Goal: Task Accomplishment & Management: Manage account settings

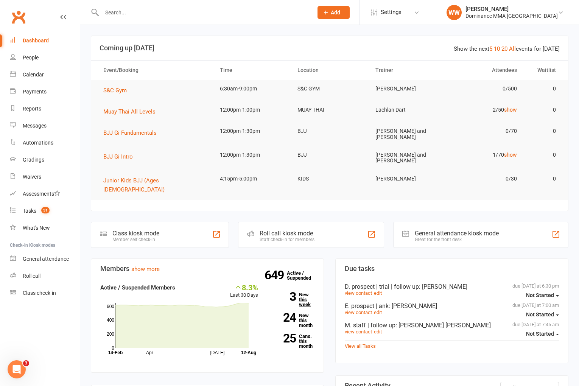
click at [307, 292] on link "3 New this week" at bounding box center [291, 299] width 45 height 15
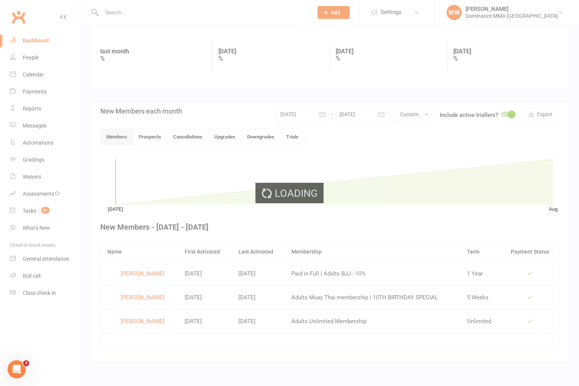
scroll to position [95, 0]
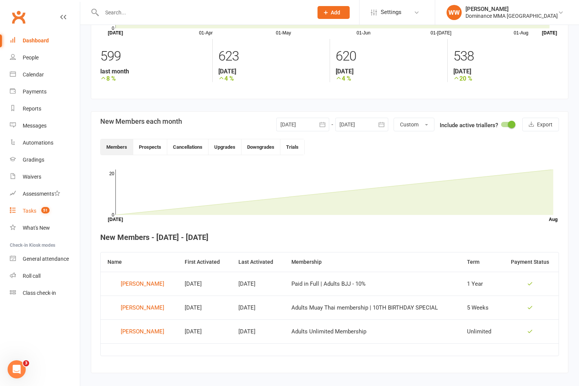
click at [32, 213] on div "Tasks" at bounding box center [30, 211] width 14 height 6
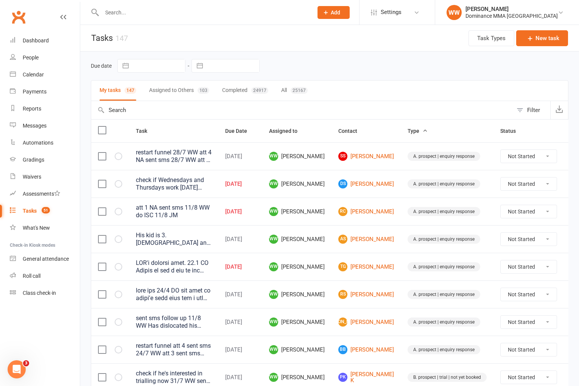
select select "6"
select select "2025"
select select "7"
select select "2025"
select select "8"
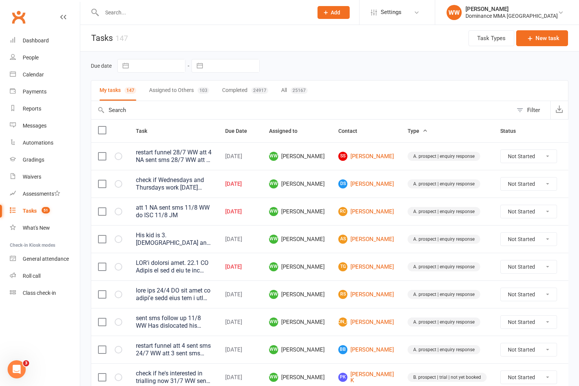
select select "2025"
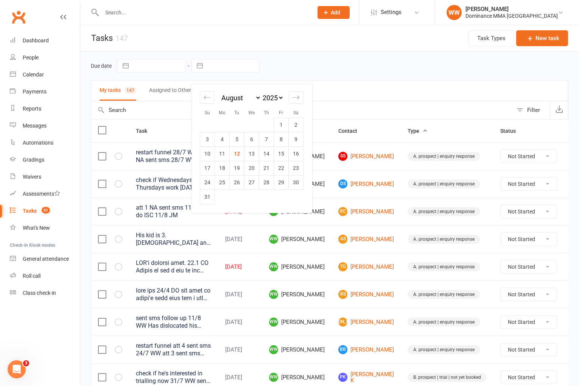
click at [228, 72] on input "text" at bounding box center [233, 65] width 53 height 13
click at [237, 154] on td "12" at bounding box center [237, 153] width 15 height 14
type input "[DATE]"
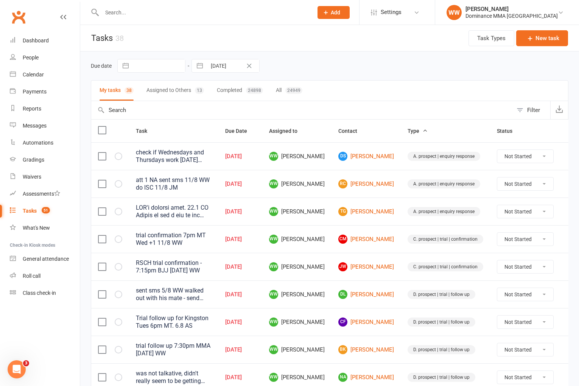
click at [179, 90] on button "Assigned to Others 13" at bounding box center [175, 91] width 58 height 20
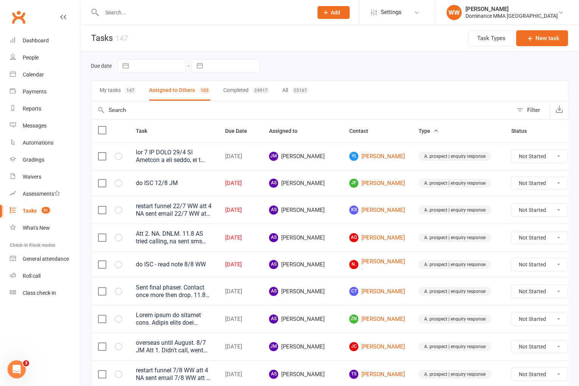
click at [228, 69] on input "text" at bounding box center [233, 65] width 53 height 13
select select "6"
select select "2025"
select select "7"
select select "2025"
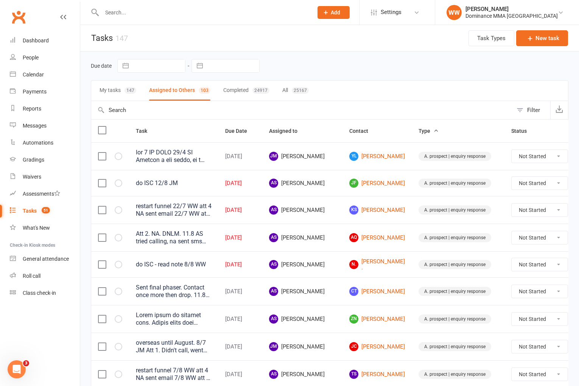
select select "8"
select select "2025"
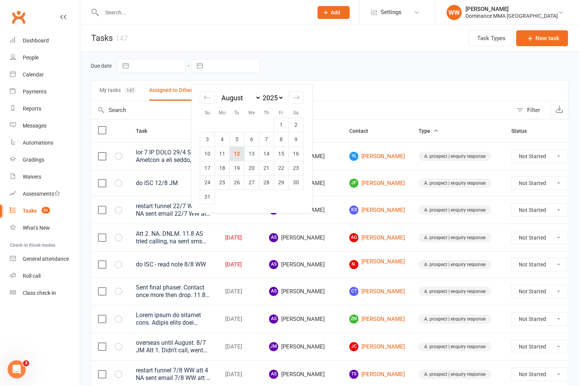
click at [240, 150] on td "12" at bounding box center [237, 153] width 15 height 14
type input "[DATE]"
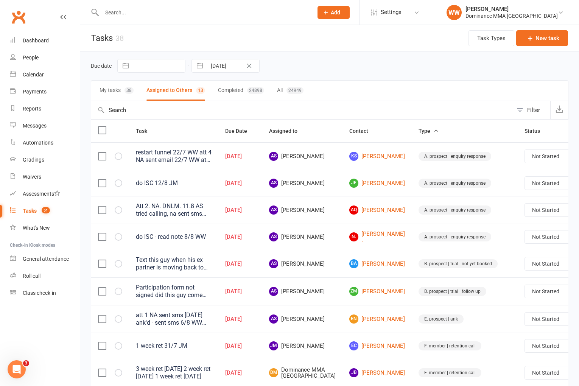
click at [326, 205] on td "AS [PERSON_NAME]" at bounding box center [302, 210] width 80 height 28
click at [119, 93] on button "My tasks 38" at bounding box center [117, 91] width 34 height 20
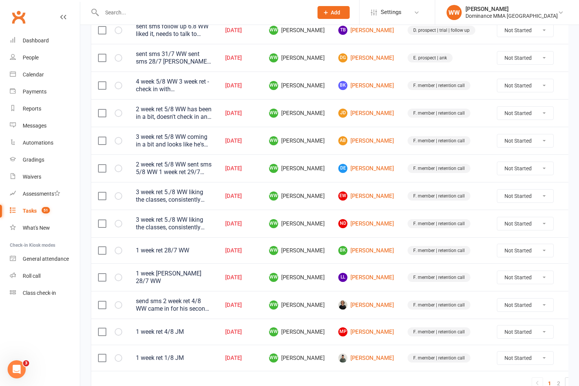
scroll to position [497, 0]
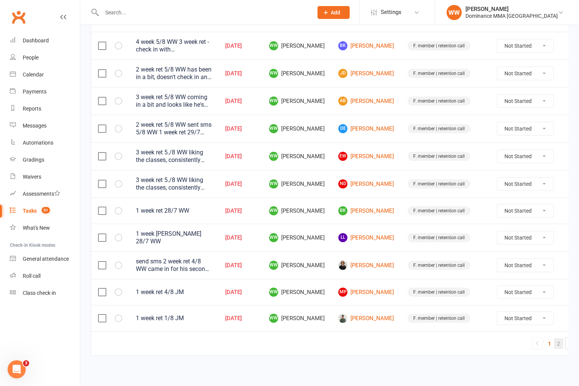
click at [554, 342] on link "2" at bounding box center [558, 343] width 9 height 11
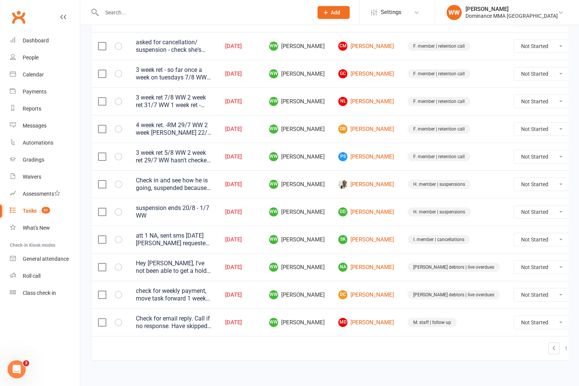
scroll to position [173, 0]
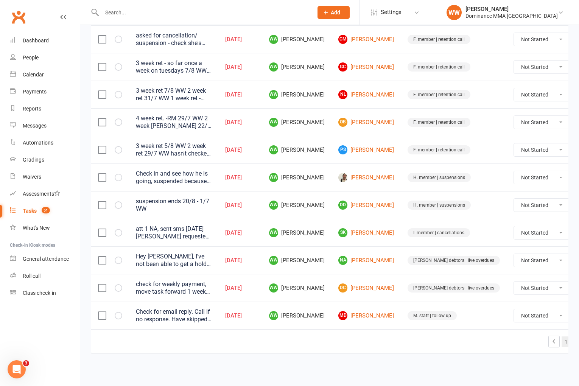
click at [562, 344] on link "1" at bounding box center [566, 341] width 9 height 11
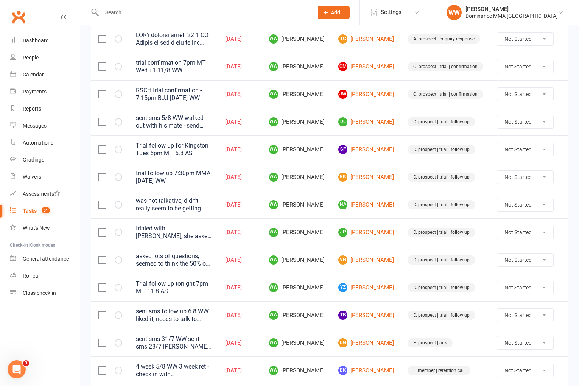
click at [386, 308] on td "TB [PERSON_NAME]" at bounding box center [365, 315] width 69 height 28
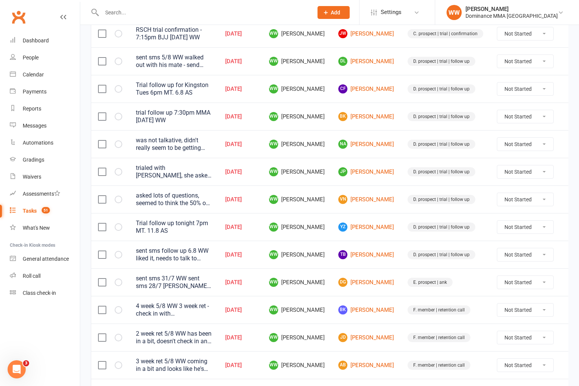
scroll to position [0, 0]
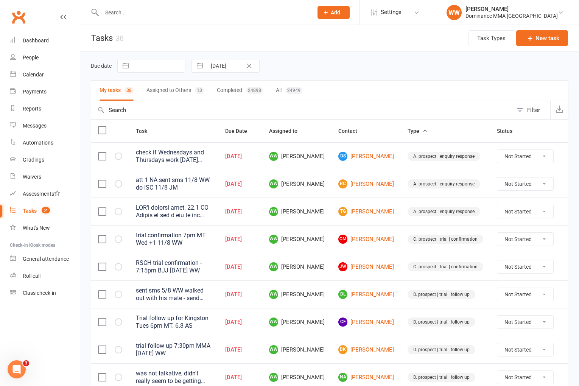
click at [190, 88] on button "Assigned to Others 13" at bounding box center [175, 91] width 58 height 20
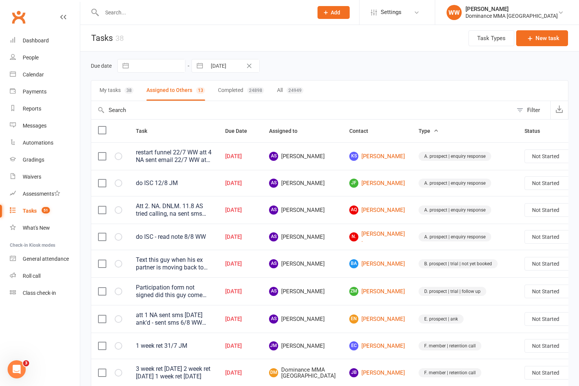
click at [333, 72] on div "Due date Navigate forward to interact with the calendar and select a date. Pres…" at bounding box center [330, 66] width 478 height 14
click at [180, 262] on div "Text this guy when his ex partner is moving back to [GEOGRAPHIC_DATA] and if he…" at bounding box center [174, 263] width 76 height 15
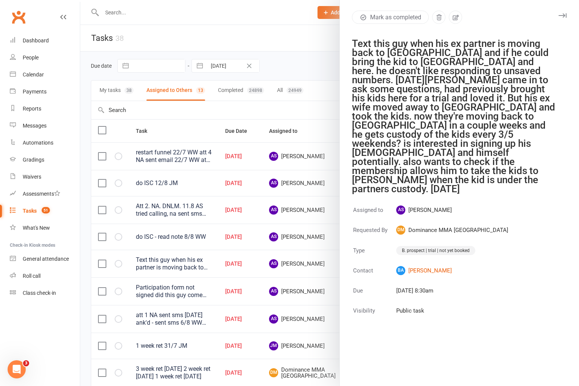
click at [562, 13] on icon "button" at bounding box center [563, 15] width 8 height 5
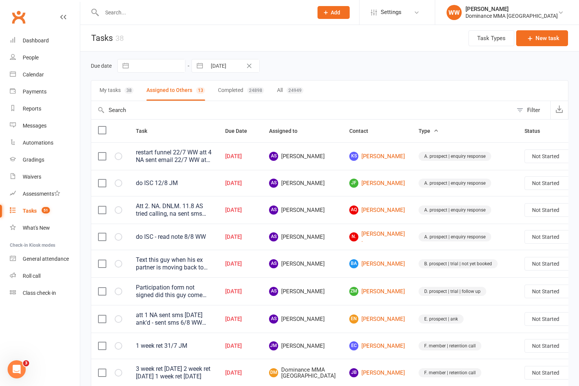
scroll to position [3, 0]
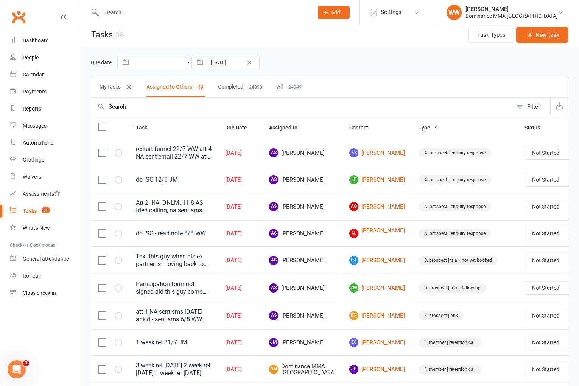
click at [128, 8] on input "text" at bounding box center [204, 12] width 208 height 11
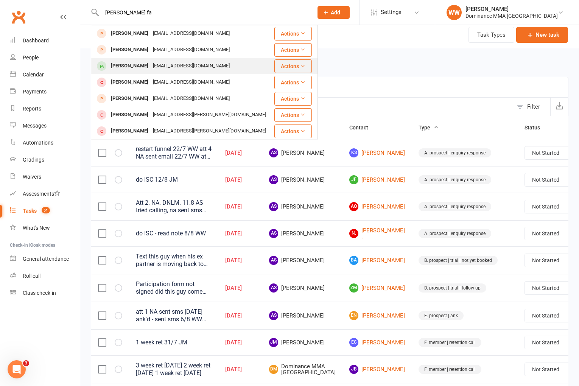
type input "[PERSON_NAME] fa"
click at [175, 62] on div "[EMAIL_ADDRESS][DOMAIN_NAME]" at bounding box center [191, 66] width 81 height 11
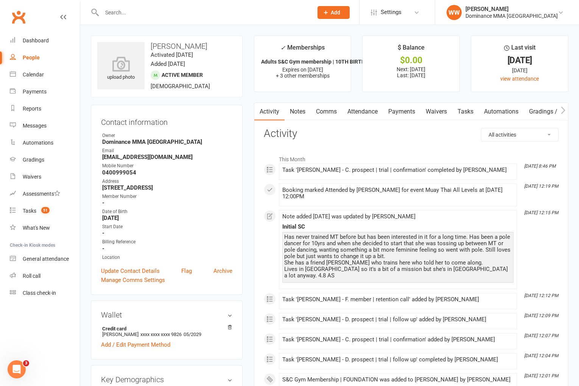
click at [461, 114] on link "Tasks" at bounding box center [465, 111] width 26 height 17
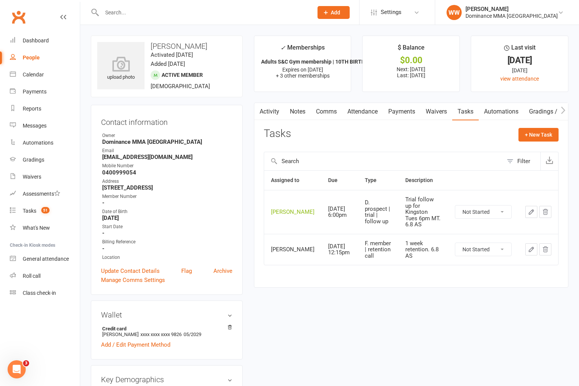
click at [518, 160] on div "Filter" at bounding box center [523, 161] width 13 height 9
select select "incomplete"
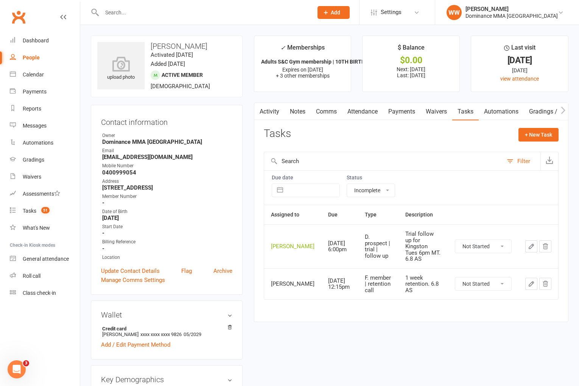
click at [378, 195] on select "All statuses Incomplete Not Started In Progress Waiting Complete" at bounding box center [371, 190] width 48 height 13
select select
select select "finished"
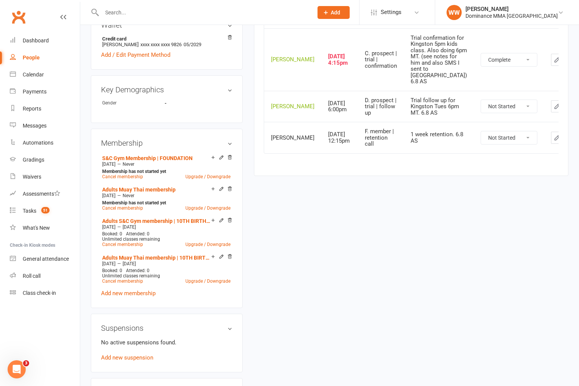
scroll to position [289, 0]
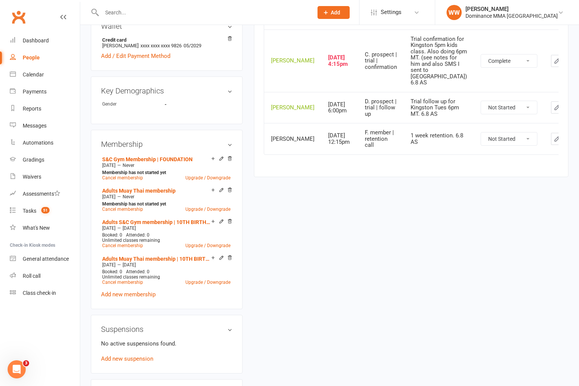
click at [500, 67] on select "Not Started In Progress Waiting Complete" at bounding box center [509, 60] width 56 height 13
select select "unstarted"
click at [554, 64] on icon "button" at bounding box center [557, 61] width 7 height 7
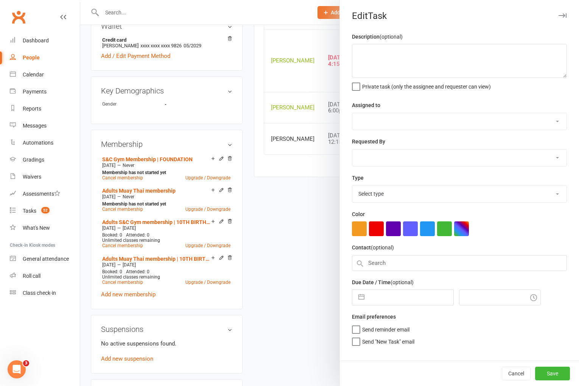
type textarea "Trial confirmation for Kingston 5pm kids class. Also doing 6pm MT. (see notes f…"
select select "49757"
select select "50862"
type input "[DATE]"
type input "4:15pm"
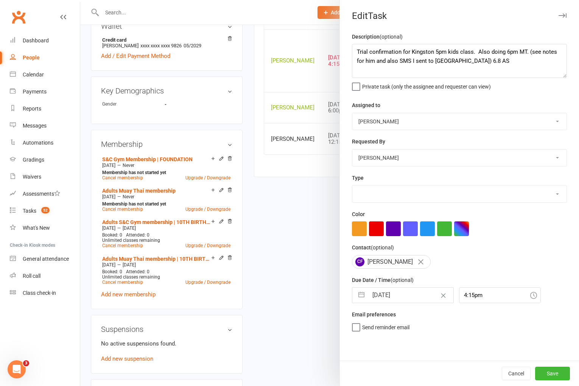
select select "3862"
click at [355, 51] on textarea "Trial confirmation for Kingston 5pm kids class. Also doing 6pm MT. (see notes f…" at bounding box center [459, 61] width 215 height 34
type textarea "Kingston is sick - [PERSON_NAME] will be training [DATE] during the day, said s…"
select select "6"
select select "2025"
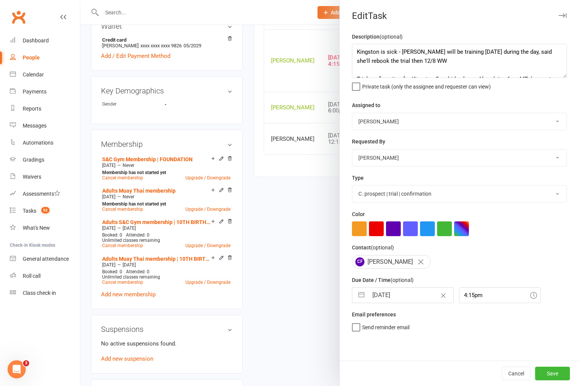
select select "7"
select select "2025"
select select "8"
select select "2025"
click at [397, 294] on input "[DATE]" at bounding box center [410, 295] width 85 height 15
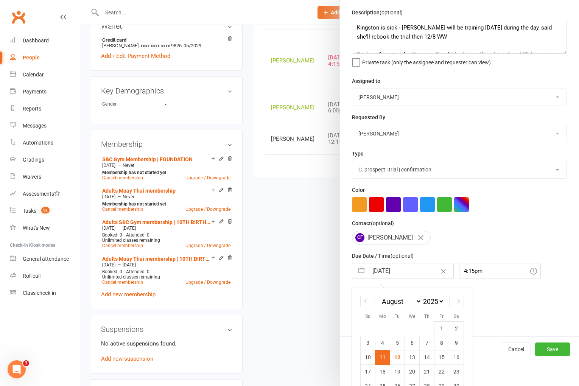
scroll to position [31, 0]
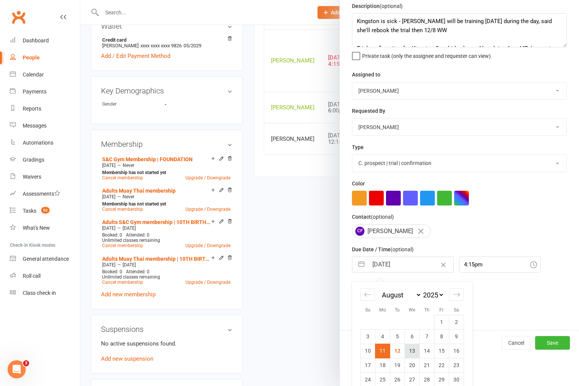
click at [409, 354] on td "13" at bounding box center [412, 351] width 15 height 14
type input "[DATE]"
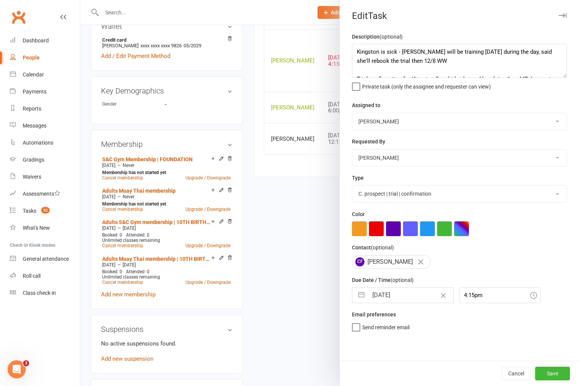
click at [386, 123] on select "[PERSON_NAME] [PERSON_NAME] [PERSON_NAME] [PERSON_NAME] Will [PERSON_NAME] [PER…" at bounding box center [459, 121] width 214 height 17
select select "50862"
click at [390, 341] on span "Send "New Task" email" at bounding box center [388, 338] width 52 height 9
click at [390, 334] on input "Send "New Task" email" at bounding box center [383, 334] width 62 height 0
click at [543, 373] on button "Save" at bounding box center [552, 374] width 35 height 14
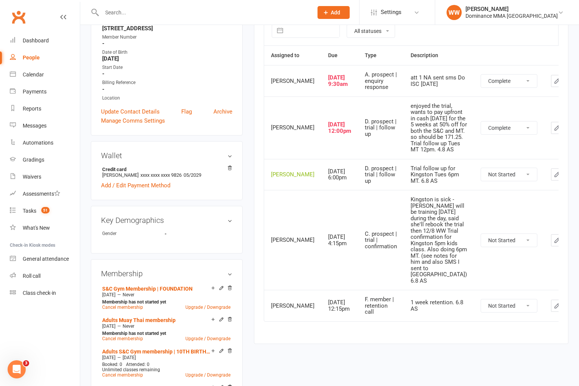
scroll to position [160, 0]
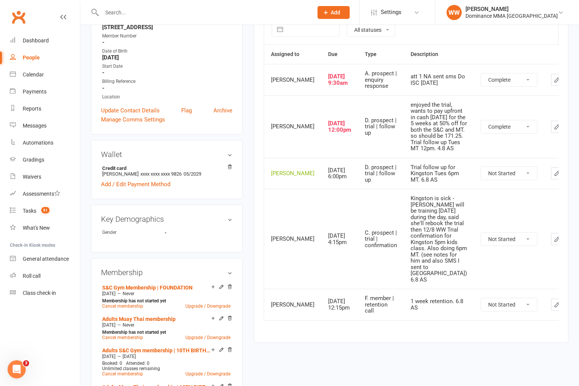
click at [488, 180] on select "Not Started In Progress Waiting Complete" at bounding box center [509, 173] width 56 height 13
select select "finished"
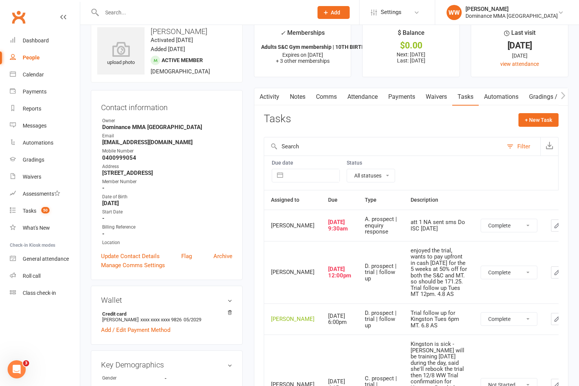
scroll to position [0, 0]
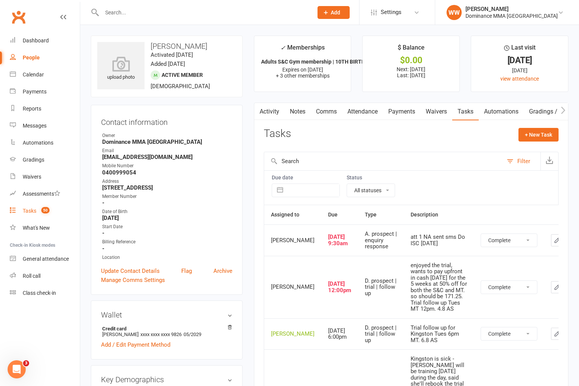
click at [22, 214] on link "Tasks 50" at bounding box center [45, 210] width 70 height 17
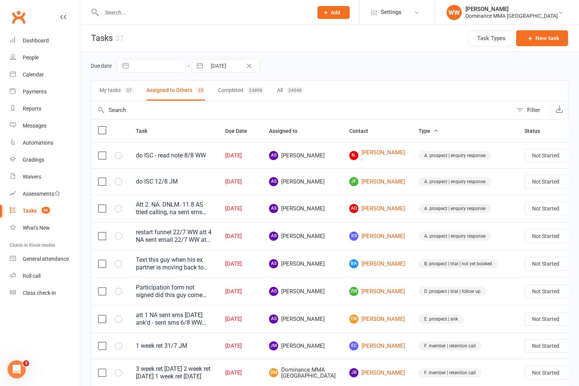
click at [320, 207] on span "AS [PERSON_NAME]" at bounding box center [302, 208] width 67 height 9
click at [320, 217] on td "AS [PERSON_NAME]" at bounding box center [302, 209] width 80 height 28
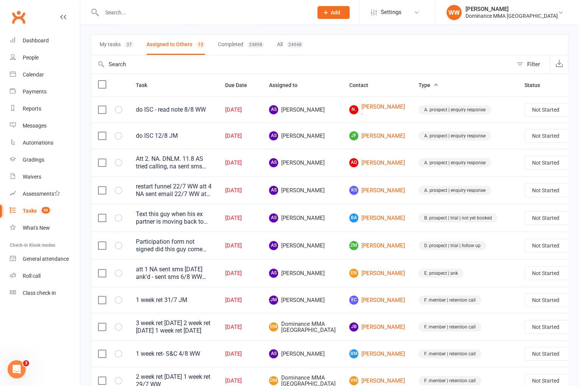
scroll to position [48, 0]
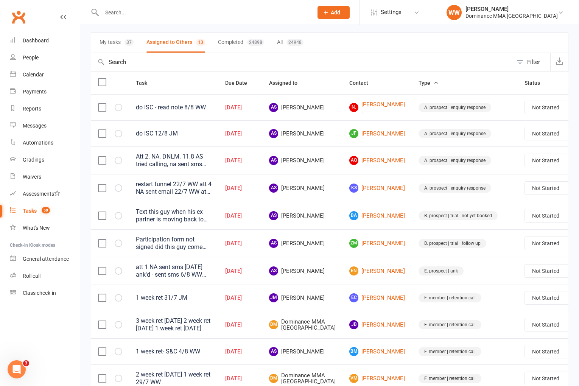
click at [209, 240] on div "Participation form not signed did this guy come and train [DATE]? 11/8 JM trial…" at bounding box center [174, 243] width 76 height 15
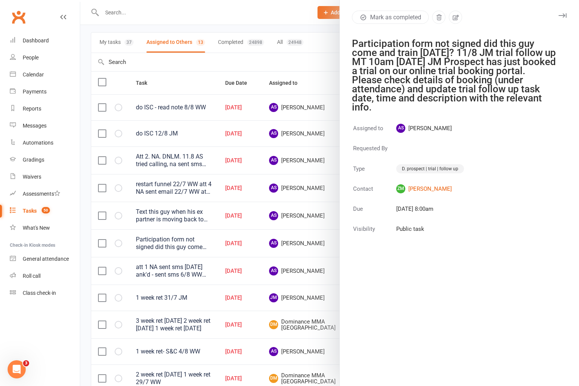
click at [562, 14] on icon "button" at bounding box center [563, 15] width 8 height 5
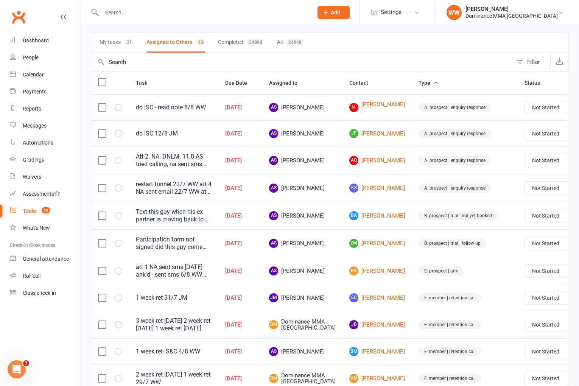
click at [509, 270] on link "Edit" at bounding box center [523, 273] width 75 height 15
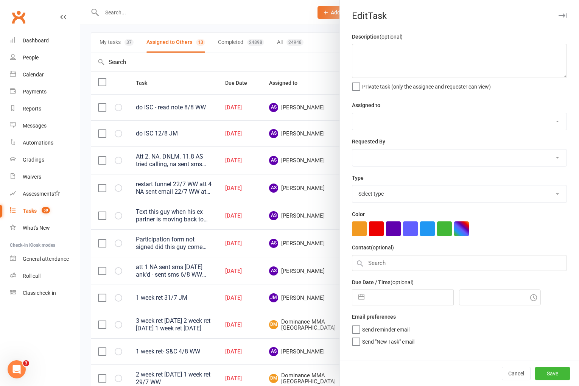
type textarea "Participation form not signed did this guy come and train [DATE]? 11/8 JM trial…"
select select "50862"
type input "[DATE]"
type input "8:00am"
select select "3863"
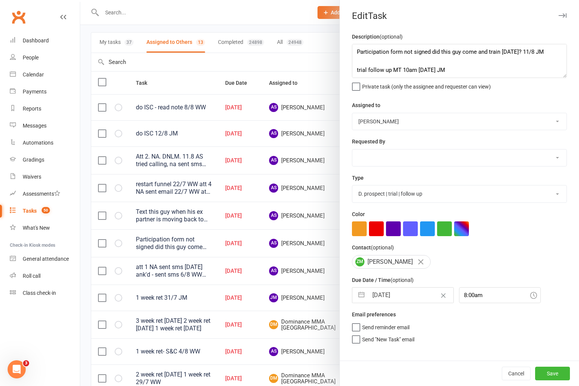
select select "6"
select select "2025"
select select "7"
select select "2025"
select select "8"
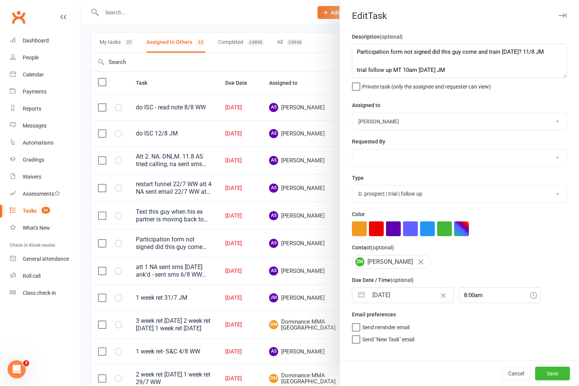
select select "2025"
click at [392, 297] on input "[DATE]" at bounding box center [410, 295] width 85 height 15
click at [412, 380] on td "13" at bounding box center [412, 381] width 15 height 14
type input "[DATE]"
click at [557, 376] on button "Save" at bounding box center [552, 374] width 35 height 14
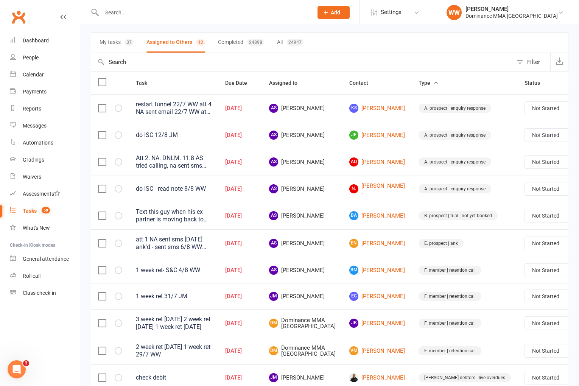
click at [380, 289] on td "EC [PERSON_NAME]" at bounding box center [376, 296] width 69 height 26
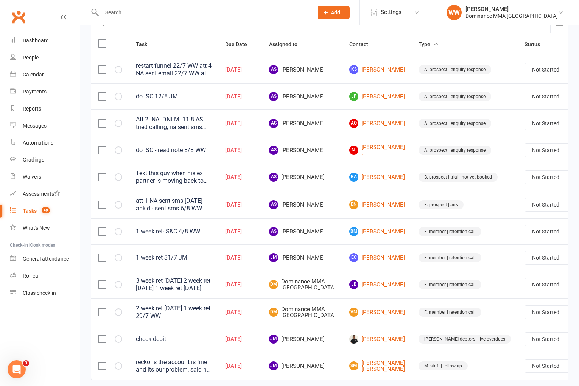
scroll to position [120, 0]
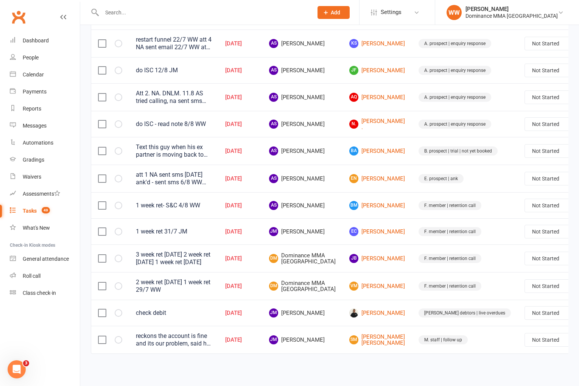
click at [499, 347] on link "Edit" at bounding box center [523, 349] width 75 height 15
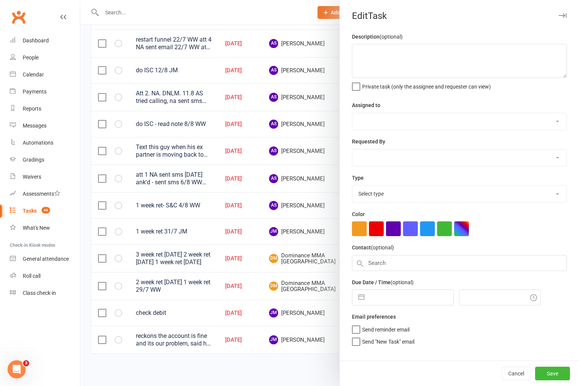
type textarea "check debit"
select select "45422"
type input "[DATE]"
type input "9:45am"
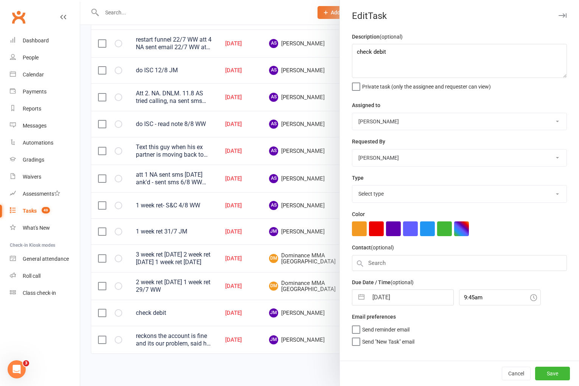
select select "3869"
click at [398, 305] on div "Description (optional) check debit Private task (only the assignee and requeste…" at bounding box center [459, 196] width 239 height 328
click at [399, 299] on input "[DATE]" at bounding box center [410, 295] width 85 height 15
select select "6"
select select "2025"
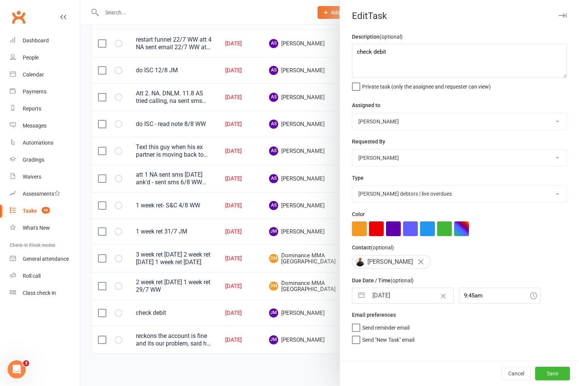
select select "7"
select select "2025"
select select "8"
select select "2025"
click at [411, 381] on td "13" at bounding box center [412, 382] width 15 height 14
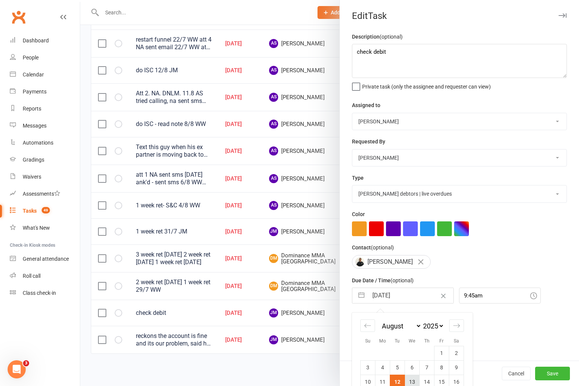
type input "[DATE]"
click at [562, 373] on button "Save" at bounding box center [552, 374] width 35 height 14
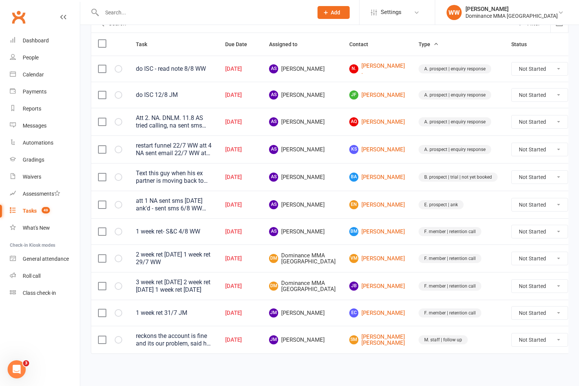
scroll to position [94, 0]
click at [212, 339] on div "reckons the account is fine and its our problem, said he wont train for 2 weeks…" at bounding box center [174, 339] width 76 height 15
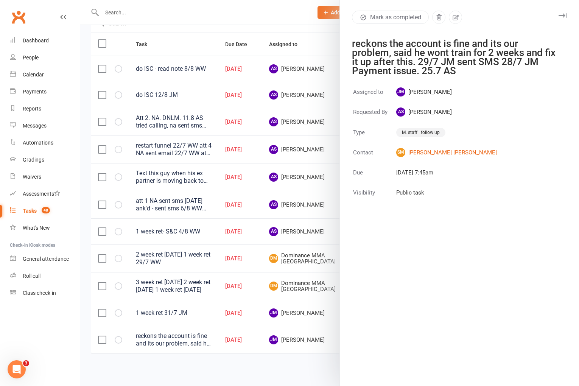
click at [563, 16] on icon "button" at bounding box center [563, 15] width 8 height 5
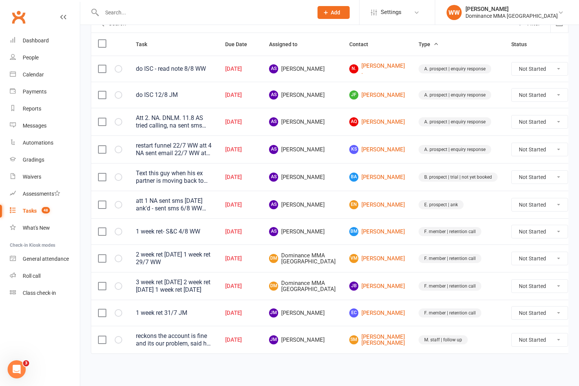
click at [579, 339] on icon at bounding box center [586, 340] width 8 height 8
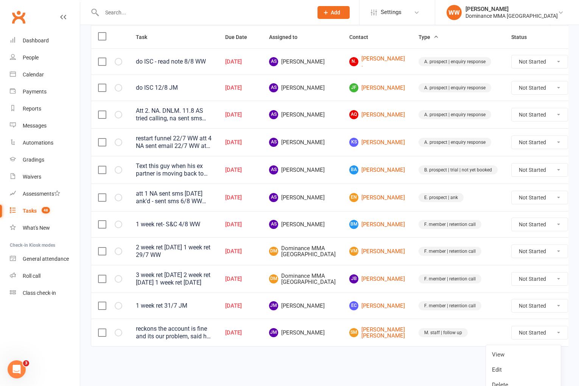
click at [518, 370] on link "Edit" at bounding box center [523, 369] width 75 height 15
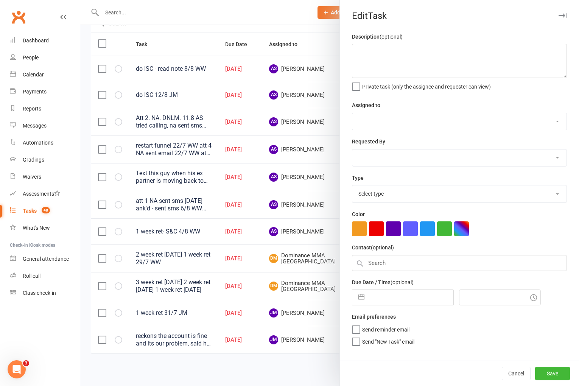
type textarea "reckons the account is fine and its our problem, said he wont train for 2 weeks…"
select select "45422"
select select "50862"
type input "[DATE]"
type input "7:45am"
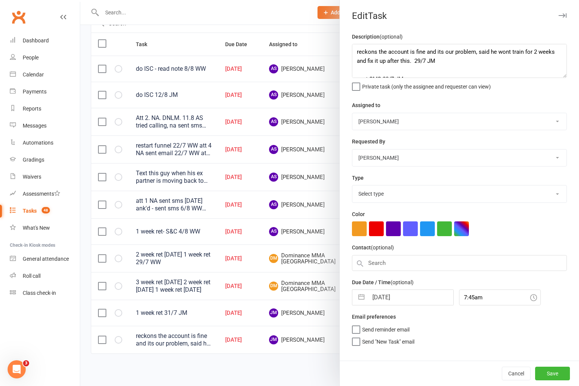
select select "3872"
select select "6"
select select "2025"
select select "7"
select select "2025"
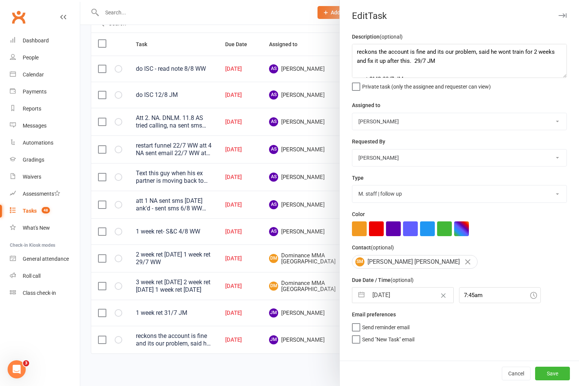
select select "8"
select select "2025"
click at [382, 293] on input "[DATE]" at bounding box center [410, 295] width 85 height 15
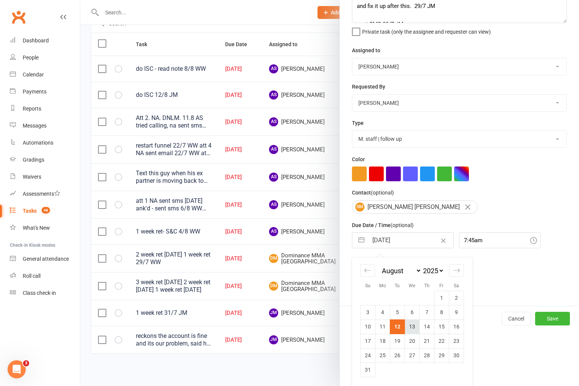
click at [411, 329] on td "13" at bounding box center [412, 326] width 15 height 14
type input "[DATE]"
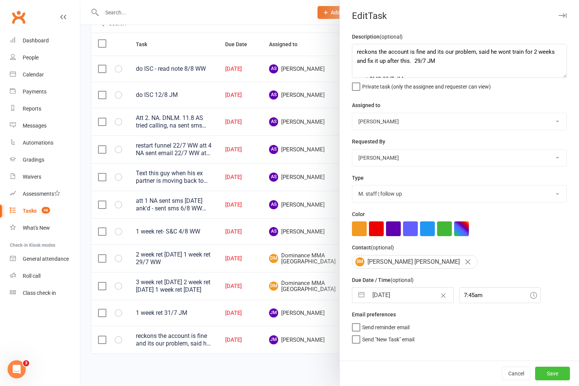
click at [555, 374] on button "Save" at bounding box center [552, 374] width 35 height 14
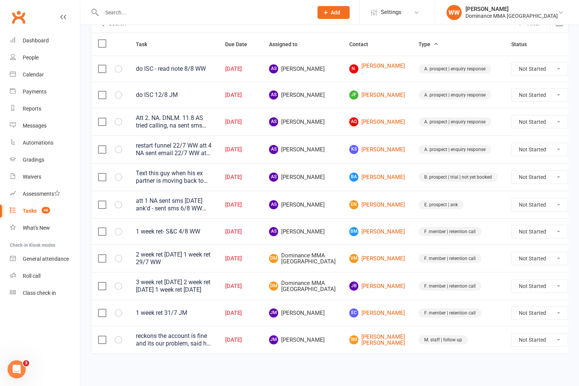
scroll to position [66, 0]
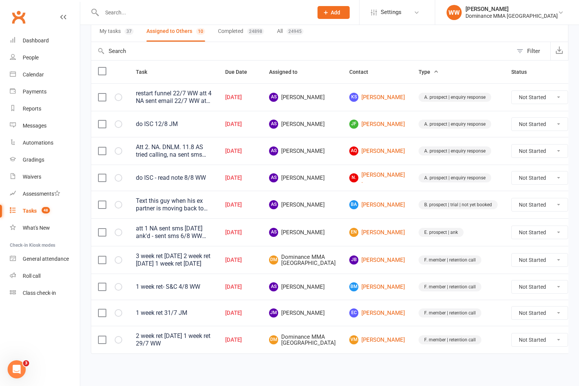
click at [412, 349] on td "F. member | retention call" at bounding box center [458, 340] width 93 height 28
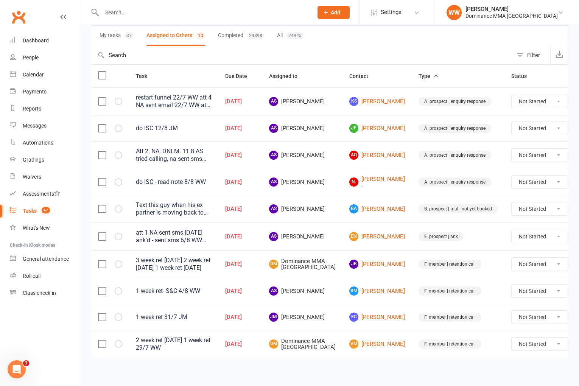
click at [579, 320] on icon at bounding box center [586, 317] width 8 height 8
click at [377, 318] on td "EC [PERSON_NAME]" at bounding box center [376, 317] width 69 height 26
click at [349, 318] on link "EC [PERSON_NAME]" at bounding box center [377, 317] width 56 height 9
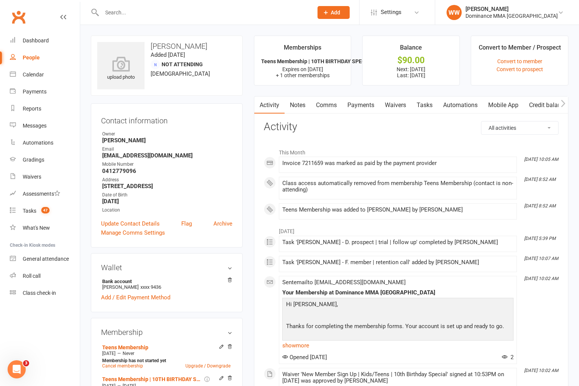
click at [428, 107] on link "Tasks" at bounding box center [424, 104] width 26 height 17
select select "incomplete"
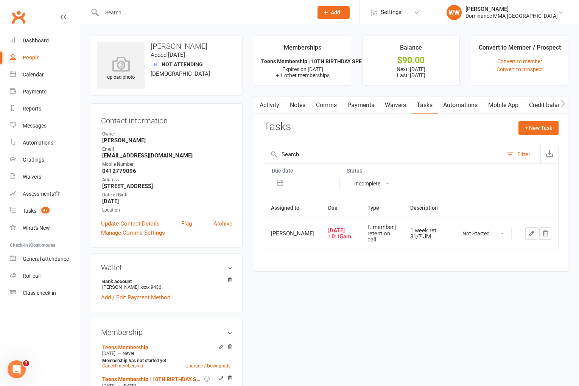
click at [531, 237] on icon "button" at bounding box center [531, 233] width 7 height 7
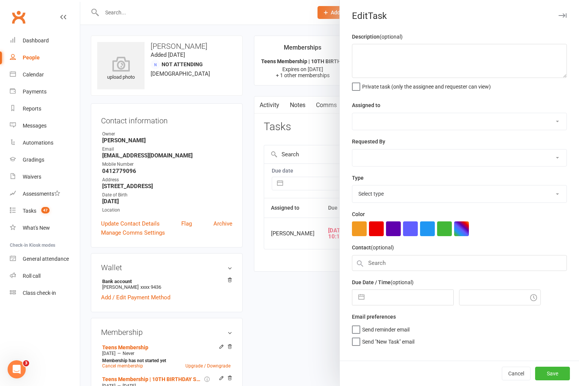
type textarea "1 week ret 31/7 JM"
select select "45422"
type input "[DATE]"
type input "10:15am"
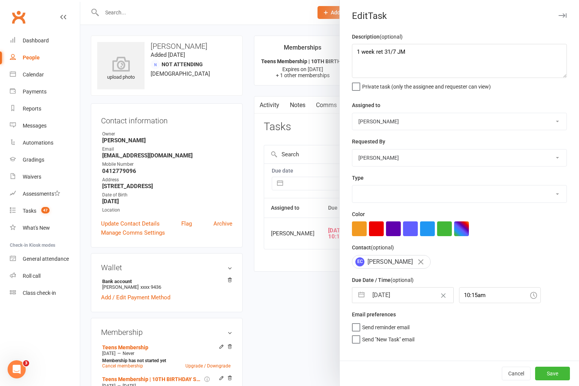
select select "3865"
click at [384, 52] on textarea "1 week ret 31/7 JM" at bounding box center [459, 61] width 215 height 34
click at [357, 52] on textarea "1 week [PERSON_NAME] 31/7 JM" at bounding box center [459, 61] width 215 height 34
type textarea "has been in training heaps, BJJ and Muay Thai 12/8 WW 1 week [PERSON_NAME] 31/7…"
click at [404, 121] on select "[PERSON_NAME] [PERSON_NAME] [PERSON_NAME] [PERSON_NAME] Will [PERSON_NAME] [PER…" at bounding box center [459, 121] width 214 height 17
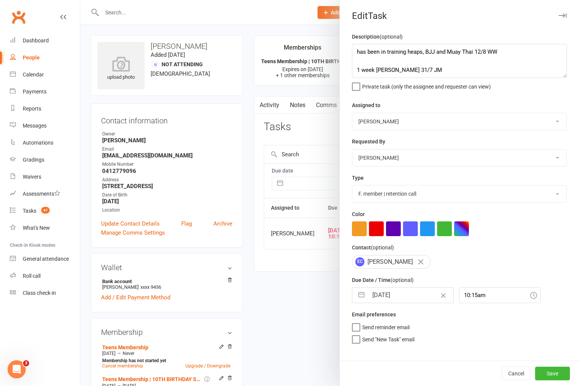
select select "49757"
drag, startPoint x: 553, startPoint y: 369, endPoint x: 549, endPoint y: 370, distance: 4.2
click at [553, 369] on button "Save" at bounding box center [552, 374] width 35 height 14
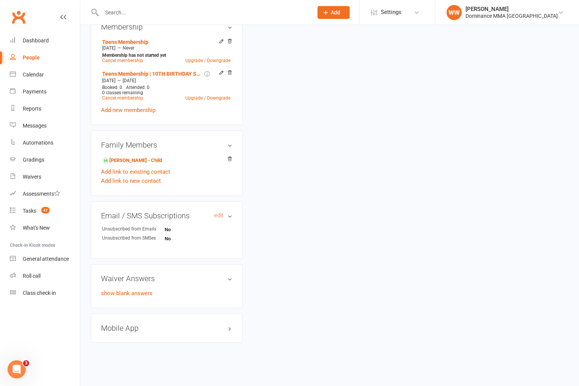
scroll to position [303, 0]
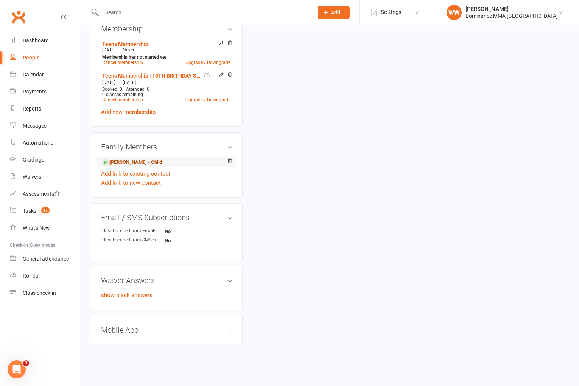
click at [131, 160] on link "[PERSON_NAME] - Child" at bounding box center [132, 163] width 60 height 8
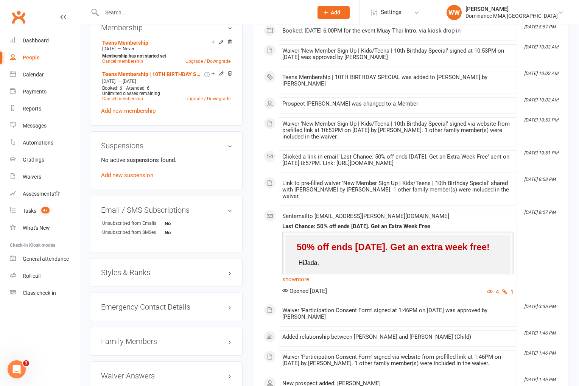
scroll to position [476, 0]
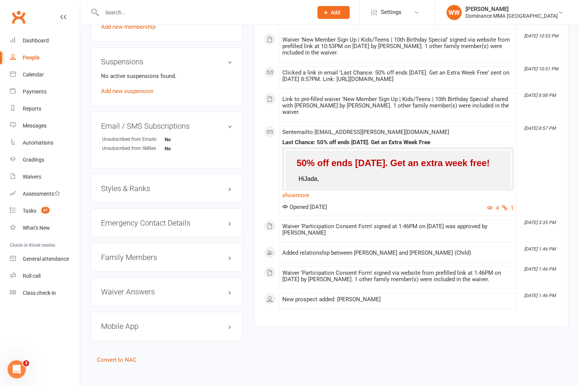
click at [137, 253] on h3 "Family Members" at bounding box center [166, 257] width 131 height 8
click at [130, 269] on link "[PERSON_NAME] - Parent / Guardian" at bounding box center [145, 273] width 87 height 8
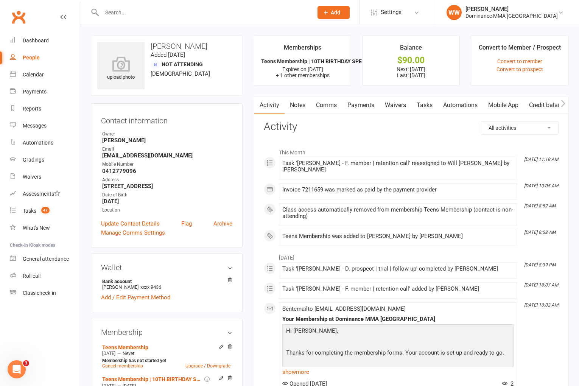
click at [435, 103] on link "Tasks" at bounding box center [424, 104] width 26 height 17
select select "incomplete"
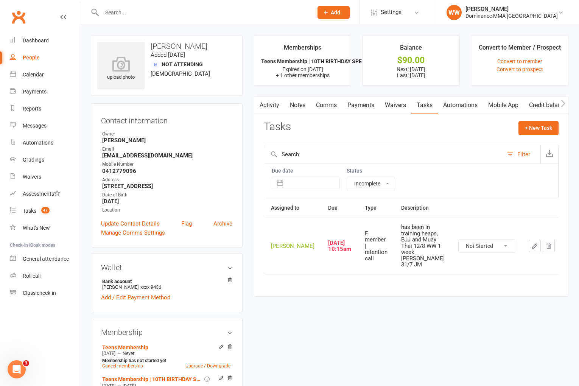
click at [531, 248] on icon "button" at bounding box center [534, 246] width 7 height 7
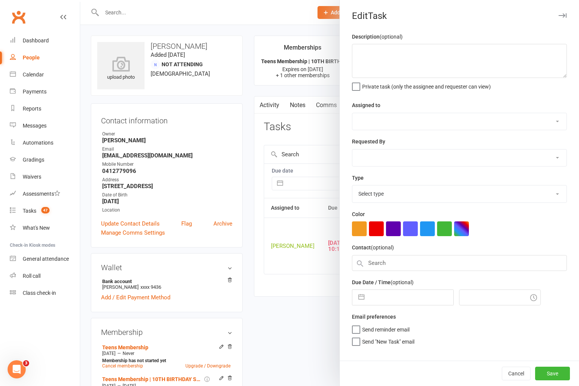
type textarea "has been in training heaps, BJJ and Muay Thai 12/8 WW 1 week [PERSON_NAME] 31/7…"
select select "49757"
select select "45422"
type input "[DATE]"
type input "10:15am"
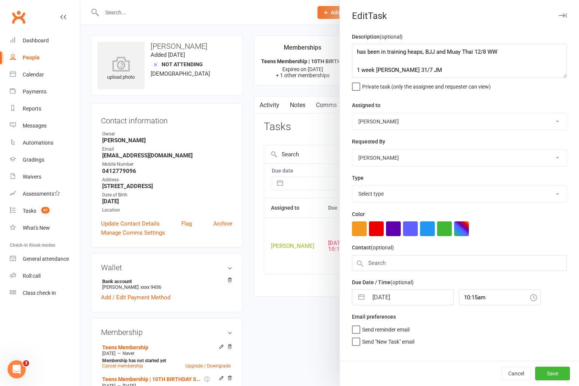
select select "3865"
drag, startPoint x: 355, startPoint y: 51, endPoint x: 372, endPoint y: 79, distance: 33.1
click at [355, 51] on textarea "has been in training heaps, BJJ and Muay Thai 12/8 WW 1 week [PERSON_NAME] 31/7…" at bounding box center [459, 61] width 215 height 34
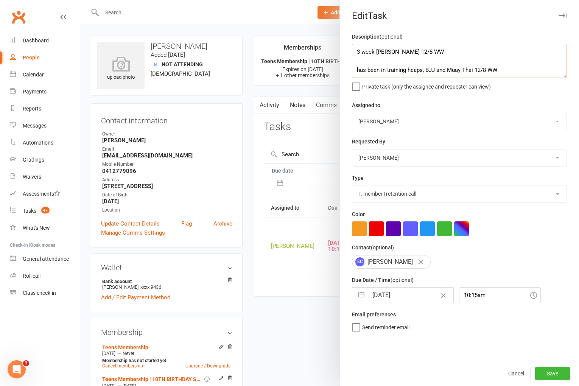
type textarea "3 week [PERSON_NAME] 12/8 WW has been in training heaps, BJJ and Muay Thai 12/8…"
select select "6"
select select "2025"
select select "7"
select select "2025"
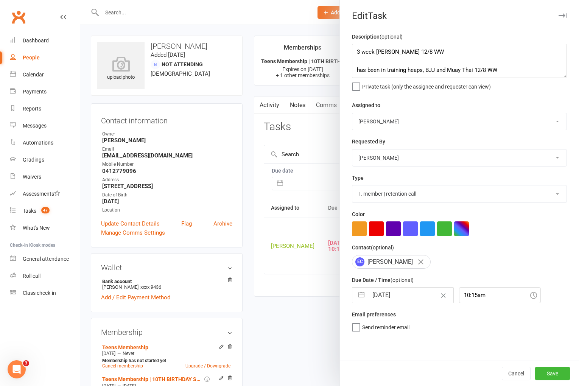
select select "8"
select select "2025"
click at [405, 293] on input "[DATE]" at bounding box center [410, 295] width 85 height 15
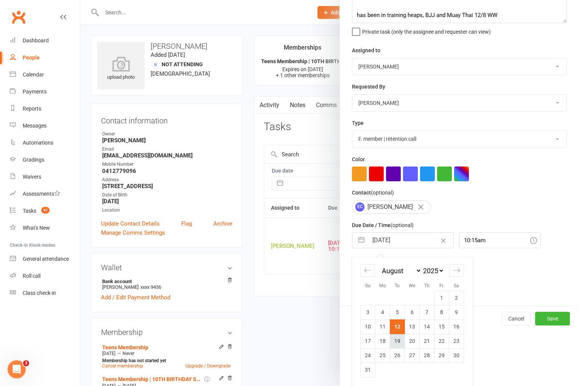
click at [398, 339] on td "19" at bounding box center [397, 341] width 15 height 14
type input "[DATE]"
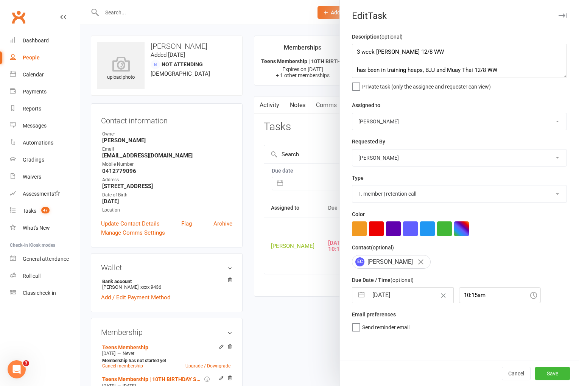
scroll to position [0, 0]
click at [542, 372] on button "Save" at bounding box center [552, 374] width 35 height 14
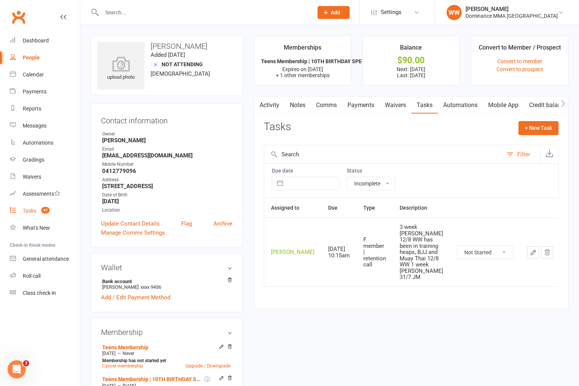
click at [28, 210] on div "Tasks" at bounding box center [30, 211] width 14 height 6
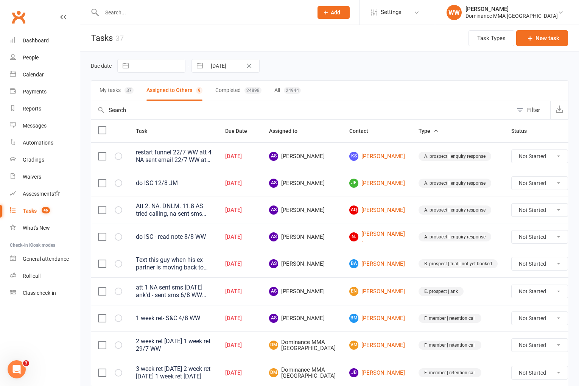
click at [351, 71] on div "Due date Navigate forward to interact with the calendar and select a date. Pres…" at bounding box center [330, 66] width 478 height 14
click at [345, 65] on div "Due date Navigate forward to interact with the calendar and select a date. Pres…" at bounding box center [330, 66] width 478 height 14
click at [340, 14] on span "Add" at bounding box center [335, 12] width 9 height 6
click at [344, 32] on link "Prospect" at bounding box center [325, 33] width 67 height 17
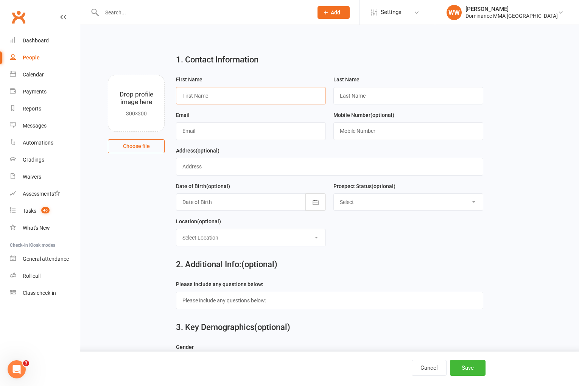
click at [230, 94] on input "text" at bounding box center [251, 95] width 150 height 17
paste input "[PERSON_NAME]"
type input "[PERSON_NAME]"
click at [354, 97] on input "text" at bounding box center [408, 95] width 150 height 17
paste input "[PERSON_NAME]"
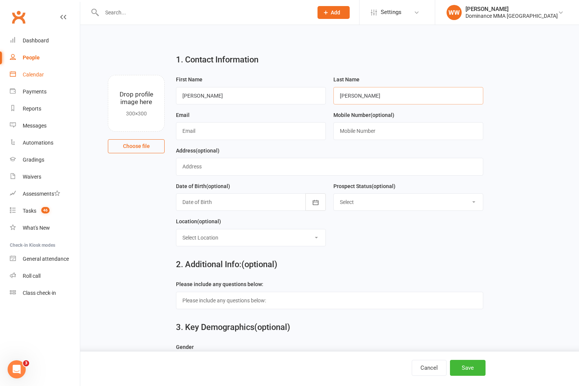
type input "[PERSON_NAME]"
click at [220, 126] on input "text" at bounding box center [251, 130] width 150 height 17
paste input "[EMAIL_ADDRESS][DOMAIN_NAME]"
type input "[EMAIL_ADDRESS][DOMAIN_NAME]"
click at [374, 132] on input "text" at bounding box center [408, 130] width 150 height 17
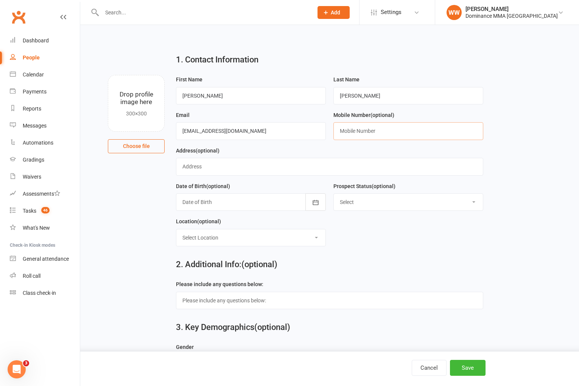
paste input "0410221919"
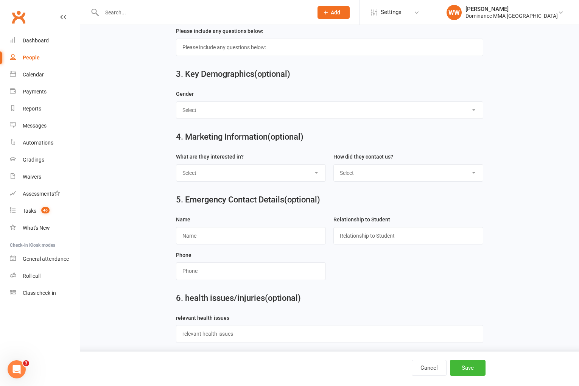
scroll to position [260, 0]
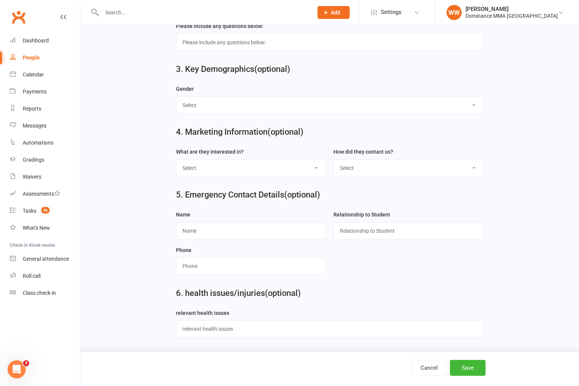
type input "0410221919"
click at [205, 170] on select "Select BJJ Muay Thai MMA Kids Teens Muay [DEMOGRAPHIC_DATA] Teens BJJ Freestyle…" at bounding box center [250, 168] width 149 height 17
select select "Kids"
click at [363, 171] on select "Select Phone Website enquiry form In-Facility Email Marketing Lead" at bounding box center [408, 168] width 149 height 17
select select "Website enquiry form"
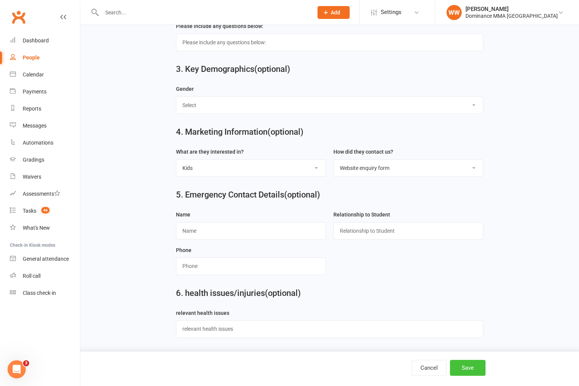
click at [468, 367] on button "Save" at bounding box center [468, 368] width 36 height 16
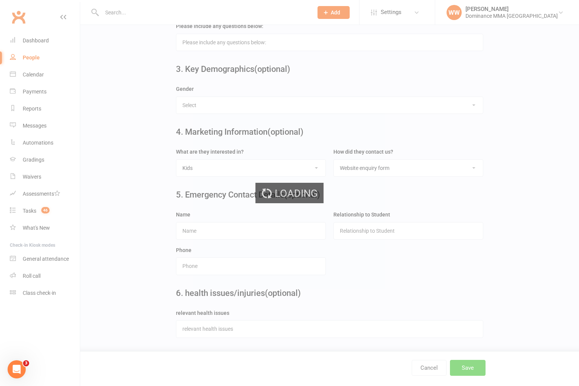
scroll to position [0, 0]
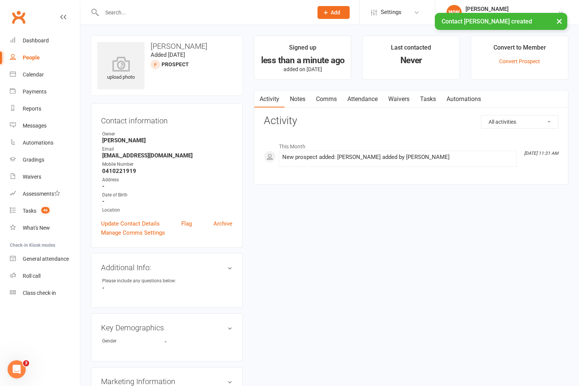
click at [430, 98] on link "Tasks" at bounding box center [428, 98] width 26 height 17
select select "incomplete"
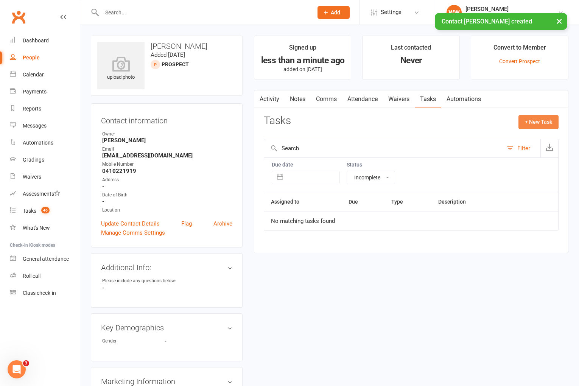
click at [536, 126] on button "+ New Task" at bounding box center [538, 122] width 40 height 14
select select "49757"
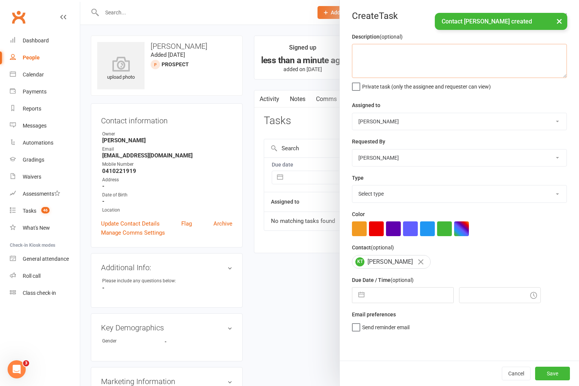
click at [400, 65] on textarea at bounding box center [459, 61] width 215 height 34
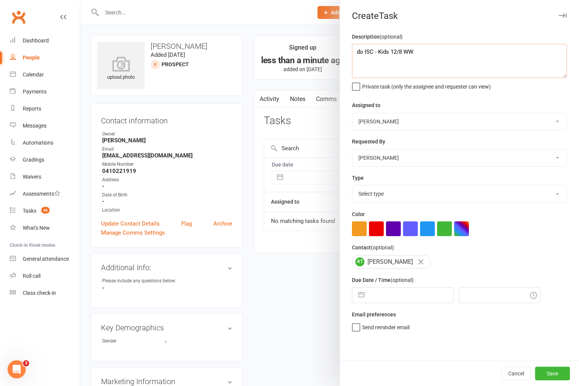
type textarea "do ISC - Kids 12/8 WW"
click at [377, 202] on div "Select type A. prospect | enquiry response B. prospect | trial | not yet booked…" at bounding box center [459, 193] width 215 height 17
click at [382, 201] on select "Select type A. prospect | enquiry response B. prospect | trial | not yet booked…" at bounding box center [459, 193] width 214 height 17
select select "3860"
click at [376, 122] on select "[PERSON_NAME] [PERSON_NAME] [PERSON_NAME] [PERSON_NAME] Will [PERSON_NAME] [PER…" at bounding box center [459, 121] width 214 height 17
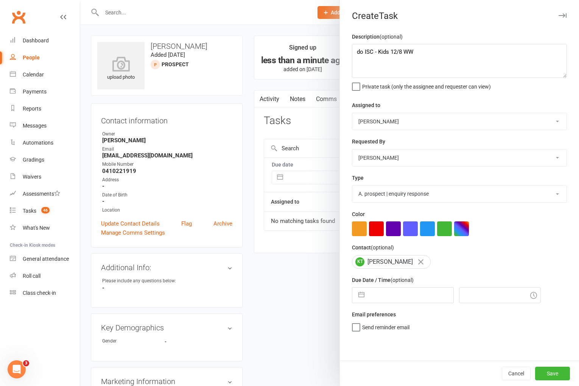
select select "50862"
click at [388, 295] on input "text" at bounding box center [410, 295] width 85 height 15
select select "6"
select select "2025"
select select "7"
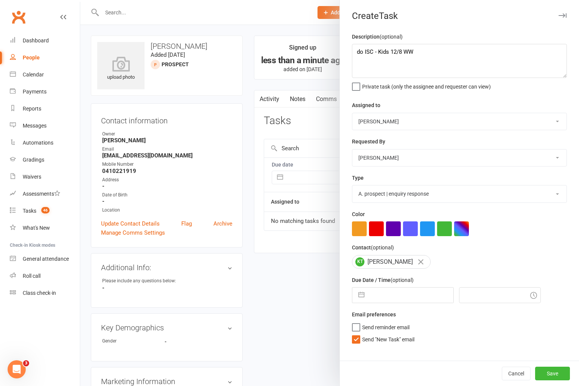
select select "2025"
select select "8"
select select "2025"
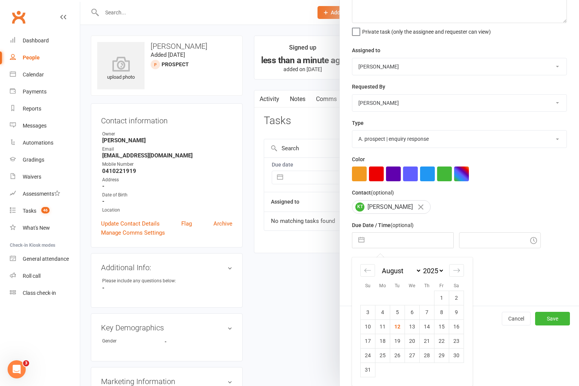
click at [394, 323] on td "12" at bounding box center [397, 326] width 15 height 14
type input "[DATE]"
type input "11:45am"
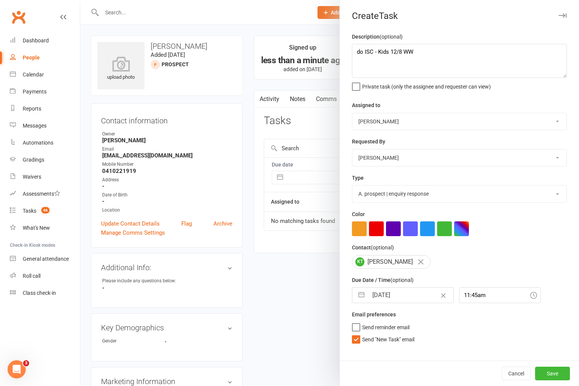
click at [375, 340] on span "Send "New Task" email" at bounding box center [388, 338] width 52 height 9
click at [375, 334] on input "Send "New Task" email" at bounding box center [383, 334] width 62 height 0
click at [551, 371] on button "Save" at bounding box center [552, 374] width 35 height 14
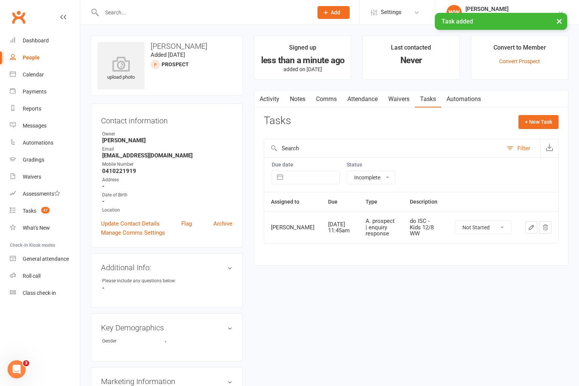
drag, startPoint x: 294, startPoint y: 100, endPoint x: 286, endPoint y: 100, distance: 7.2
click at [294, 100] on link "Notes" at bounding box center [298, 98] width 26 height 17
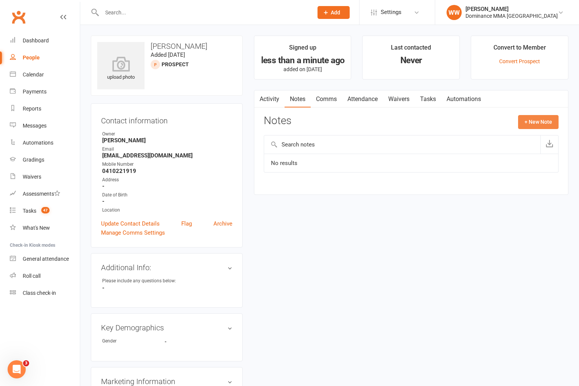
click at [539, 122] on button "+ New Note" at bounding box center [538, 122] width 40 height 14
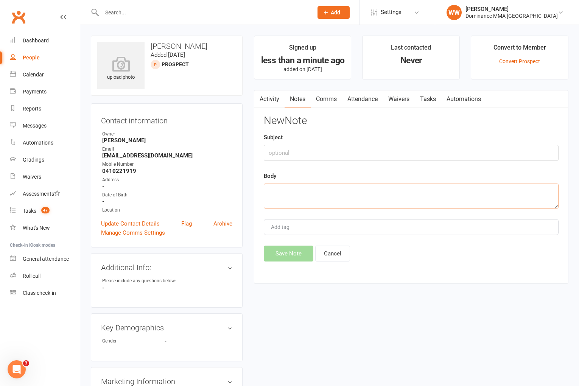
click at [299, 191] on textarea at bounding box center [411, 196] width 295 height 25
paste textarea "First Name: [PERSON_NAME] Last Name: [PERSON_NAME] Email Address: [EMAIL_ADDRES…"
type textarea "First Name: [PERSON_NAME] Last Name: [PERSON_NAME] Email Address: [EMAIL_ADDRES…"
click at [289, 257] on button "Save Note" at bounding box center [289, 254] width 50 height 16
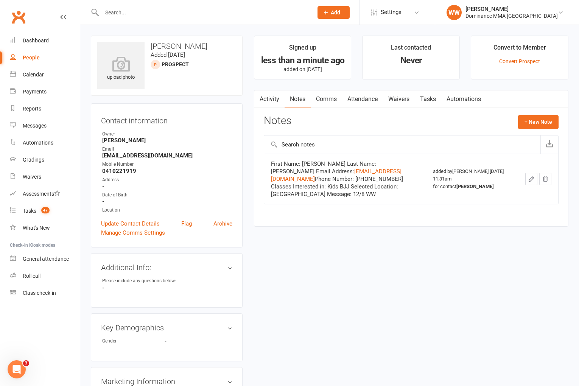
click at [223, 13] on input "text" at bounding box center [204, 12] width 208 height 11
click at [34, 208] on div "Tasks" at bounding box center [30, 211] width 14 height 6
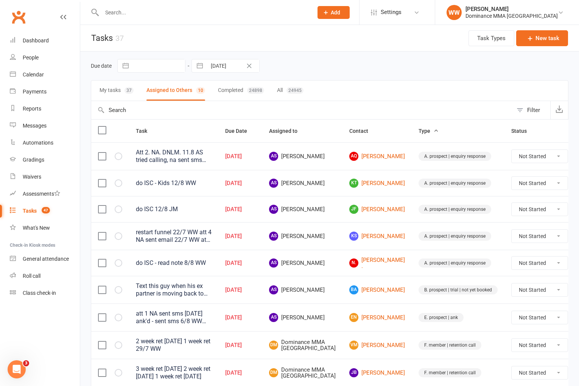
click at [232, 71] on input "[DATE]" at bounding box center [233, 65] width 53 height 13
select select "6"
select select "2025"
select select "7"
select select "2025"
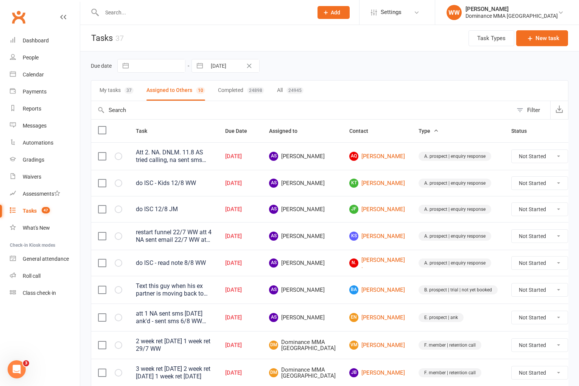
select select "8"
select select "2025"
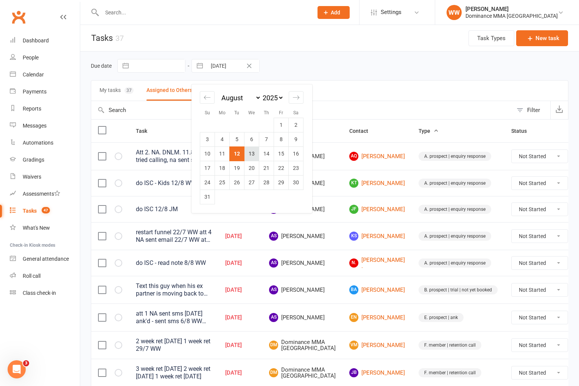
click at [254, 149] on td "13" at bounding box center [251, 153] width 15 height 14
type input "[DATE]"
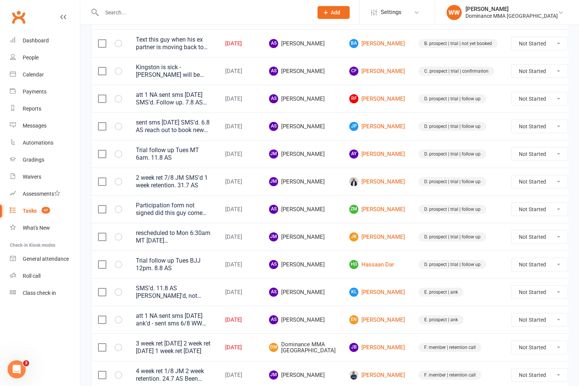
scroll to position [302, 0]
click at [353, 263] on link "HD Hassaan Dar" at bounding box center [377, 263] width 56 height 9
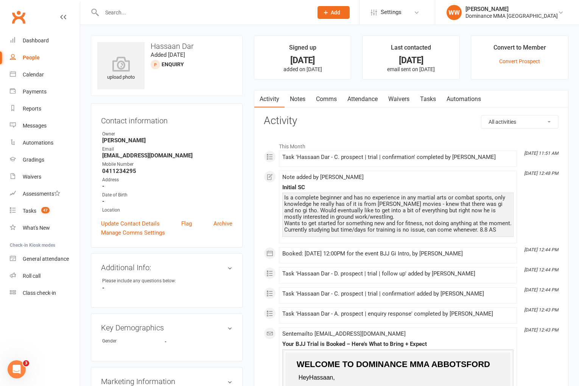
click at [425, 101] on link "Tasks" at bounding box center [428, 98] width 26 height 17
select select "incomplete"
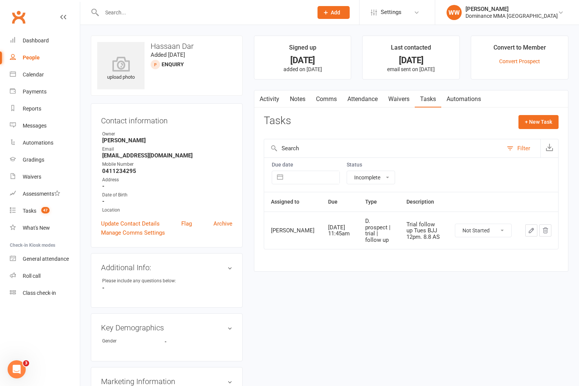
click at [527, 234] on button "button" at bounding box center [531, 230] width 12 height 12
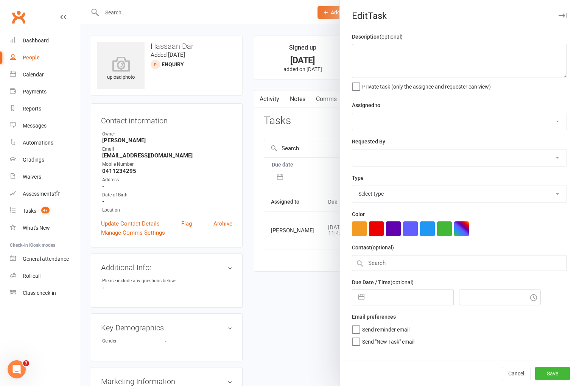
type textarea "Trial follow up Tues BJJ 12pm. 8.8 AS"
select select "50862"
type input "[DATE]"
type input "11:45am"
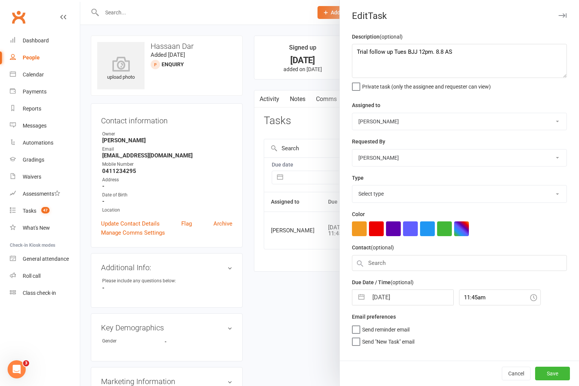
select select "3863"
click at [393, 299] on input "[DATE]" at bounding box center [410, 295] width 85 height 15
select select "6"
select select "2025"
select select "7"
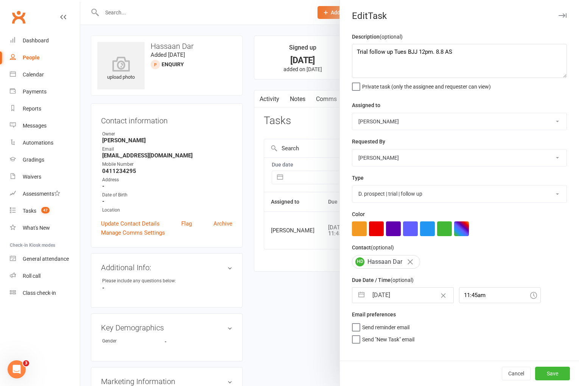
select select "2025"
select select "8"
select select "2025"
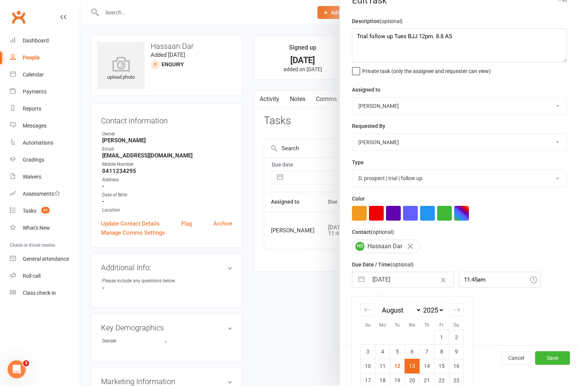
scroll to position [27, 0]
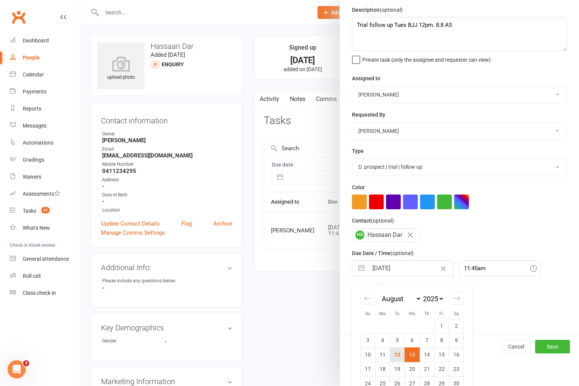
click at [395, 356] on td "12" at bounding box center [397, 354] width 15 height 14
type input "[DATE]"
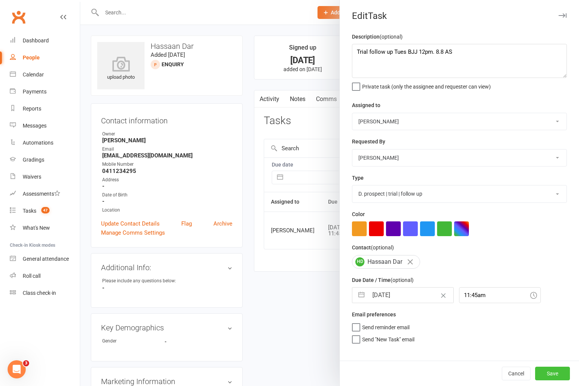
click at [553, 377] on button "Save" at bounding box center [552, 374] width 35 height 14
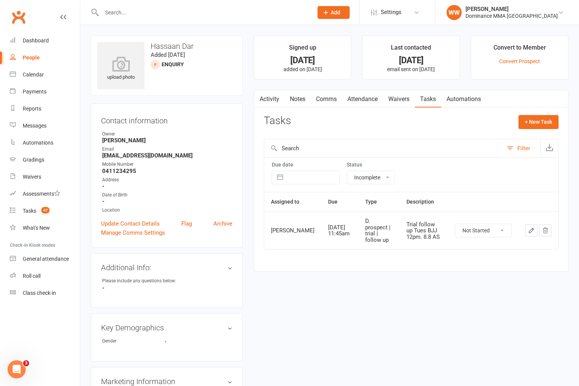
click at [360, 125] on div "Tasks + New Task" at bounding box center [411, 124] width 295 height 18
click at [296, 101] on link "Notes" at bounding box center [298, 98] width 26 height 17
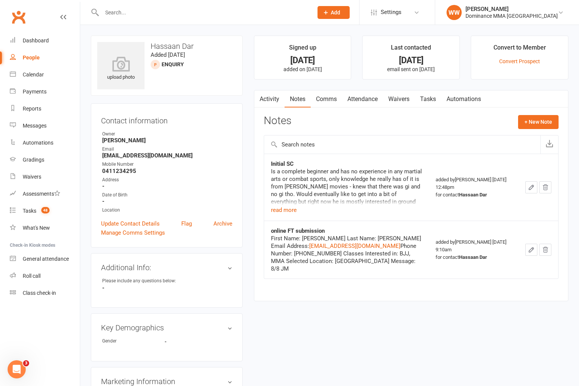
click at [270, 98] on link "Activity" at bounding box center [269, 98] width 30 height 17
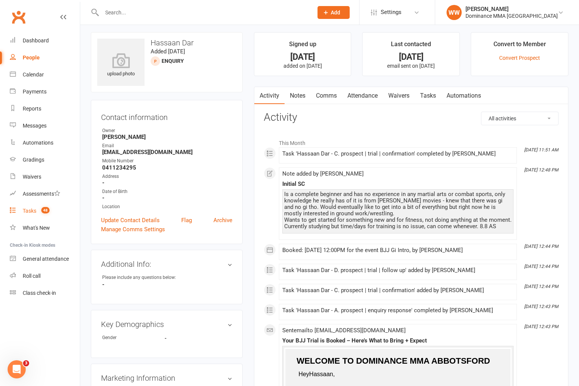
click at [39, 210] on count-badge "48" at bounding box center [43, 211] width 12 height 6
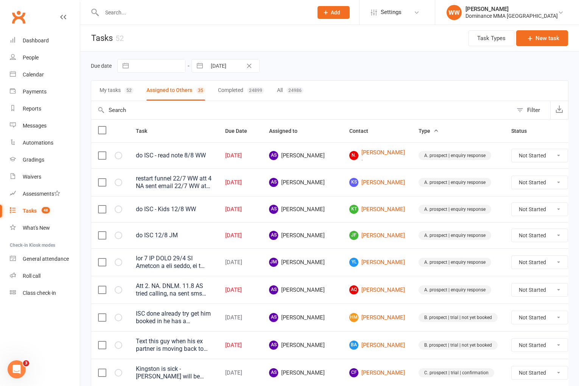
click at [325, 238] on td "AS [PERSON_NAME]" at bounding box center [302, 235] width 80 height 26
click at [326, 245] on td "AS [PERSON_NAME]" at bounding box center [302, 235] width 80 height 26
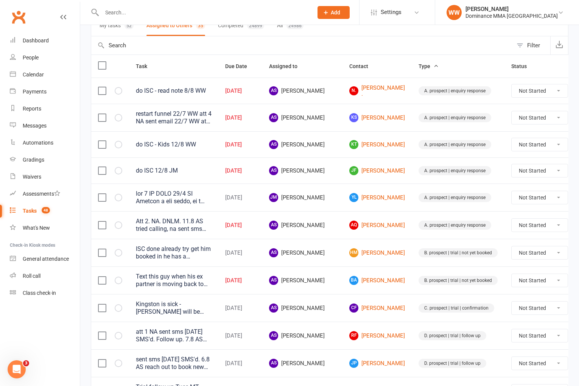
scroll to position [65, 0]
click at [33, 176] on div "Waivers" at bounding box center [32, 177] width 19 height 6
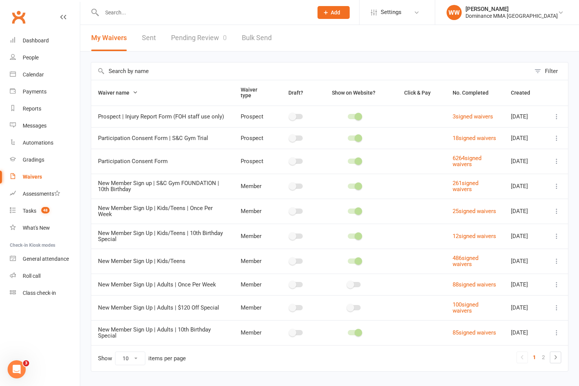
click at [217, 47] on link "Pending Review 0" at bounding box center [199, 38] width 56 height 26
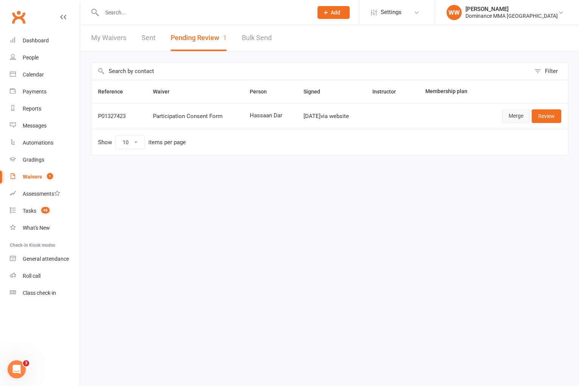
click at [507, 113] on link "Merge" at bounding box center [516, 116] width 28 height 14
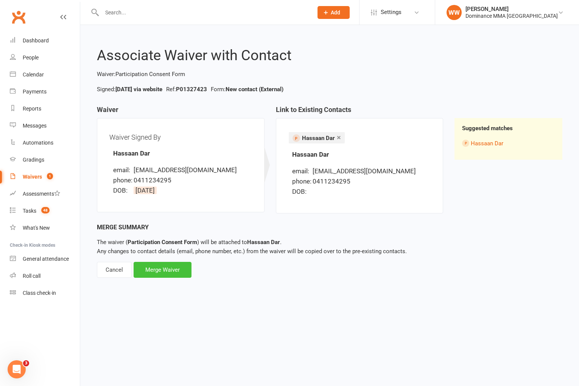
click at [168, 271] on div "Merge Waiver" at bounding box center [163, 270] width 58 height 16
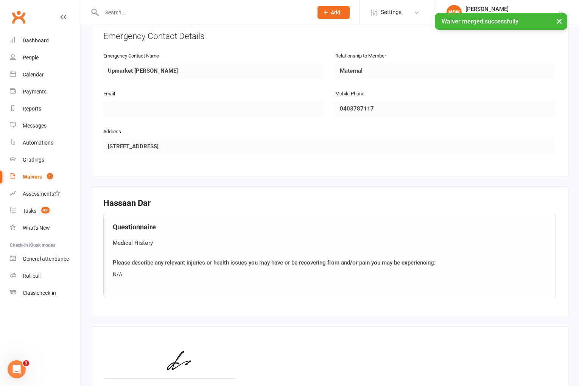
scroll to position [436, 0]
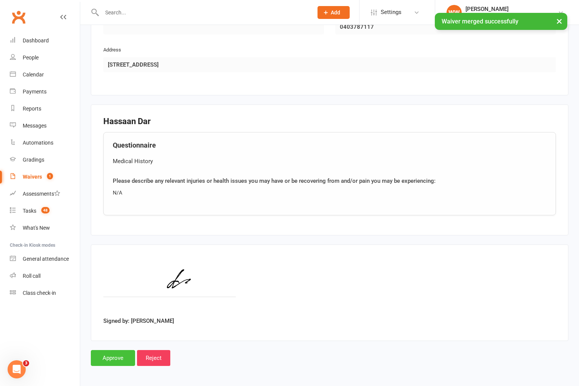
click at [115, 361] on input "Approve" at bounding box center [113, 358] width 44 height 16
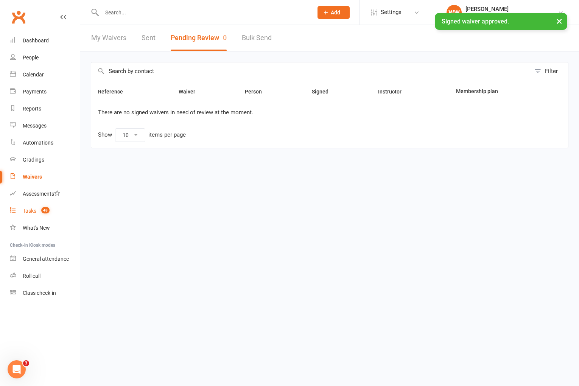
click at [33, 209] on div "Tasks" at bounding box center [30, 211] width 14 height 6
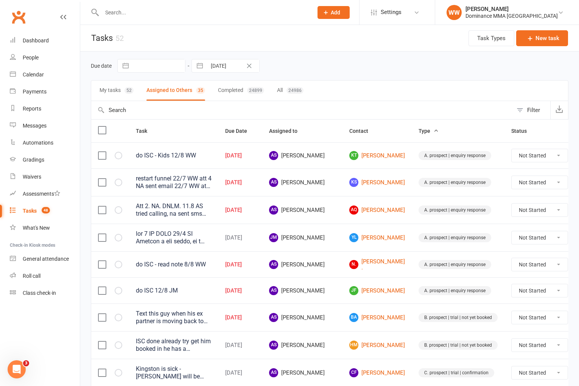
click at [132, 14] on input "text" at bounding box center [204, 12] width 208 height 11
click at [340, 11] on span "Add" at bounding box center [335, 12] width 9 height 6
click at [329, 35] on link "Prospect" at bounding box center [325, 33] width 67 height 17
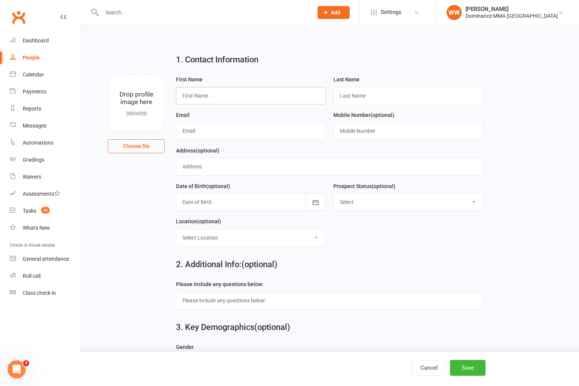
click at [216, 96] on input "text" at bounding box center [251, 95] width 150 height 17
paste input "[PERSON_NAME]"
type input "[PERSON_NAME]"
click at [368, 93] on input "text" at bounding box center [408, 95] width 150 height 17
paste input "[PERSON_NAME]"
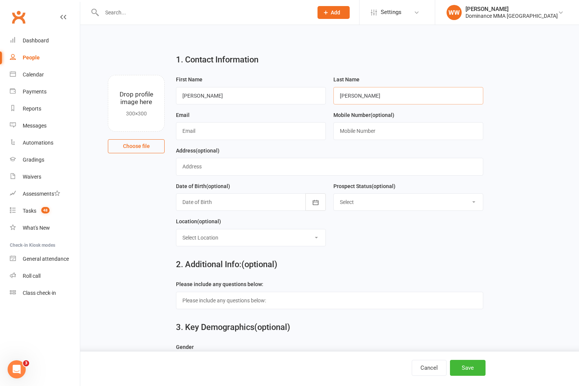
type input "[PERSON_NAME]"
click at [221, 124] on input "text" at bounding box center [251, 130] width 150 height 17
paste input "[EMAIL_ADDRESS][PERSON_NAME][DOMAIN_NAME]"
type input "[EMAIL_ADDRESS][PERSON_NAME][DOMAIN_NAME]"
click at [362, 128] on input "text" at bounding box center [408, 130] width 150 height 17
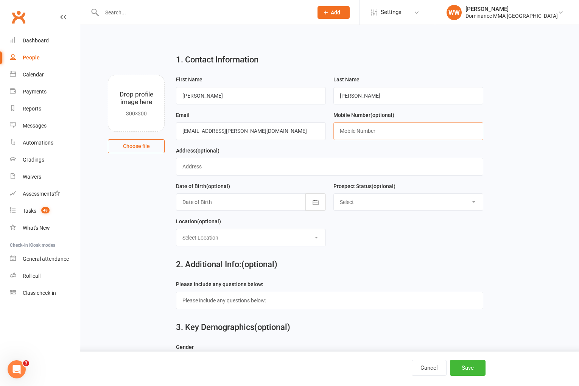
paste input "0478125766"
type input "0478125766"
click at [278, 151] on div "Address (optional)" at bounding box center [329, 161] width 307 height 30
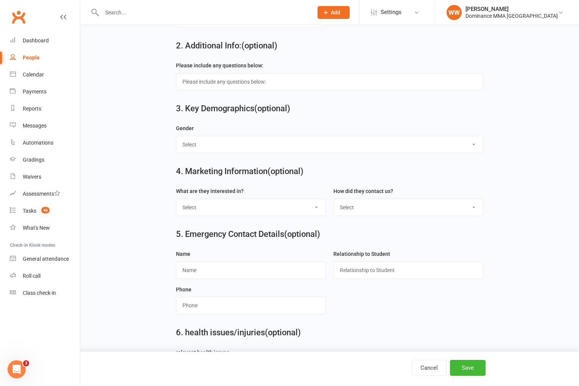
scroll to position [220, 0]
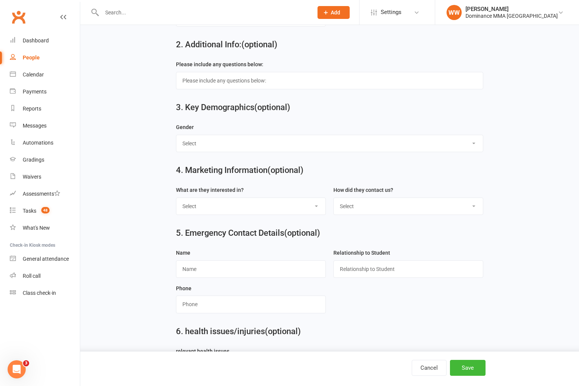
click at [204, 151] on select "Select [DEMOGRAPHIC_DATA] [DEMOGRAPHIC_DATA]" at bounding box center [329, 143] width 306 height 17
select select "[DEMOGRAPHIC_DATA]"
click at [228, 204] on select "Select BJJ Muay Thai MMA Kids Teens Muay [DEMOGRAPHIC_DATA] Teens BJJ Freestyle…" at bounding box center [250, 206] width 149 height 17
select select "Muay Thai"
click at [370, 212] on select "Select Phone Website enquiry form In-Facility Email Marketing Lead" at bounding box center [408, 206] width 149 height 17
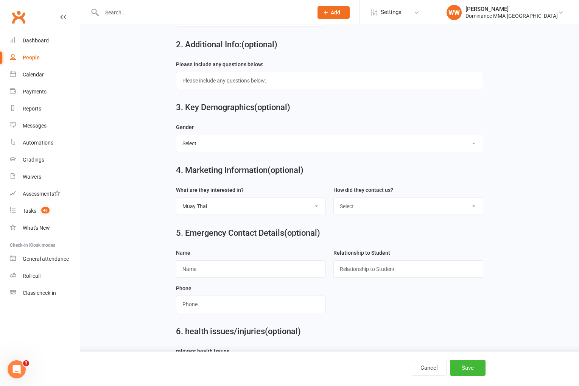
select select "Website enquiry form"
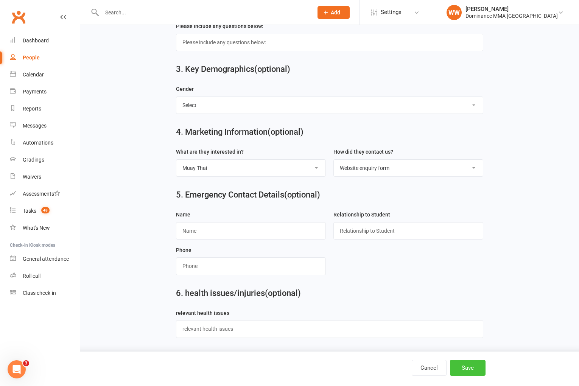
click at [471, 371] on button "Save" at bounding box center [468, 368] width 36 height 16
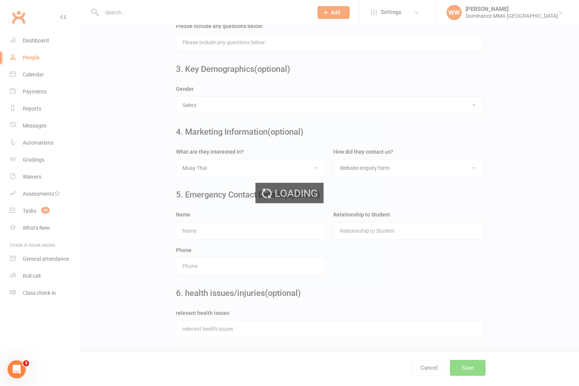
scroll to position [0, 0]
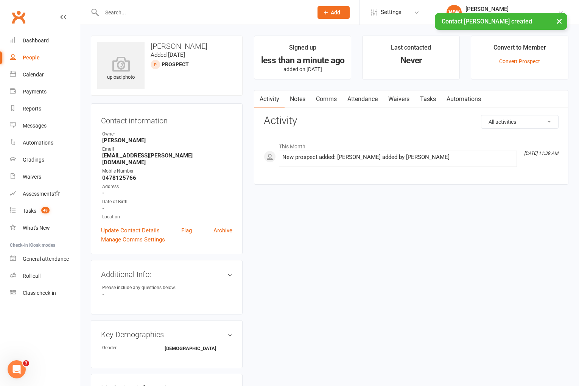
click at [300, 104] on link "Notes" at bounding box center [298, 98] width 26 height 17
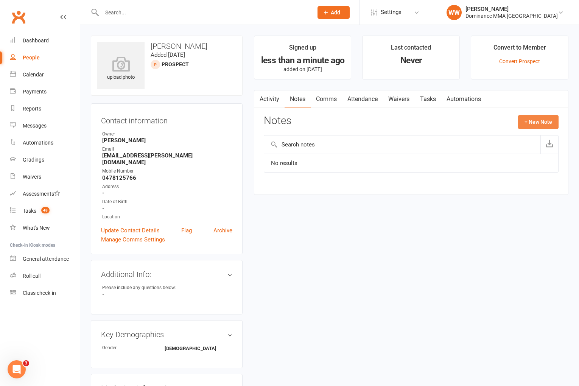
click at [531, 124] on button "+ New Note" at bounding box center [538, 122] width 40 height 14
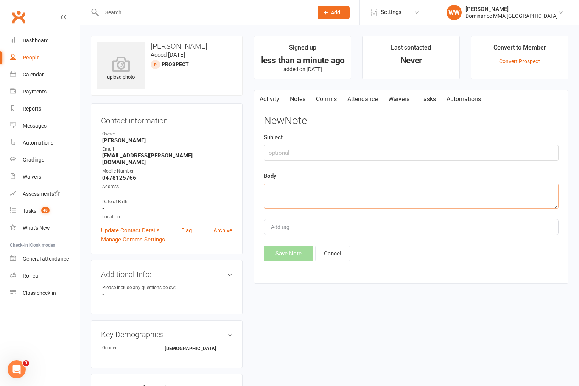
click at [291, 191] on textarea at bounding box center [411, 196] width 295 height 25
paste textarea "First Name: [PERSON_NAME] Last Name: [PERSON_NAME] Email Address: [EMAIL_ADDRES…"
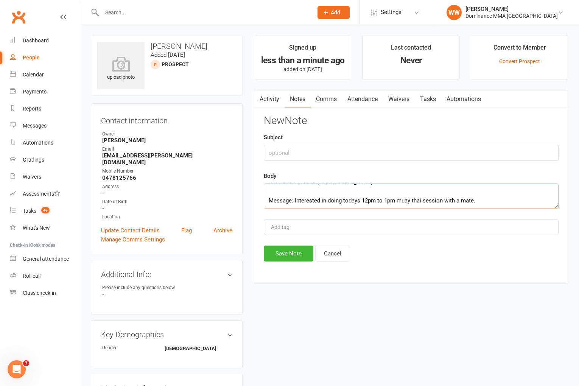
scroll to position [114, 0]
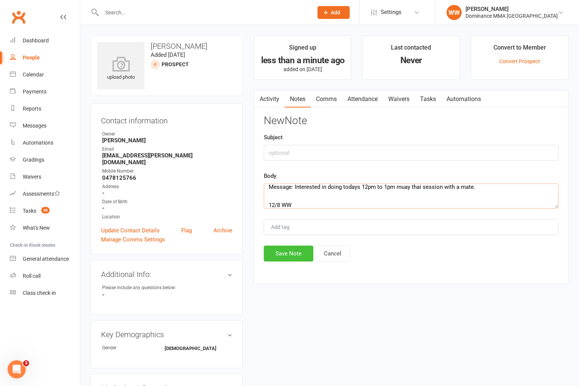
type textarea "First Name: [PERSON_NAME] Last Name: [PERSON_NAME] Email Address: [EMAIL_ADDRES…"
click at [283, 255] on button "Save Note" at bounding box center [289, 254] width 50 height 16
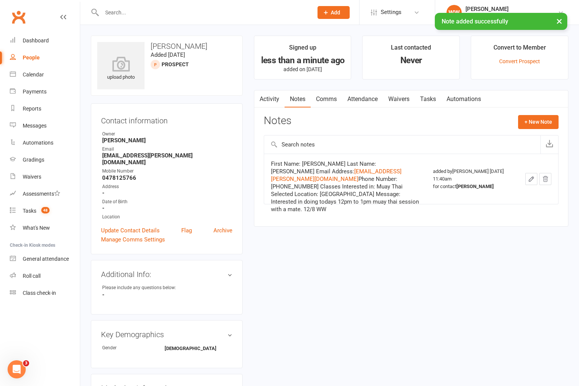
click at [429, 101] on link "Tasks" at bounding box center [428, 98] width 26 height 17
select select "incomplete"
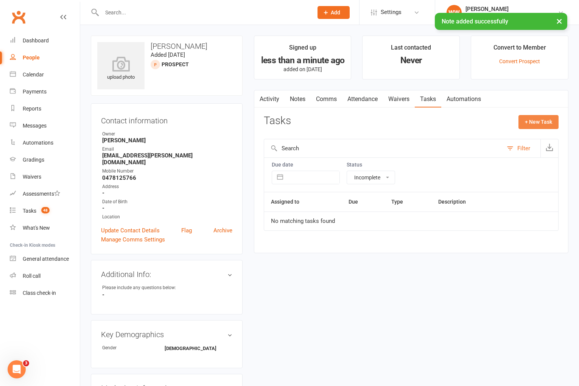
click at [534, 125] on button "+ New Task" at bounding box center [538, 122] width 40 height 14
select select "49757"
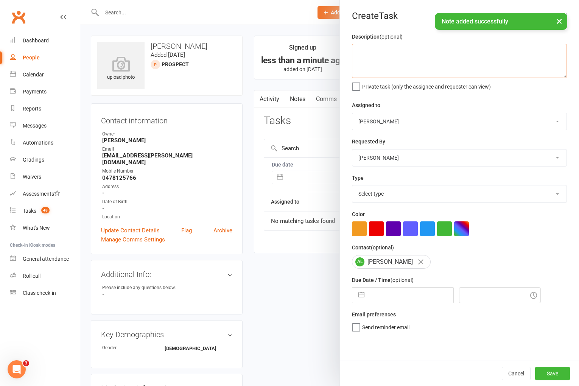
click at [395, 50] on textarea at bounding box center [459, 61] width 215 height 34
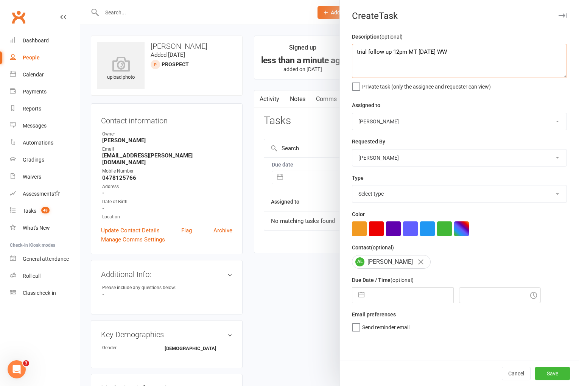
type textarea "trial follow up 12pm MT [DATE] WW"
click at [386, 116] on select "[PERSON_NAME] [PERSON_NAME] [PERSON_NAME] [PERSON_NAME] Will [PERSON_NAME] [PER…" at bounding box center [459, 121] width 214 height 17
select select "50862"
click at [406, 197] on select "Select type A. prospect | enquiry response B. prospect | trial | not yet booked…" at bounding box center [459, 193] width 214 height 17
select select "3863"
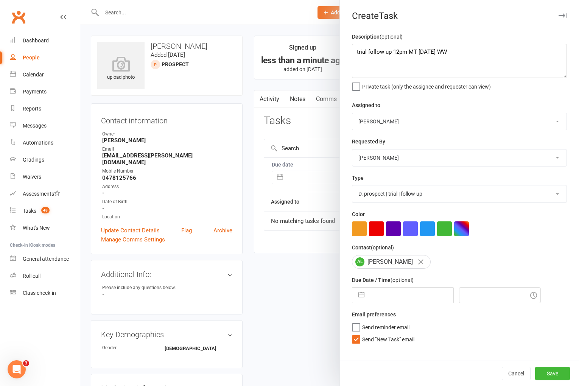
click at [382, 341] on span "Send "New Task" email" at bounding box center [388, 338] width 52 height 9
click at [382, 334] on input "Send "New Task" email" at bounding box center [383, 334] width 62 height 0
click at [391, 299] on input "text" at bounding box center [410, 295] width 85 height 15
select select "6"
select select "2025"
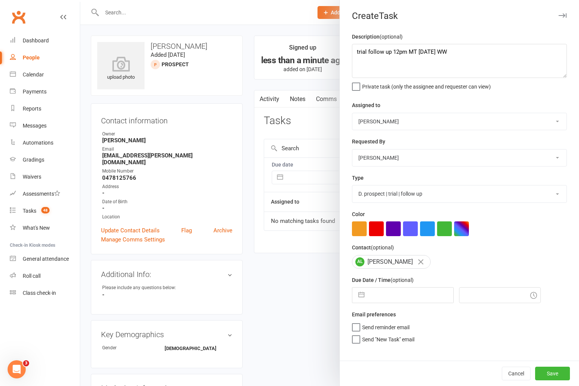
select select "7"
select select "2025"
select select "8"
select select "2025"
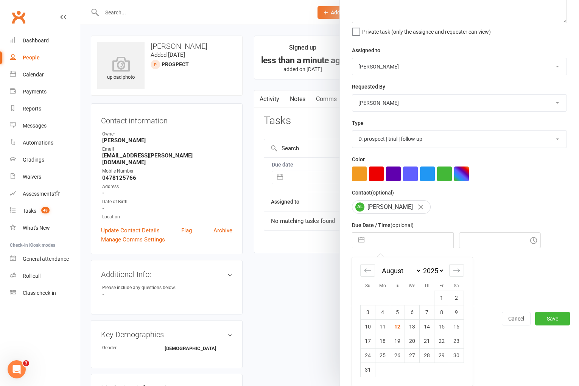
click at [395, 329] on td "12" at bounding box center [397, 326] width 15 height 14
type input "[DATE]"
type input "11:45am"
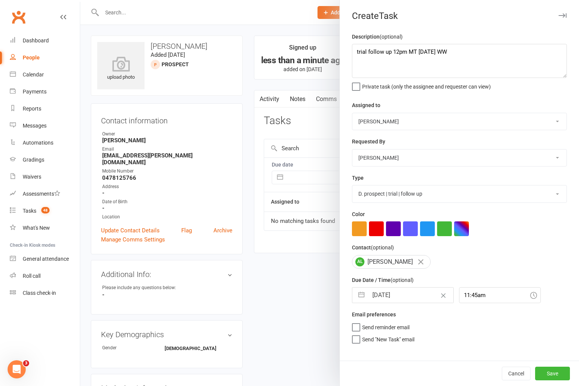
scroll to position [0, 0]
click at [553, 371] on button "Save" at bounding box center [552, 374] width 35 height 14
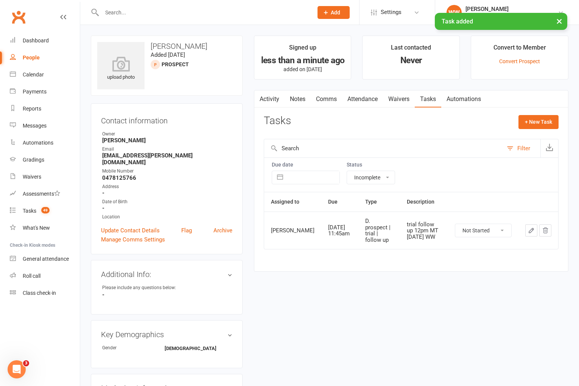
click at [291, 103] on link "Notes" at bounding box center [298, 98] width 26 height 17
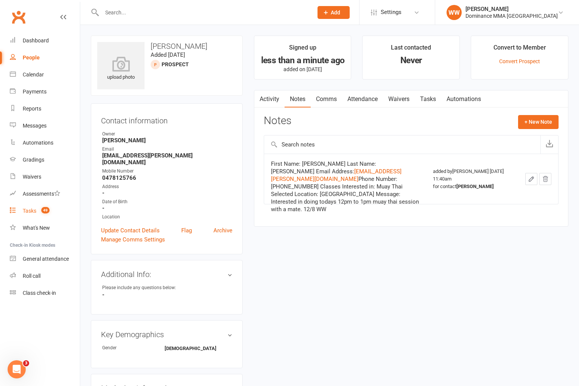
click at [39, 212] on count-badge "49" at bounding box center [43, 211] width 12 height 6
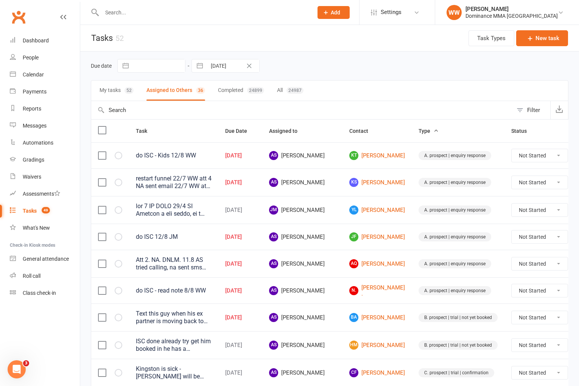
click at [437, 65] on div "Due date Navigate forward to interact with the calendar and select a date. Pres…" at bounding box center [330, 66] width 478 height 14
click at [235, 65] on input "[DATE]" at bounding box center [233, 65] width 53 height 13
select select "6"
select select "2025"
select select "7"
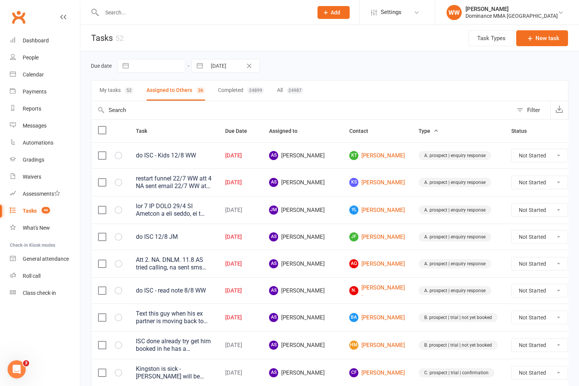
select select "2025"
select select "8"
select select "2025"
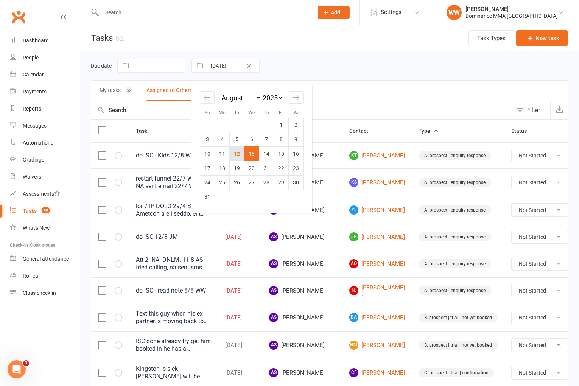
click at [237, 153] on td "12" at bounding box center [237, 153] width 15 height 14
type input "[DATE]"
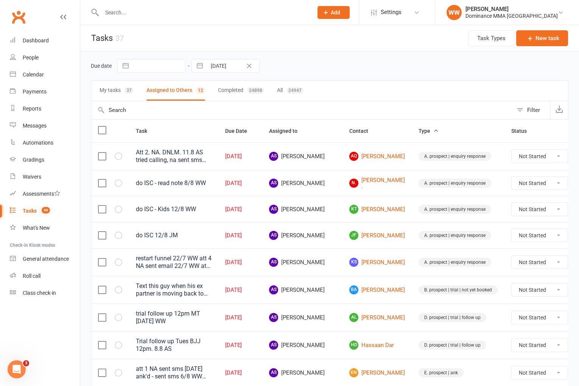
click at [361, 62] on div "Due date Navigate forward to interact with the calendar and select a date. Pres…" at bounding box center [330, 66] width 478 height 14
click at [34, 178] on div "Waivers" at bounding box center [32, 177] width 19 height 6
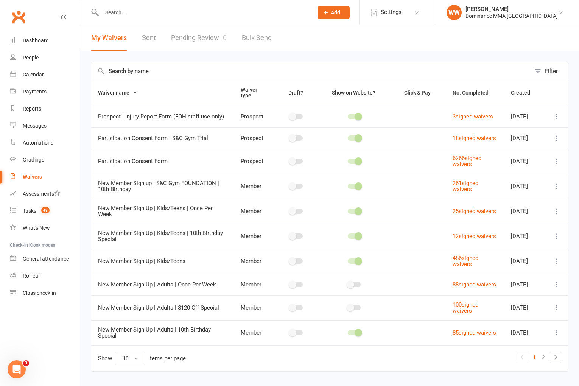
click at [210, 45] on link "Pending Review 0" at bounding box center [199, 38] width 56 height 26
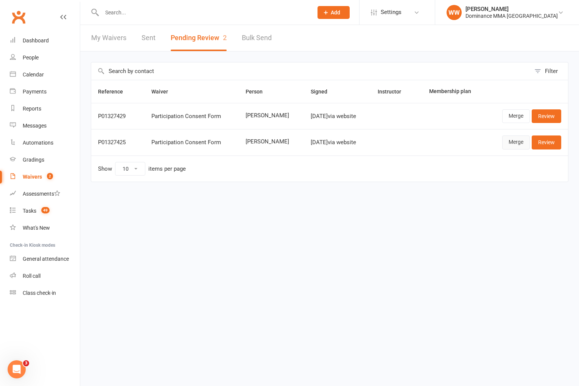
click at [516, 144] on link "Merge" at bounding box center [516, 142] width 28 height 14
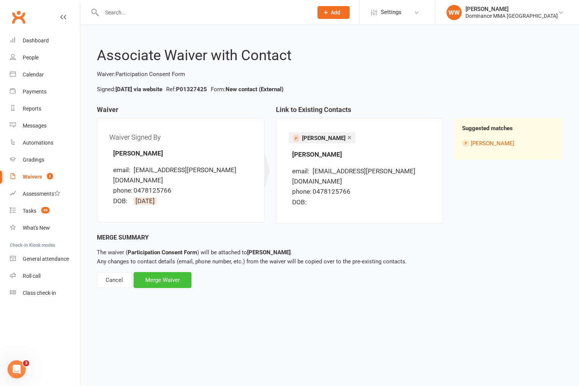
click at [166, 272] on div "Merge Waiver" at bounding box center [163, 280] width 58 height 16
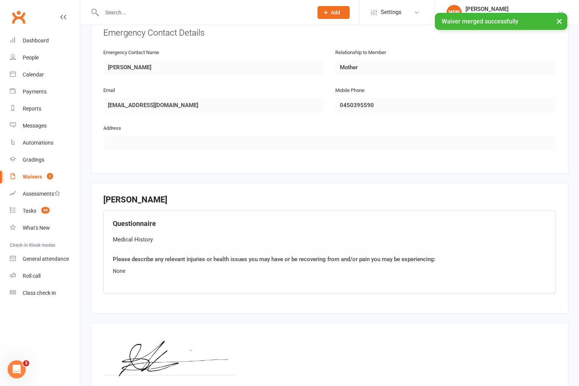
scroll to position [436, 0]
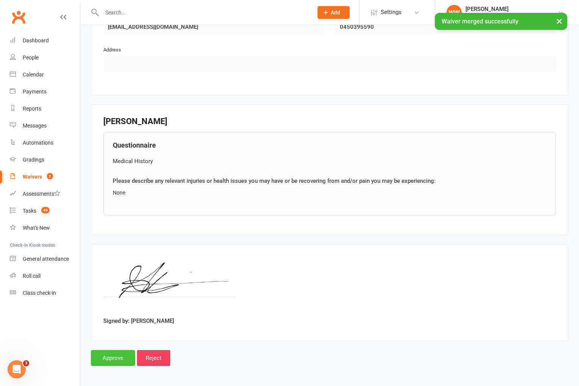
click at [108, 359] on input "Approve" at bounding box center [113, 358] width 44 height 16
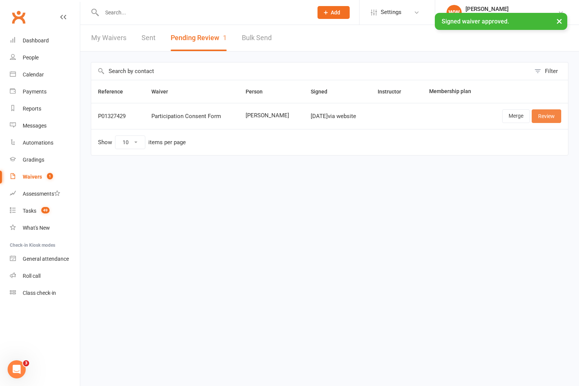
click at [545, 115] on link "Review" at bounding box center [547, 116] width 30 height 14
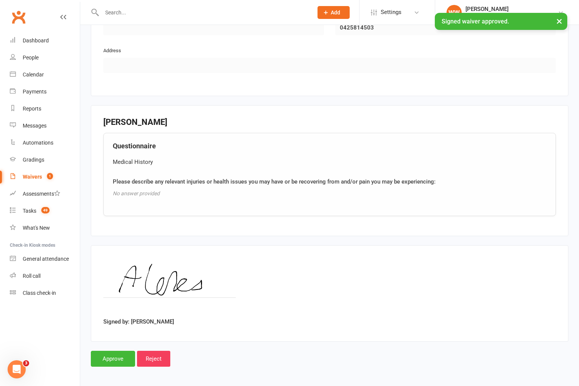
scroll to position [436, 0]
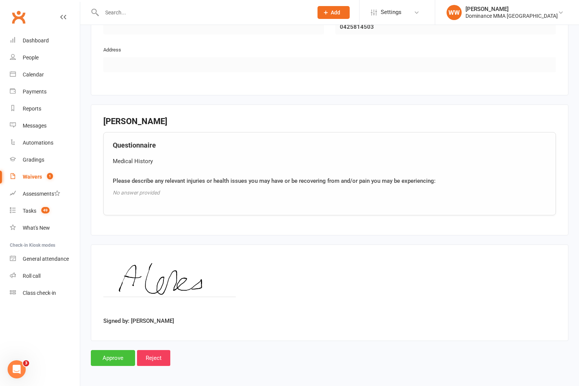
click at [114, 351] on input "Approve" at bounding box center [113, 358] width 44 height 16
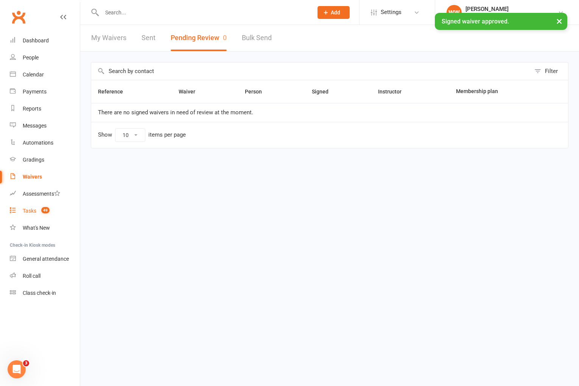
click at [24, 210] on div "Tasks" at bounding box center [30, 211] width 14 height 6
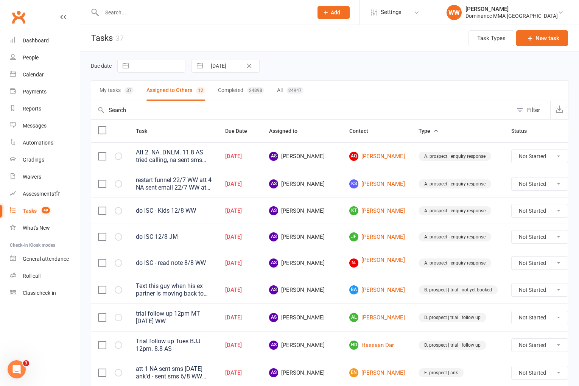
drag, startPoint x: 165, startPoint y: 14, endPoint x: 170, endPoint y: 13, distance: 4.7
click at [165, 14] on input "text" at bounding box center [204, 12] width 208 height 11
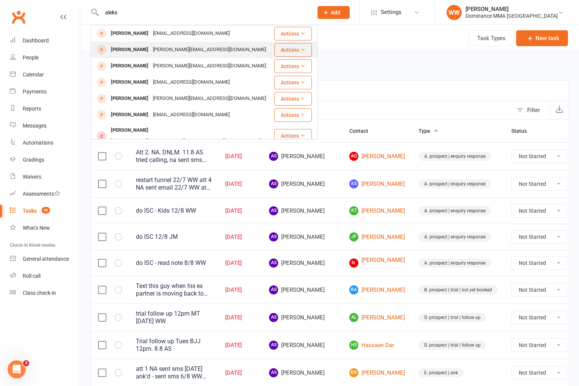
type input "aleks"
click at [167, 52] on div "[PERSON_NAME][EMAIL_ADDRESS][DOMAIN_NAME]" at bounding box center [210, 49] width 118 height 11
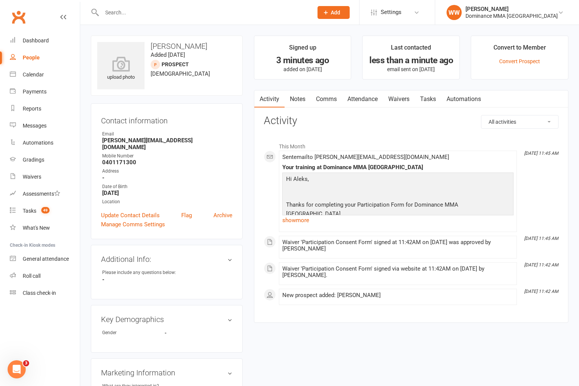
click at [297, 103] on link "Notes" at bounding box center [298, 98] width 26 height 17
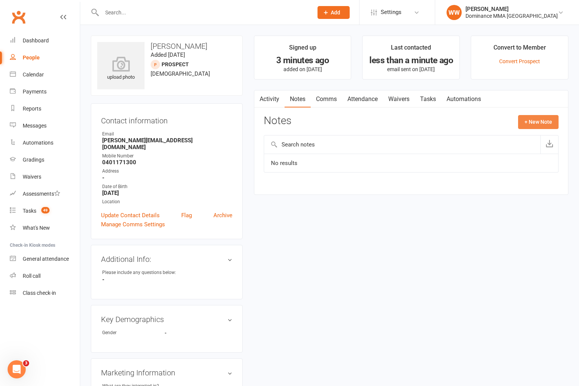
click at [543, 126] on button "+ New Note" at bounding box center [538, 122] width 40 height 14
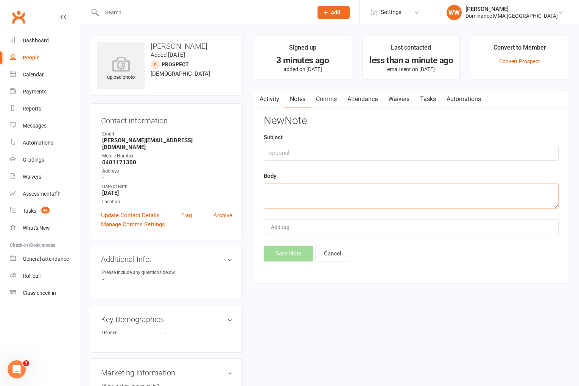
click at [333, 190] on textarea at bounding box center [411, 196] width 295 height 25
paste textarea "First Name: [PERSON_NAME] Last Name: [PERSON_NAME] Email Address: [EMAIL_ADDRES…"
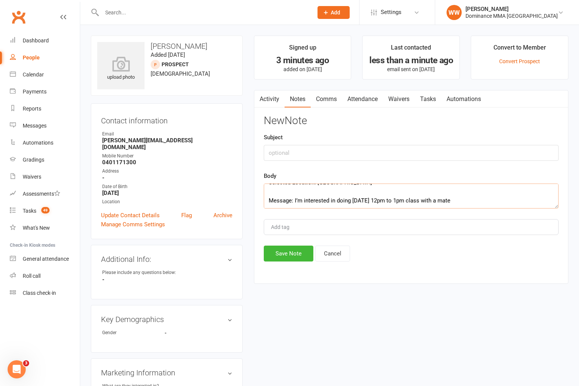
scroll to position [114, 0]
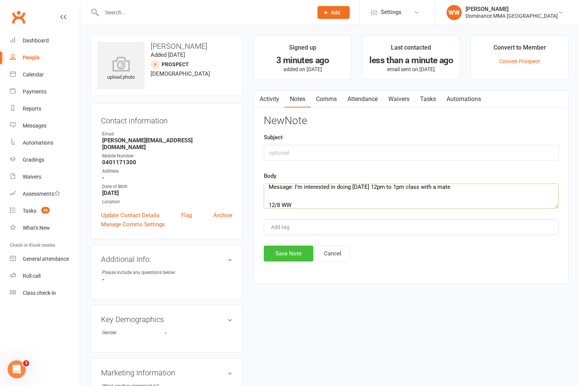
type textarea "First Name: [PERSON_NAME] Last Name: [PERSON_NAME] Email Address: [EMAIL_ADDRES…"
click at [286, 255] on button "Save Note" at bounding box center [289, 254] width 50 height 16
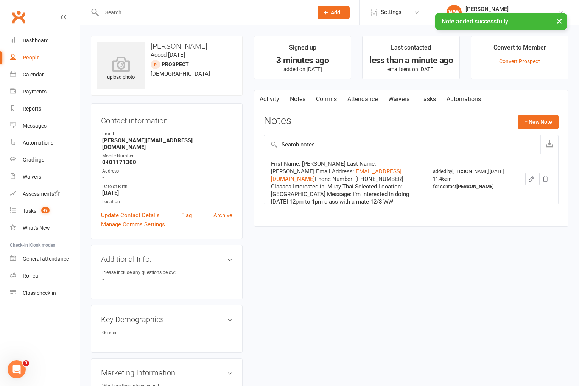
click at [432, 101] on link "Tasks" at bounding box center [428, 98] width 26 height 17
select select "incomplete"
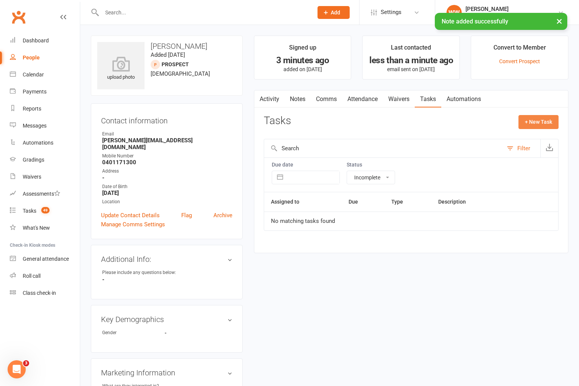
click at [524, 124] on button "+ New Task" at bounding box center [538, 122] width 40 height 14
select select "49757"
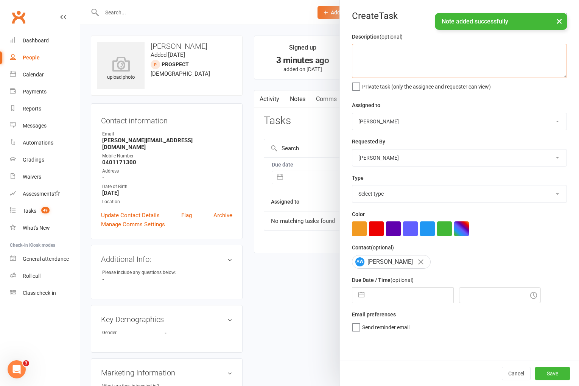
click at [380, 58] on textarea at bounding box center [459, 61] width 215 height 34
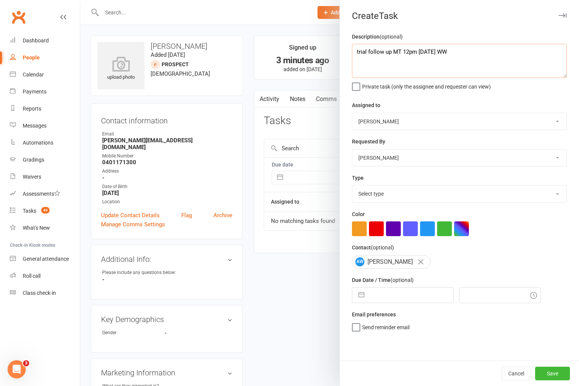
type textarea "trial follow up MT 12pm [DATE] WW"
click at [384, 191] on select "Select type A. prospect | enquiry response B. prospect | trial | not yet booked…" at bounding box center [459, 193] width 214 height 17
select select "3863"
select select "6"
select select "2025"
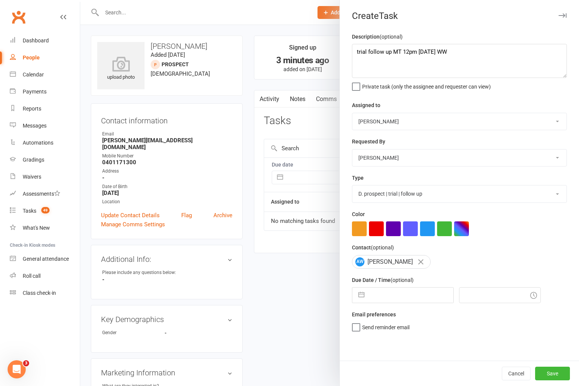
select select "7"
select select "2025"
select select "8"
select select "2025"
click at [397, 300] on input "text" at bounding box center [410, 295] width 85 height 15
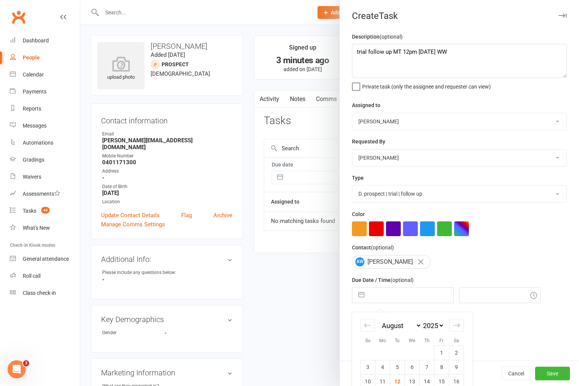
scroll to position [56, 0]
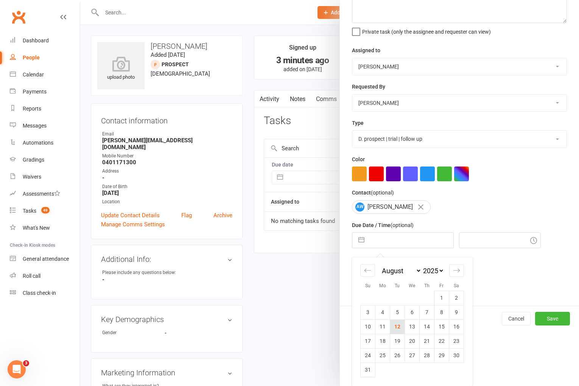
click at [399, 327] on td "12" at bounding box center [397, 326] width 15 height 14
type input "[DATE]"
type input "11:45am"
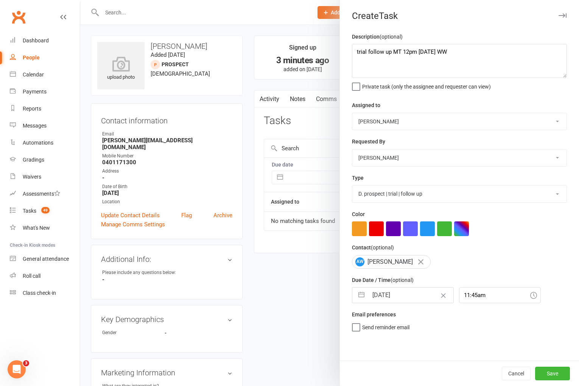
scroll to position [0, 0]
click at [557, 376] on button "Save" at bounding box center [552, 374] width 35 height 14
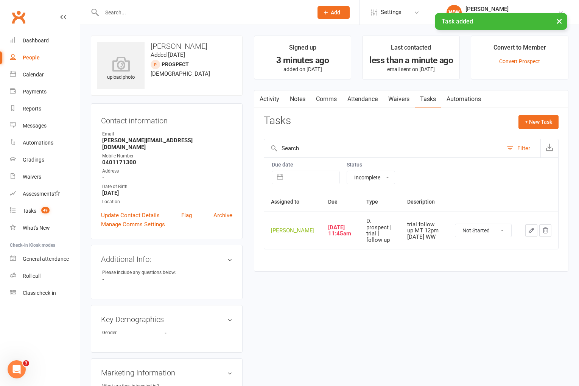
click at [344, 309] on div "upload photo [PERSON_NAME] Added [DATE] prospect [DEMOGRAPHIC_DATA] Contact inf…" at bounding box center [329, 338] width 489 height 604
click at [330, 298] on div "upload photo [PERSON_NAME] Added [DATE] prospect [DEMOGRAPHIC_DATA] Contact inf…" at bounding box center [329, 338] width 489 height 604
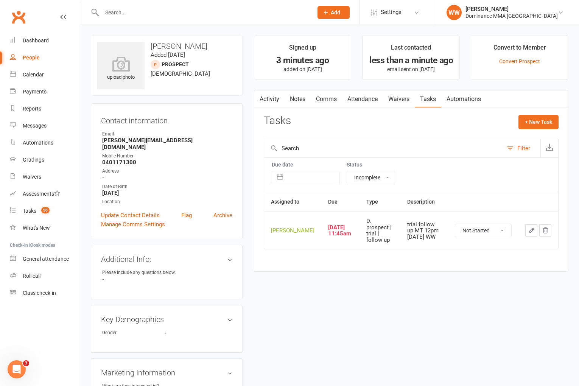
click at [130, 12] on input "text" at bounding box center [204, 12] width 208 height 11
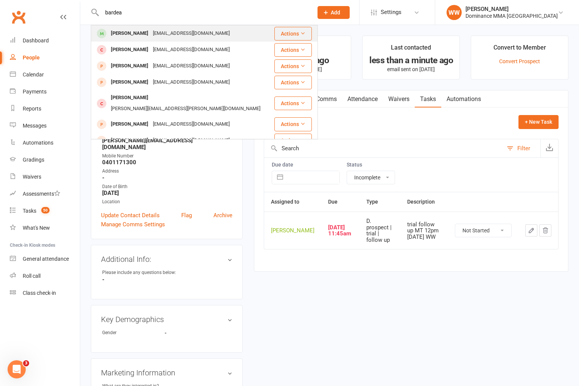
type input "bardea"
click at [148, 31] on div "[PERSON_NAME]" at bounding box center [130, 33] width 42 height 11
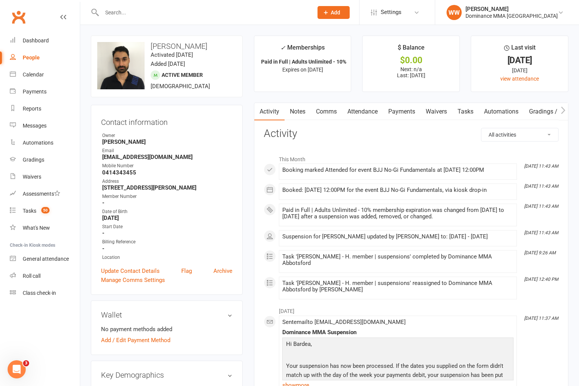
click at [435, 112] on link "Waivers" at bounding box center [436, 111] width 32 height 17
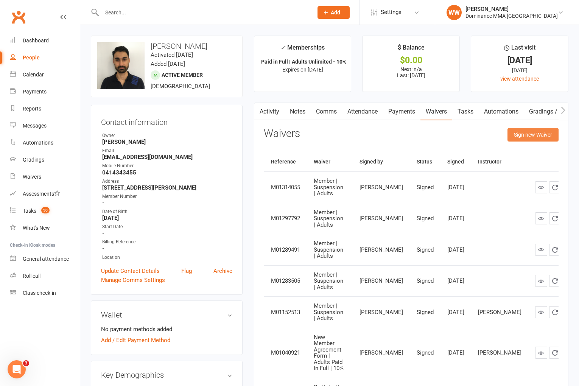
click at [529, 136] on button "Sign new Waiver" at bounding box center [532, 135] width 51 height 14
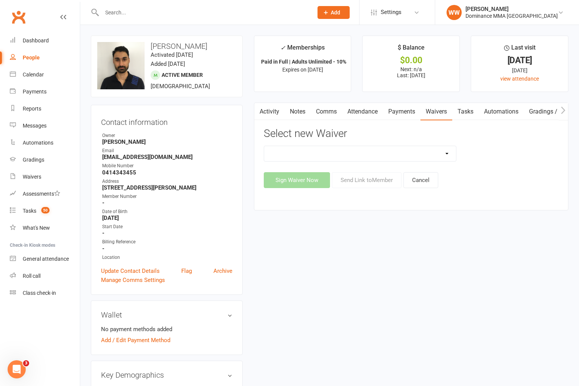
click at [407, 156] on select "Member | Cancellation | Adults Member | Injury Report Form (FOH staff use only)…" at bounding box center [360, 153] width 192 height 15
select select "7287"
click at [367, 184] on button "Send Link to Member" at bounding box center [367, 180] width 70 height 16
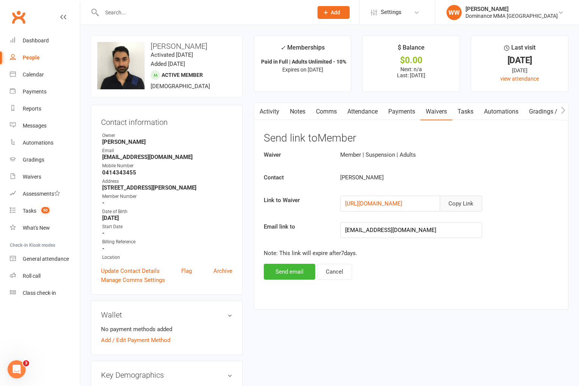
click at [466, 207] on button "Copy Link" at bounding box center [461, 204] width 42 height 16
click at [257, 163] on div "Activity Notes Comms Attendance Payments Waivers Tasks Automations Gradings / P…" at bounding box center [411, 206] width 314 height 207
click at [35, 208] on div "Tasks" at bounding box center [30, 211] width 14 height 6
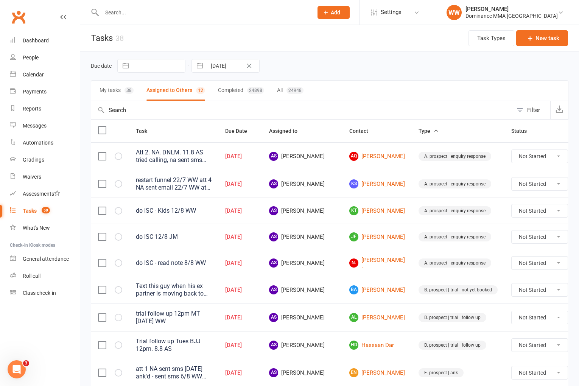
click at [324, 198] on td "AS [PERSON_NAME]" at bounding box center [302, 211] width 80 height 26
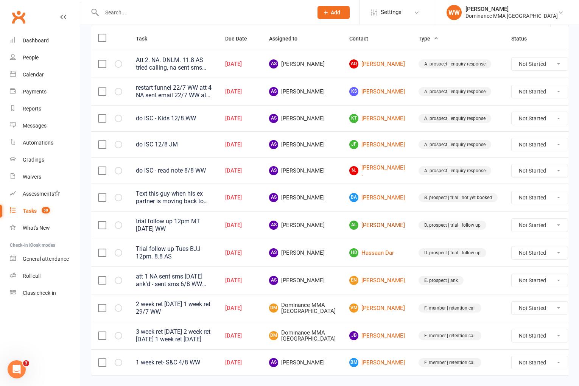
scroll to position [93, 0]
click at [354, 226] on link "AL [PERSON_NAME]" at bounding box center [377, 224] width 56 height 9
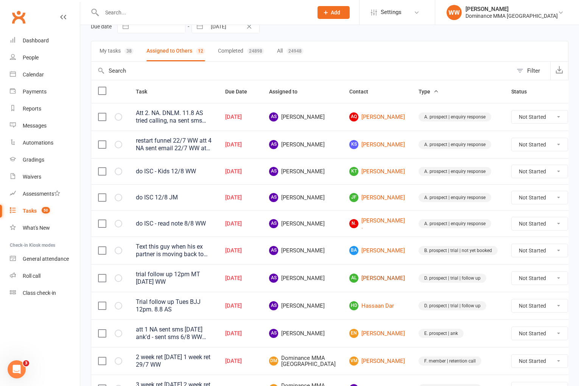
scroll to position [0, 0]
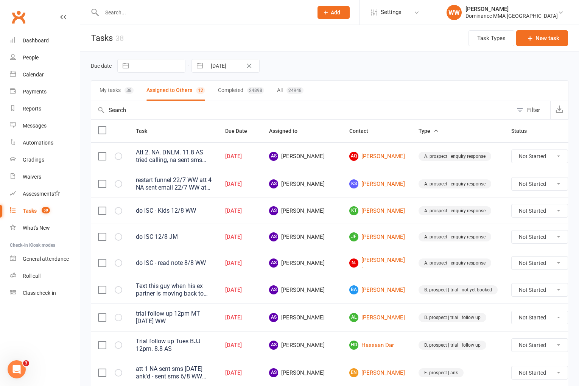
click at [116, 12] on input "text" at bounding box center [204, 12] width 208 height 11
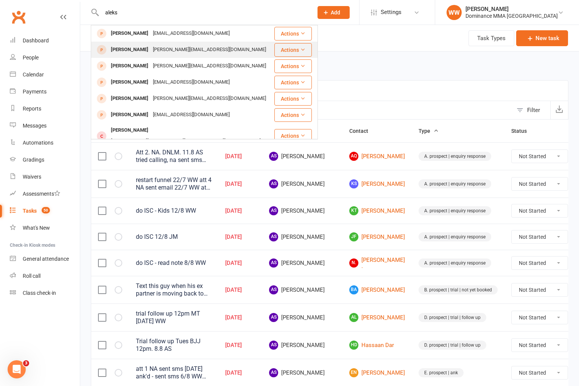
type input "aleks"
click at [151, 52] on div "[PERSON_NAME][EMAIL_ADDRESS][DOMAIN_NAME]" at bounding box center [210, 49] width 118 height 11
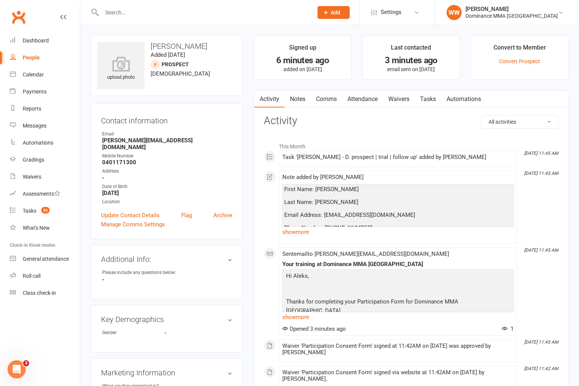
click at [430, 98] on link "Tasks" at bounding box center [428, 98] width 26 height 17
select select "incomplete"
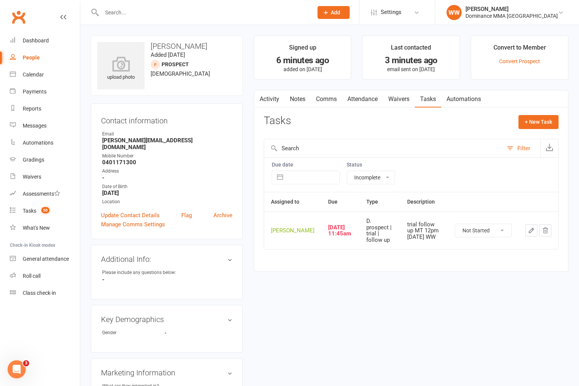
click at [531, 233] on icon "button" at bounding box center [531, 230] width 7 height 7
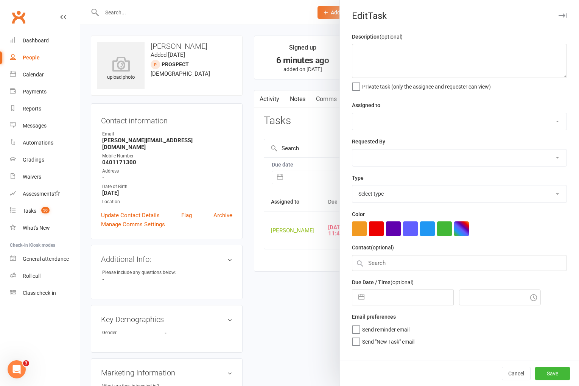
type textarea "trial follow up MT 12pm [DATE] WW"
select select "49757"
type input "[DATE]"
type input "11:45am"
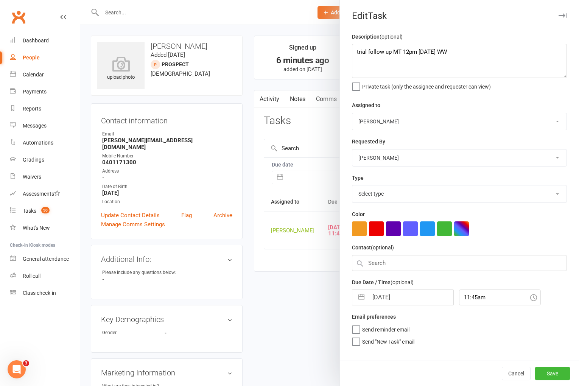
select select "3863"
click at [372, 127] on select "[PERSON_NAME] [PERSON_NAME] [PERSON_NAME] [PERSON_NAME] Will [PERSON_NAME] [PER…" at bounding box center [459, 121] width 214 height 17
select select "50862"
drag, startPoint x: 388, startPoint y: 340, endPoint x: 392, endPoint y: 341, distance: 4.2
click at [388, 340] on span "Send "New Task" email" at bounding box center [388, 338] width 52 height 9
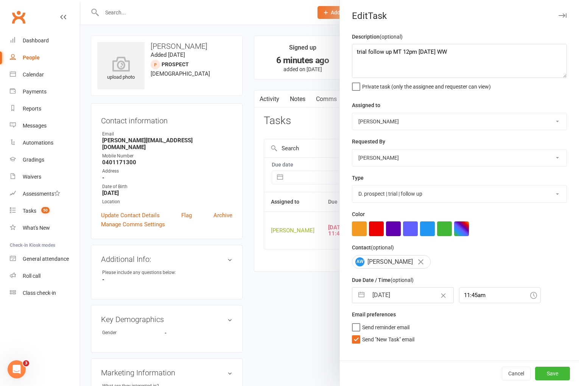
click at [388, 334] on input "Send "New Task" email" at bounding box center [383, 334] width 62 height 0
click at [543, 373] on button "Save" at bounding box center [552, 374] width 35 height 14
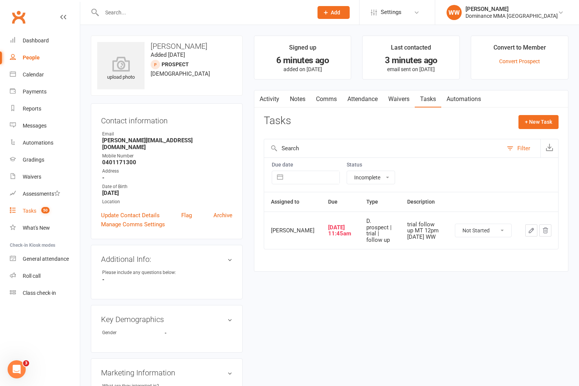
click at [29, 213] on div "Tasks" at bounding box center [30, 211] width 14 height 6
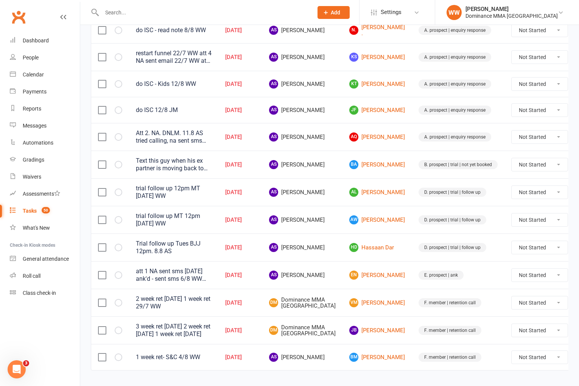
scroll to position [126, 0]
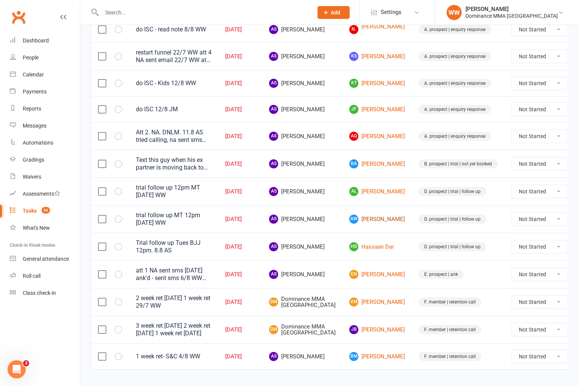
click at [353, 216] on link "AW [PERSON_NAME]" at bounding box center [377, 219] width 56 height 9
click at [128, 12] on input "text" at bounding box center [204, 12] width 208 height 11
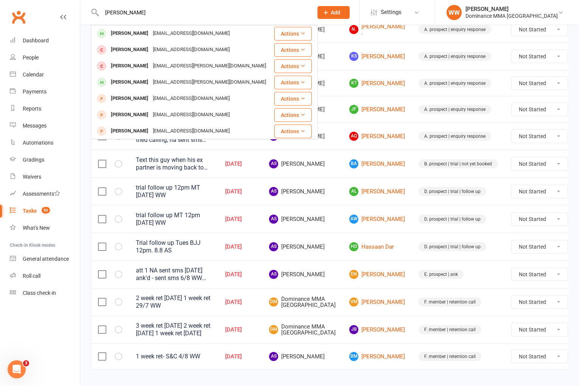
click at [151, 31] on div "[EMAIL_ADDRESS][DOMAIN_NAME]" at bounding box center [191, 33] width 81 height 11
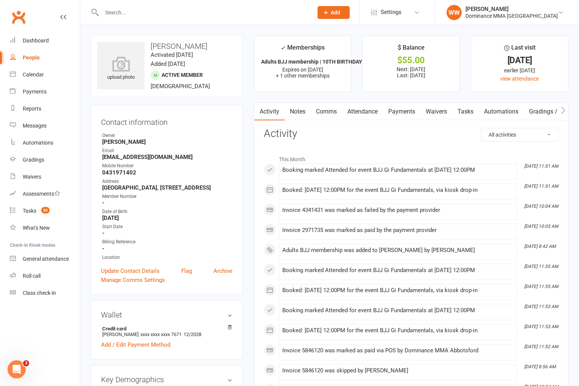
click at [406, 112] on link "Payments" at bounding box center [401, 111] width 37 height 17
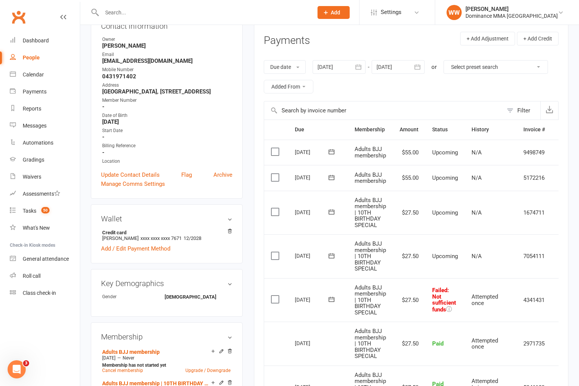
scroll to position [0, 18]
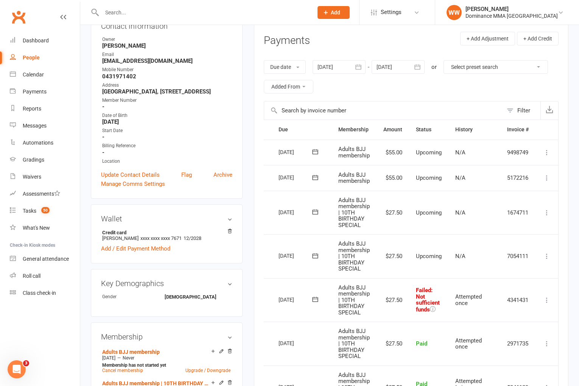
click at [543, 299] on icon at bounding box center [547, 300] width 8 height 8
click at [509, 328] on link "Mark as Paid (POS)" at bounding box center [513, 329] width 75 height 15
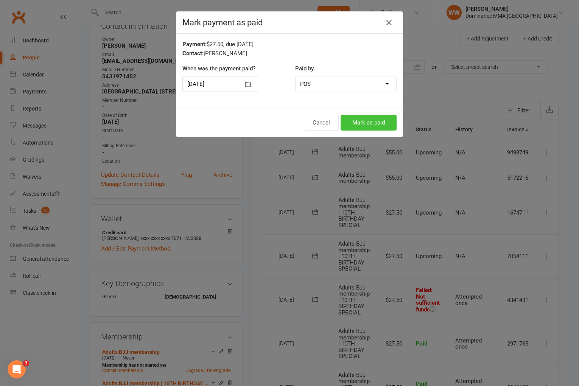
click at [365, 119] on button "Mark as paid" at bounding box center [369, 123] width 56 height 16
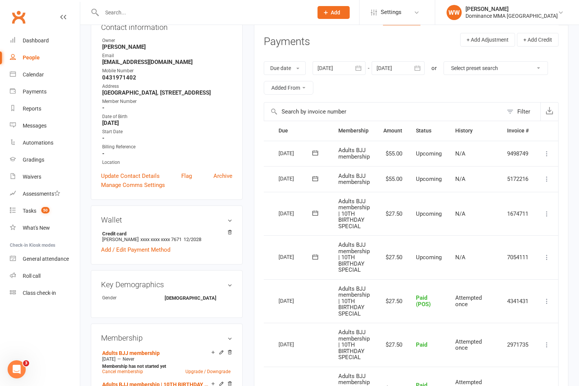
scroll to position [0, 0]
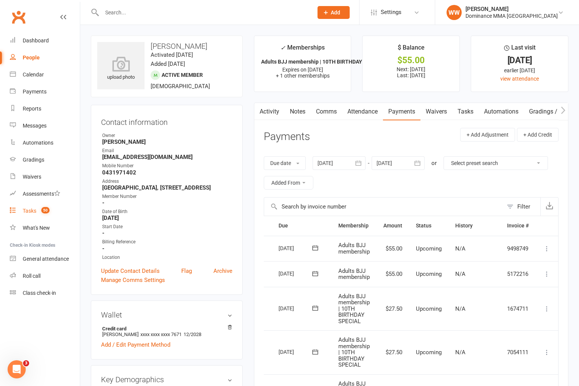
click at [27, 212] on div "Tasks" at bounding box center [30, 211] width 14 height 6
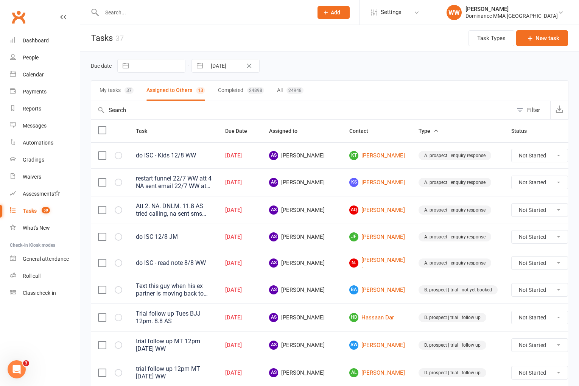
click at [341, 73] on div "Due date Navigate forward to interact with the calendar and select a date. Pres…" at bounding box center [330, 65] width 478 height 29
click at [333, 59] on div "Due date Navigate forward to interact with the calendar and select a date. Pres…" at bounding box center [330, 66] width 478 height 14
click at [367, 63] on div "Due date Navigate forward to interact with the calendar and select a date. Pres…" at bounding box center [330, 66] width 478 height 14
click at [322, 210] on td "AS [PERSON_NAME]" at bounding box center [302, 210] width 80 height 28
click at [327, 224] on td "AS [PERSON_NAME]" at bounding box center [302, 237] width 80 height 26
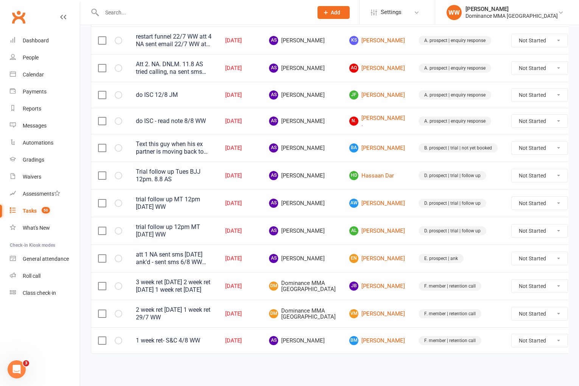
scroll to position [149, 0]
click at [356, 314] on link "[PERSON_NAME]" at bounding box center [377, 313] width 56 height 9
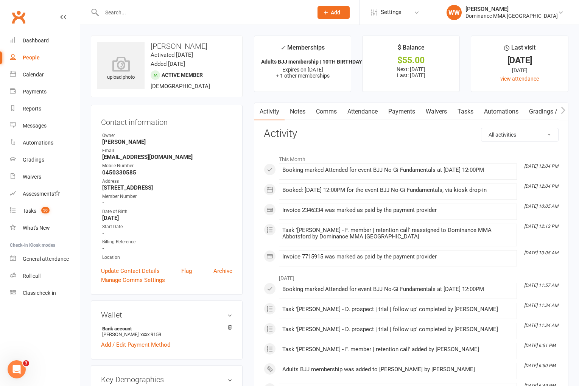
click at [349, 113] on link "Attendance" at bounding box center [362, 111] width 41 height 17
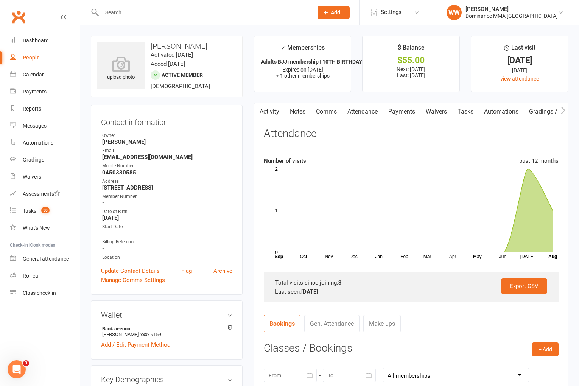
click at [268, 111] on link "Activity" at bounding box center [269, 111] width 30 height 17
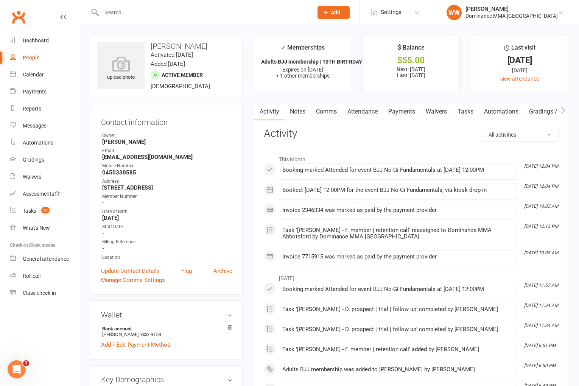
click at [34, 210] on div "Tasks" at bounding box center [30, 211] width 14 height 6
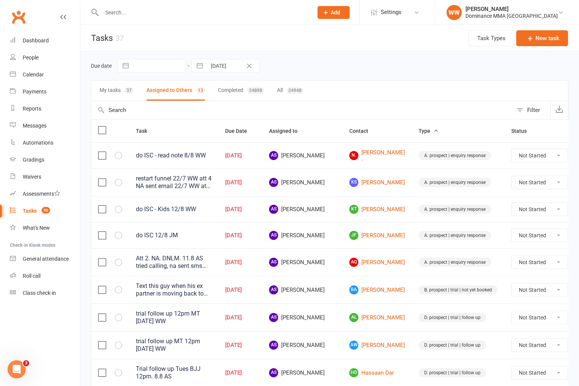
click at [255, 238] on div "[DATE]" at bounding box center [240, 235] width 30 height 6
click at [262, 242] on td "[DATE]" at bounding box center [240, 235] width 44 height 26
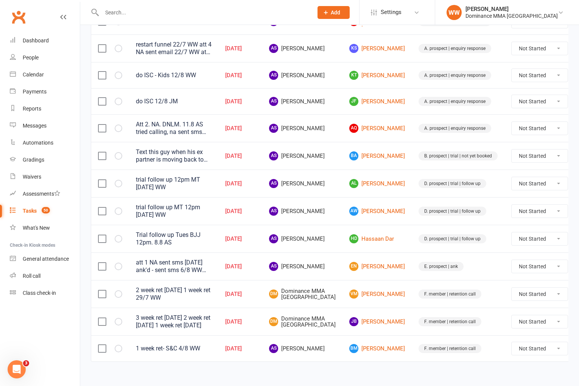
scroll to position [149, 0]
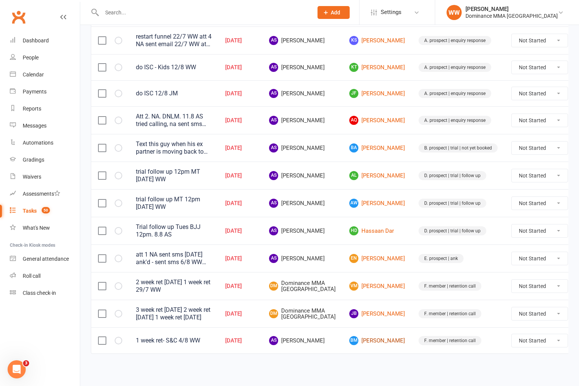
click at [353, 340] on link "BM [PERSON_NAME]" at bounding box center [377, 340] width 56 height 9
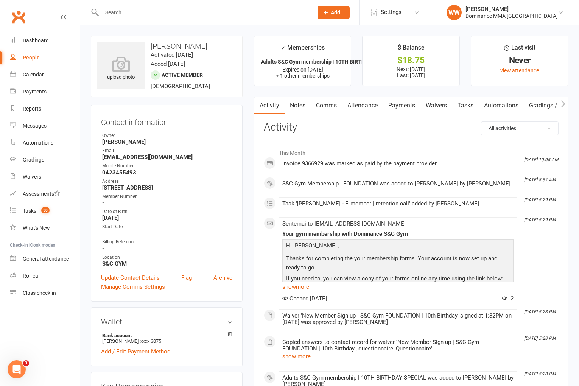
click at [296, 107] on link "Notes" at bounding box center [298, 105] width 26 height 17
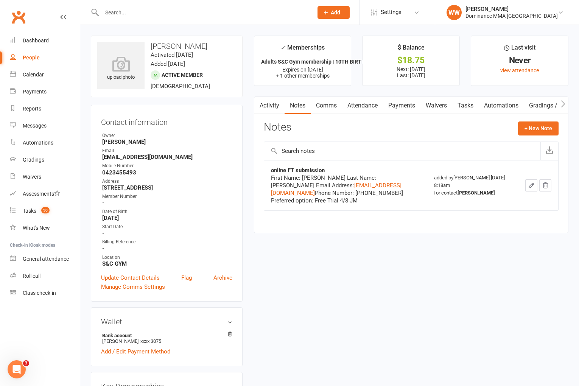
click at [343, 131] on div "Notes + New Note" at bounding box center [411, 131] width 295 height 20
click at [466, 111] on link "Tasks" at bounding box center [465, 105] width 26 height 17
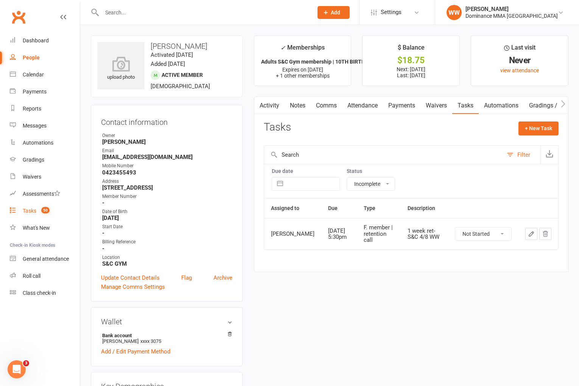
click at [34, 216] on link "Tasks 50" at bounding box center [45, 210] width 70 height 17
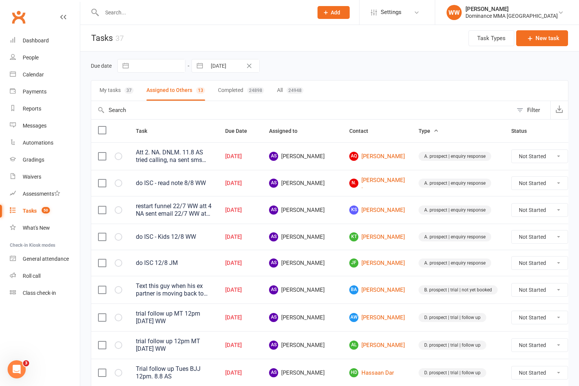
click at [325, 252] on td "AS [PERSON_NAME]" at bounding box center [302, 263] width 80 height 26
click at [327, 256] on td "AS [PERSON_NAME]" at bounding box center [302, 263] width 80 height 26
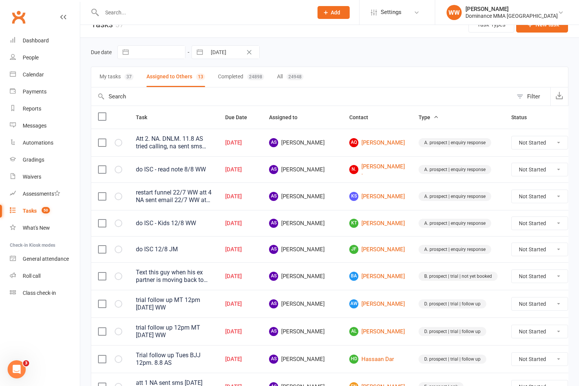
scroll to position [14, 0]
click at [325, 308] on td "AS [PERSON_NAME]" at bounding box center [302, 303] width 80 height 28
click at [323, 311] on td "AS [PERSON_NAME]" at bounding box center [302, 303] width 80 height 28
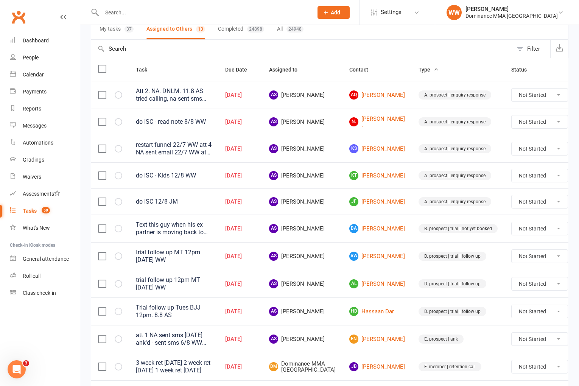
scroll to position [65, 0]
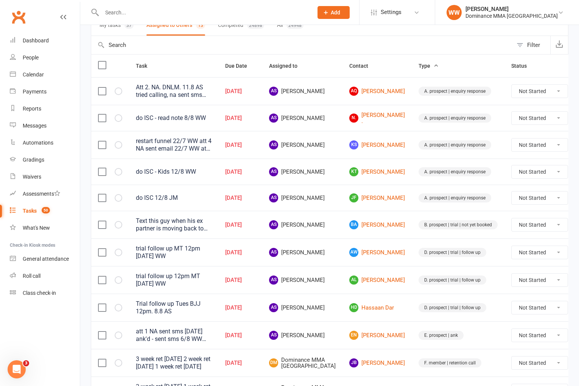
click at [188, 229] on div "Text this guy when his ex partner is moving back to [GEOGRAPHIC_DATA] and if he…" at bounding box center [174, 224] width 76 height 15
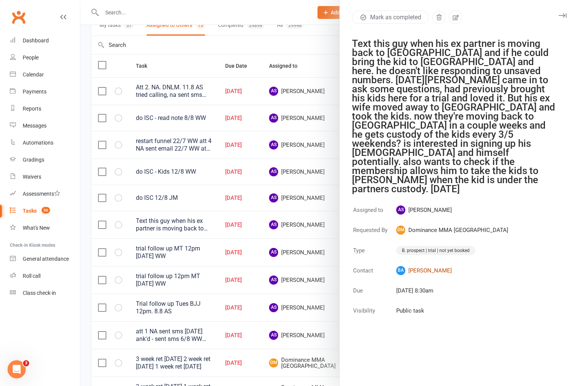
click at [428, 266] on link "[PERSON_NAME]" at bounding box center [452, 270] width 112 height 9
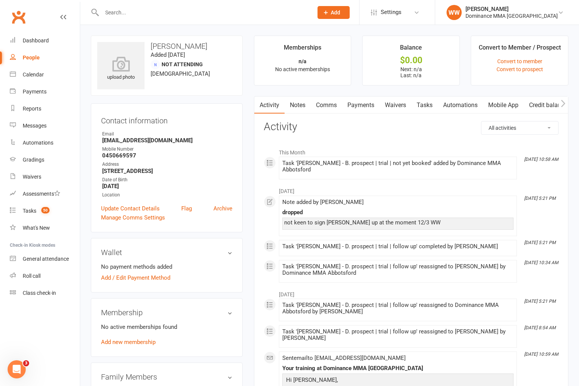
click at [296, 106] on link "Notes" at bounding box center [298, 104] width 26 height 17
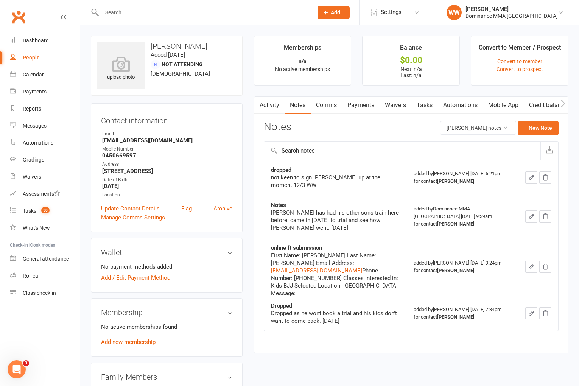
click at [427, 109] on link "Tasks" at bounding box center [424, 104] width 26 height 17
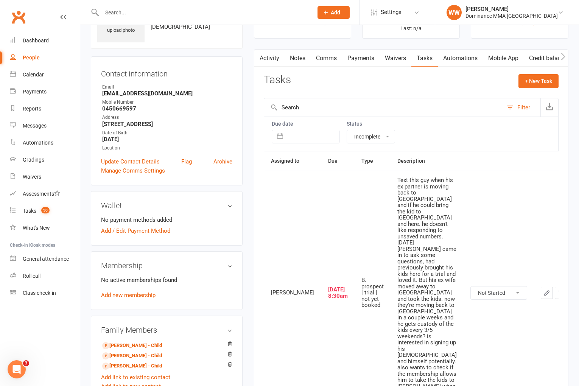
scroll to position [47, 0]
click at [543, 289] on icon "button" at bounding box center [546, 292] width 7 height 7
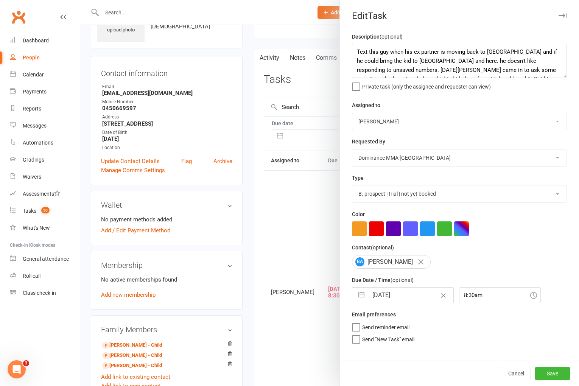
click at [399, 295] on input "[DATE]" at bounding box center [410, 295] width 85 height 15
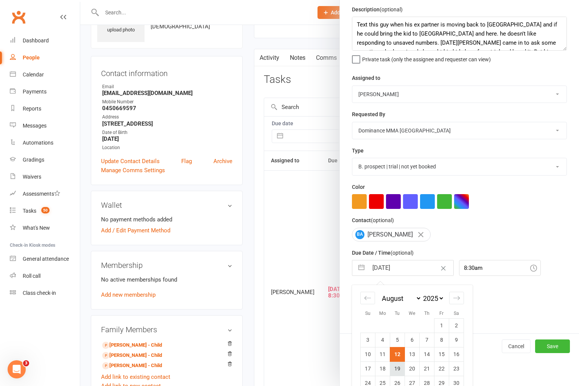
scroll to position [29, 0]
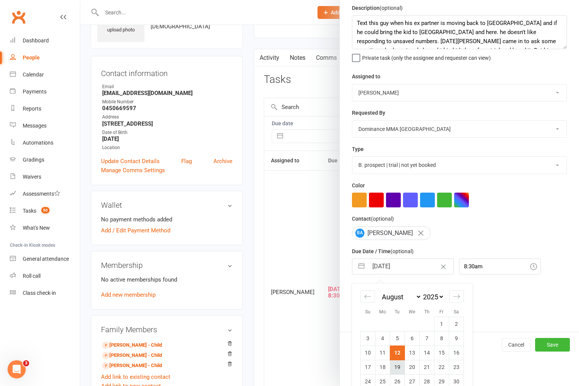
click at [399, 374] on td "19" at bounding box center [397, 367] width 15 height 14
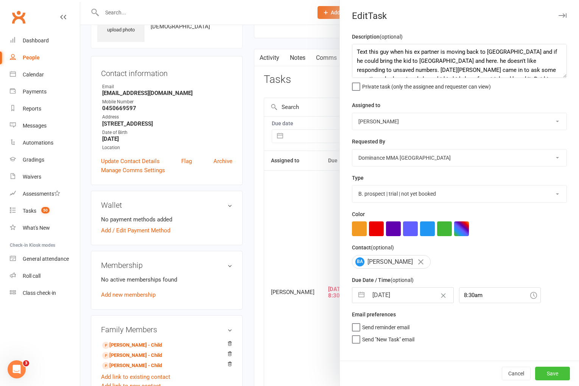
click at [540, 374] on button "Save" at bounding box center [552, 374] width 35 height 14
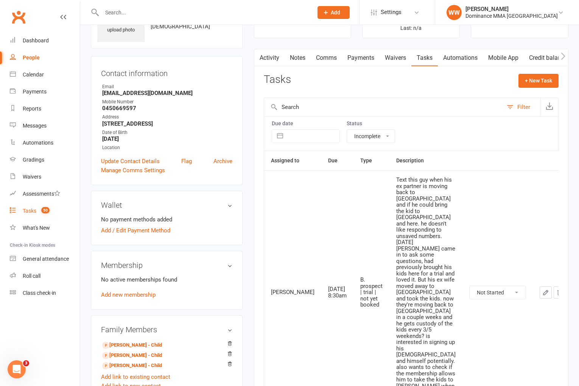
click at [40, 211] on count-badge "50" at bounding box center [43, 211] width 12 height 6
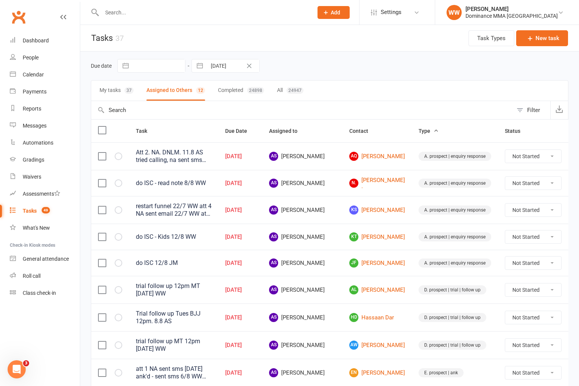
click at [330, 269] on td "AS [PERSON_NAME]" at bounding box center [302, 263] width 80 height 26
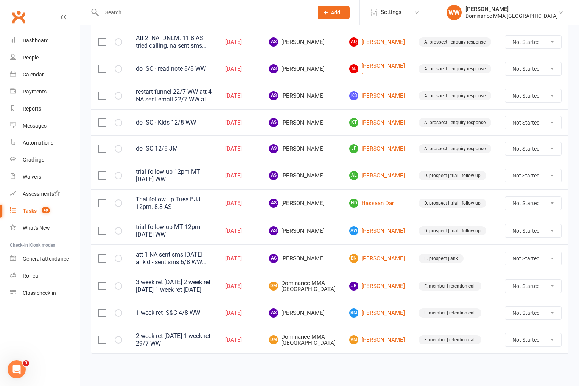
scroll to position [121, 0]
click at [332, 272] on td "DM Dominance MMA [GEOGRAPHIC_DATA]" at bounding box center [302, 286] width 80 height 28
click at [335, 272] on td "DM Dominance MMA [GEOGRAPHIC_DATA]" at bounding box center [302, 286] width 80 height 28
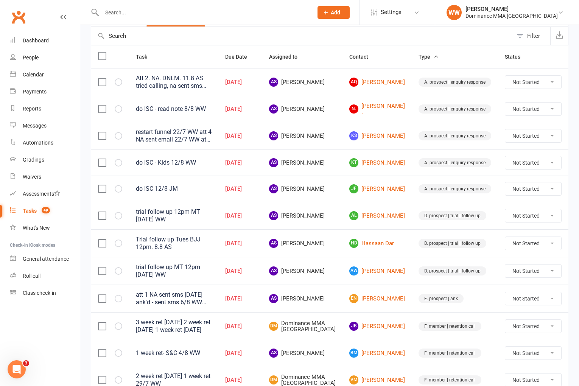
scroll to position [68, 0]
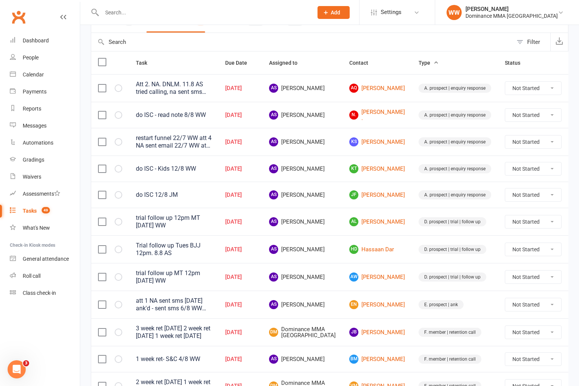
click at [334, 261] on td "AS [PERSON_NAME]" at bounding box center [302, 249] width 80 height 28
click at [333, 259] on td "AS [PERSON_NAME]" at bounding box center [302, 249] width 80 height 28
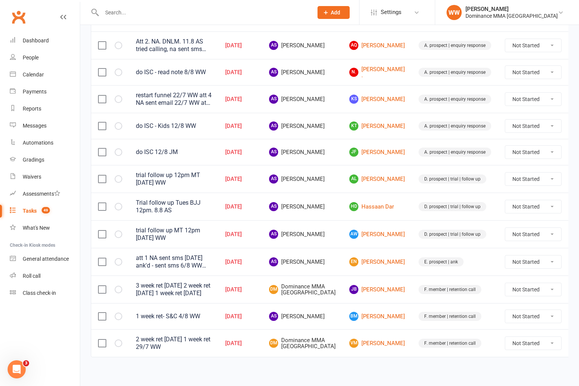
scroll to position [121, 0]
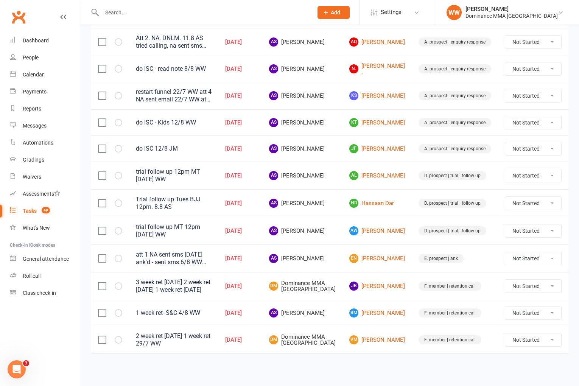
click at [334, 246] on td "AS [PERSON_NAME]" at bounding box center [302, 258] width 80 height 28
click at [331, 246] on td "AS [PERSON_NAME]" at bounding box center [302, 258] width 80 height 28
click at [366, 282] on link "[PERSON_NAME]" at bounding box center [377, 286] width 56 height 9
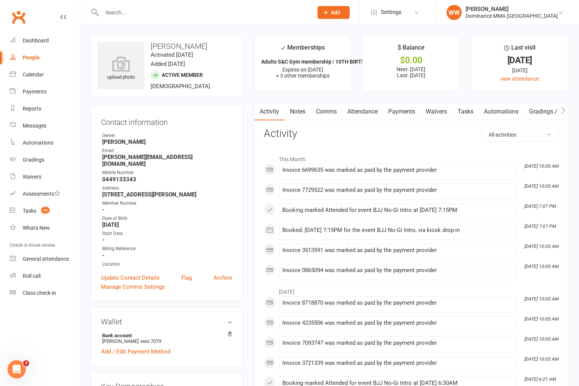
click at [470, 111] on link "Tasks" at bounding box center [465, 111] width 26 height 17
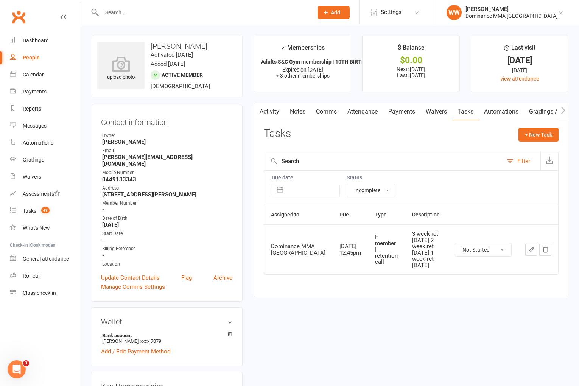
click at [436, 142] on div "Tasks + New Task" at bounding box center [411, 137] width 295 height 18
click at [443, 141] on div "Tasks + New Task" at bounding box center [411, 137] width 295 height 18
click at [39, 210] on count-badge "49" at bounding box center [43, 211] width 12 height 6
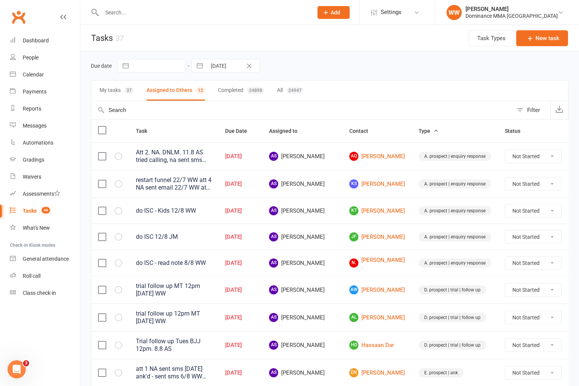
click at [352, 72] on div "Due date Navigate forward to interact with the calendar and select a date. Pres…" at bounding box center [330, 66] width 478 height 14
click at [356, 72] on div "Due date Navigate forward to interact with the calendar and select a date. Pres…" at bounding box center [330, 66] width 478 height 14
click at [159, 14] on input "text" at bounding box center [204, 12] width 208 height 11
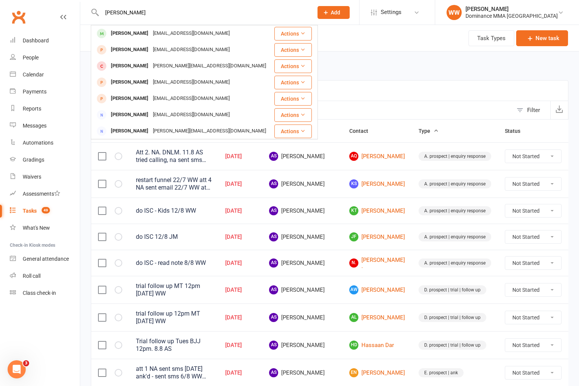
click at [167, 37] on div "[EMAIL_ADDRESS][DOMAIN_NAME]" at bounding box center [191, 33] width 81 height 11
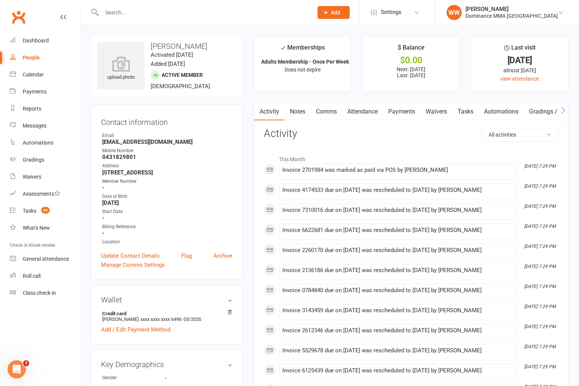
click at [405, 114] on link "Payments" at bounding box center [401, 111] width 37 height 17
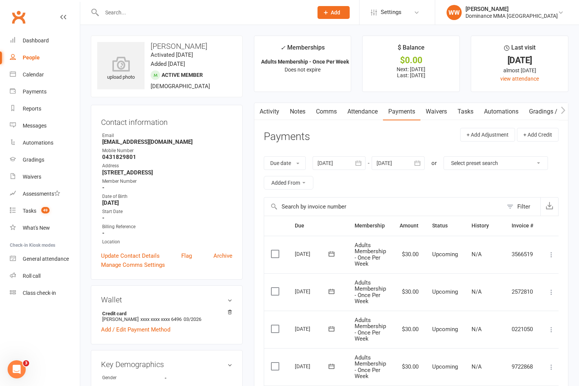
click at [442, 115] on link "Waivers" at bounding box center [436, 111] width 32 height 17
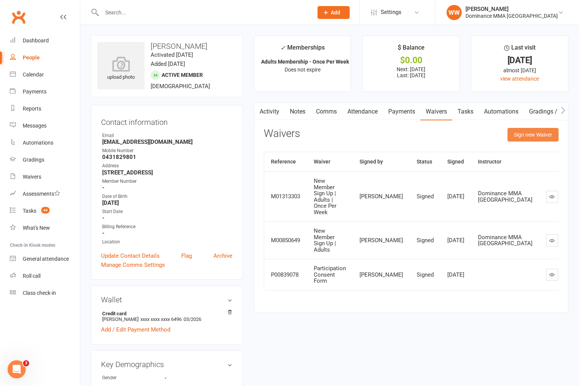
click at [521, 137] on button "Sign new Waiver" at bounding box center [532, 135] width 51 height 14
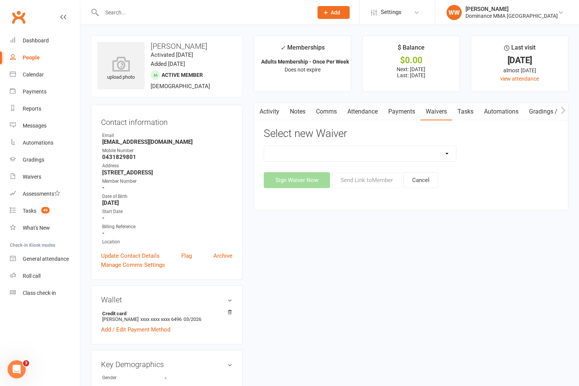
click at [411, 154] on select "Member | Cancellation | Adults Member | Injury Report Form (FOH staff use only)…" at bounding box center [360, 153] width 192 height 15
click at [367, 176] on button "Send Link to Member" at bounding box center [367, 180] width 70 height 16
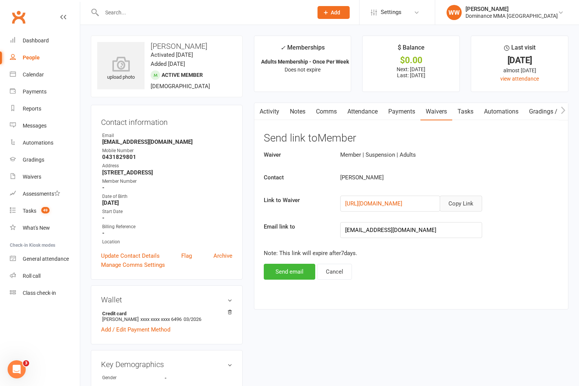
click at [464, 207] on button "Copy Link" at bounding box center [461, 204] width 42 height 16
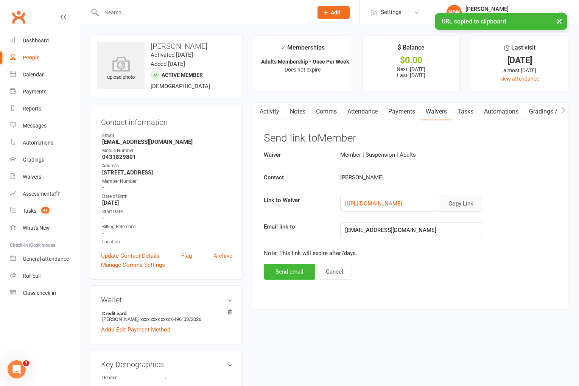
click at [322, 112] on link "Comms" at bounding box center [326, 111] width 31 height 17
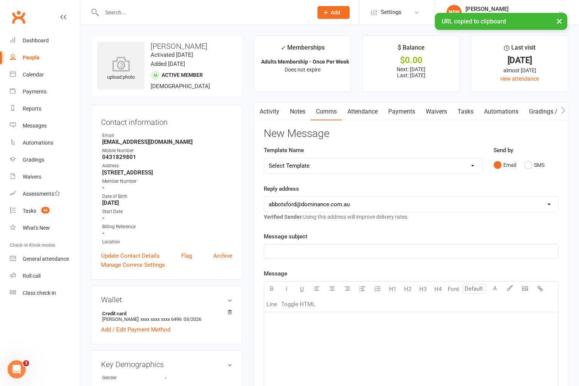
click at [394, 166] on select "Select Template [Email] MARKETING | 10TH BIRTHDAY SPECIAL | CANCELLED MEMBERS […" at bounding box center [373, 165] width 218 height 15
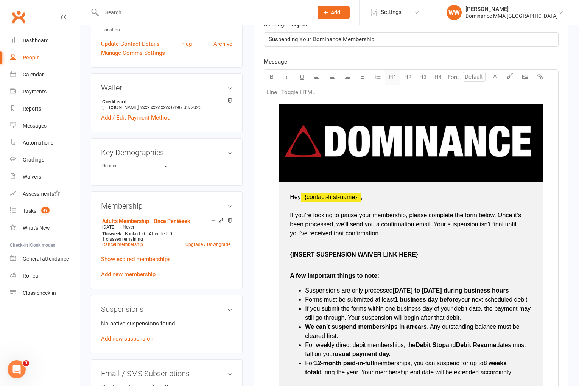
scroll to position [226, 0]
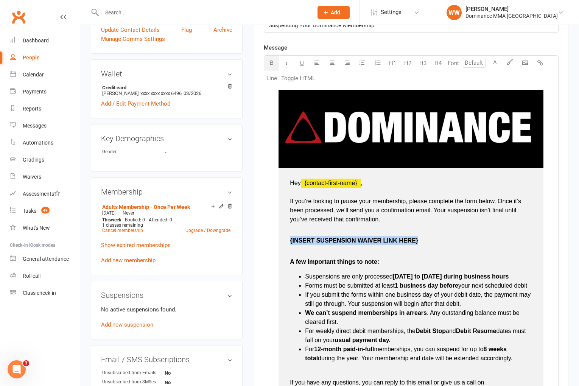
drag, startPoint x: 422, startPoint y: 242, endPoint x: 289, endPoint y: 242, distance: 133.2
click at [289, 242] on td "Hey ﻿ {contact-first-name} , If you’re looking to pause your membership, please…" at bounding box center [411, 302] width 265 height 269
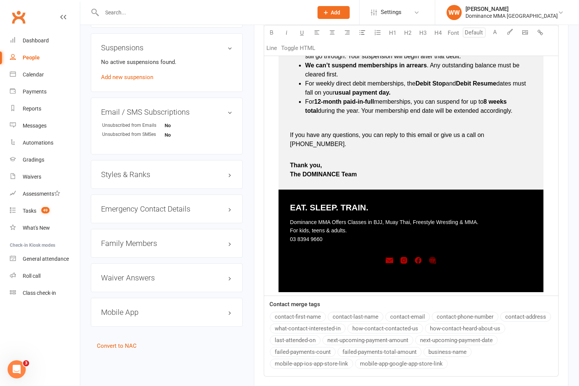
scroll to position [582, 0]
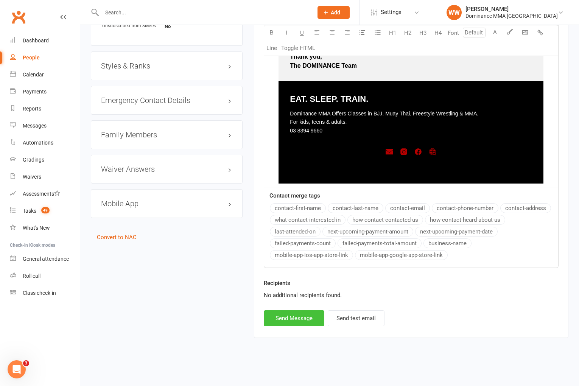
click at [290, 319] on button "Send Message" at bounding box center [294, 318] width 61 height 16
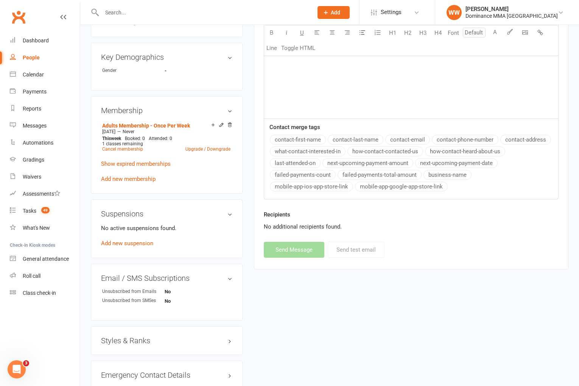
scroll to position [0, 0]
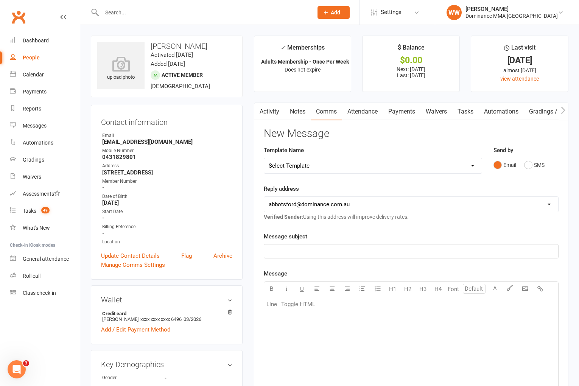
click at [393, 111] on link "Payments" at bounding box center [401, 111] width 37 height 17
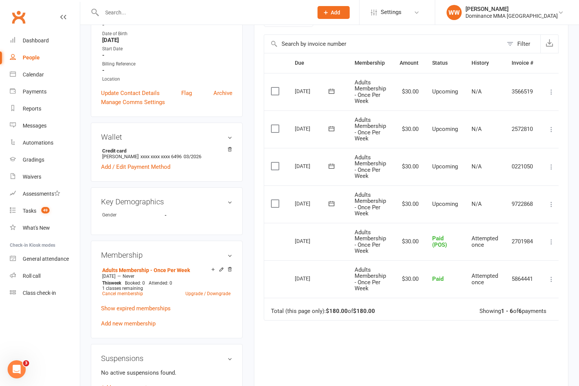
scroll to position [163, 0]
click at [551, 202] on icon at bounding box center [552, 204] width 8 height 8
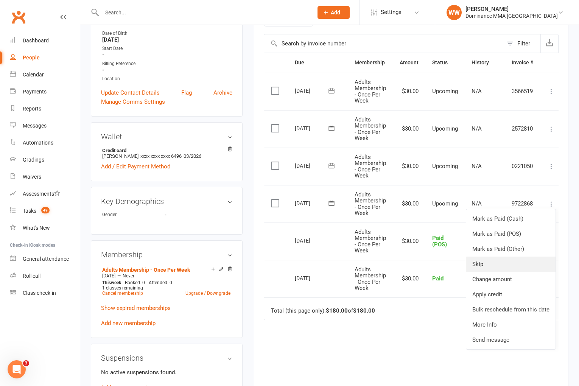
click at [483, 261] on link "Skip" at bounding box center [510, 264] width 89 height 15
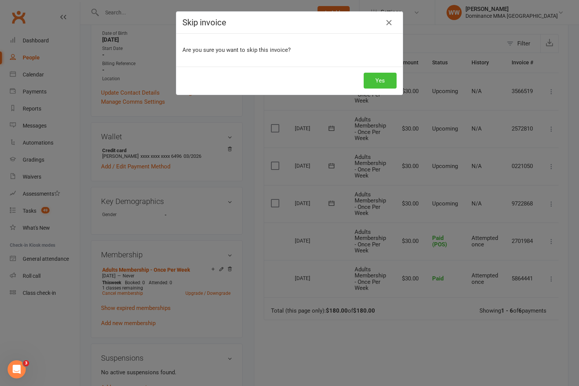
click at [389, 79] on button "Yes" at bounding box center [380, 81] width 33 height 16
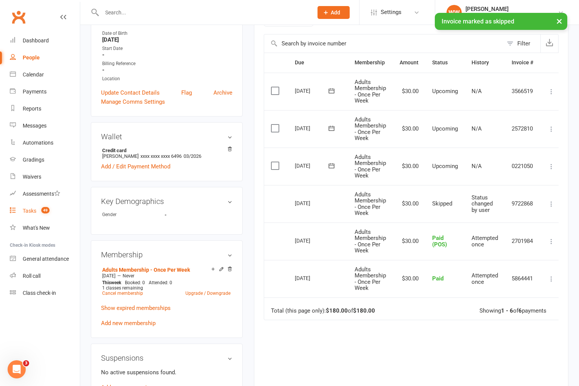
click at [37, 212] on count-badge "49" at bounding box center [43, 211] width 12 height 6
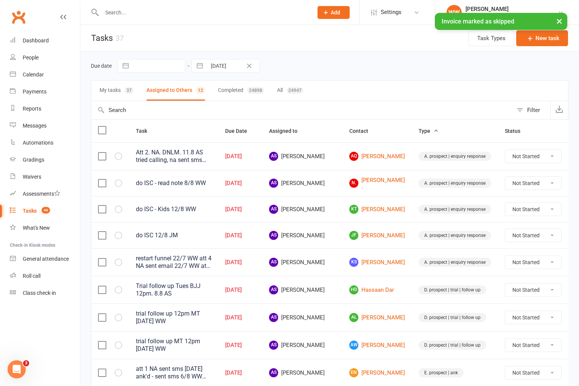
click at [328, 215] on td "AS [PERSON_NAME]" at bounding box center [302, 209] width 80 height 26
click at [331, 224] on td "AS [PERSON_NAME]" at bounding box center [302, 235] width 80 height 26
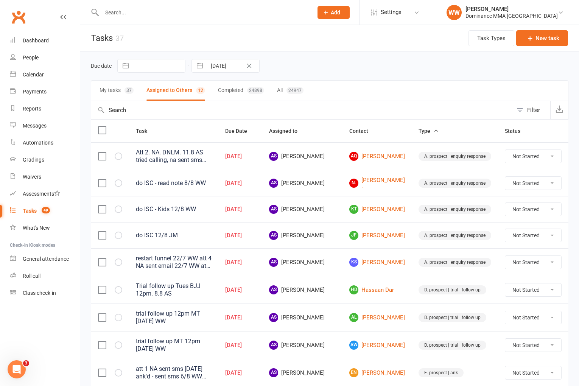
click at [329, 225] on td "AS [PERSON_NAME]" at bounding box center [302, 235] width 80 height 26
click at [328, 226] on td "AS [PERSON_NAME]" at bounding box center [302, 235] width 80 height 26
click at [329, 248] on td "AS [PERSON_NAME]" at bounding box center [302, 262] width 80 height 28
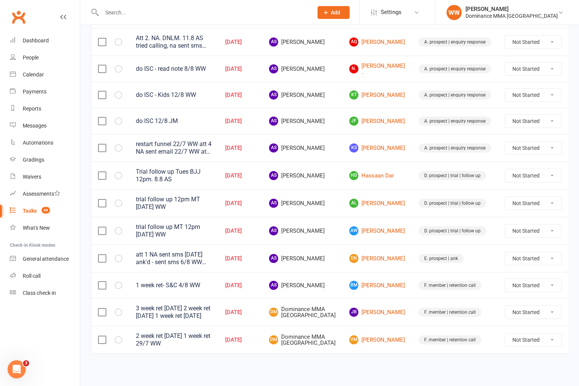
scroll to position [121, 0]
click at [330, 227] on td "AS [PERSON_NAME]" at bounding box center [302, 231] width 80 height 28
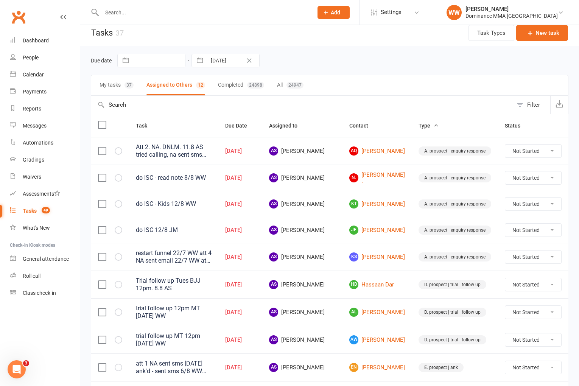
scroll to position [5, 0]
click at [206, 148] on div "Att 2. NA. DNLM. 11.8 AS tried calling, na sent sms [DATE] Was just about to go…" at bounding box center [174, 151] width 76 height 15
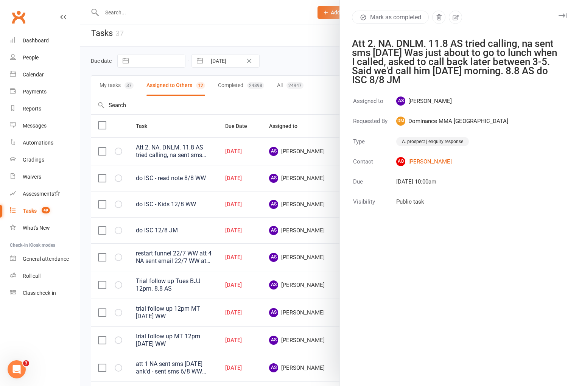
click at [562, 16] on icon "button" at bounding box center [563, 15] width 8 height 5
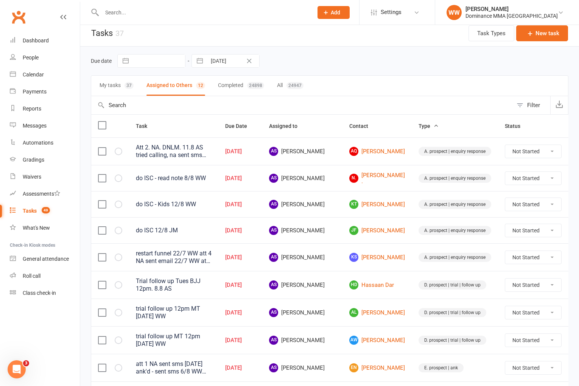
click at [576, 152] on icon at bounding box center [580, 152] width 8 height 8
click at [496, 182] on link "Edit" at bounding box center [523, 181] width 75 height 15
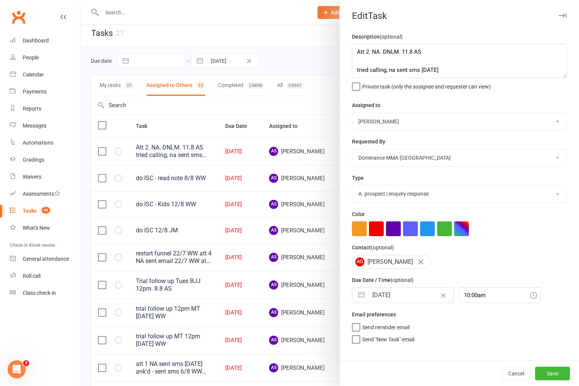
click at [383, 127] on select "[PERSON_NAME] [PERSON_NAME] [PERSON_NAME] [PERSON_NAME] Will [PERSON_NAME] [PER…" at bounding box center [459, 121] width 214 height 17
click at [560, 372] on button "Save" at bounding box center [552, 374] width 35 height 14
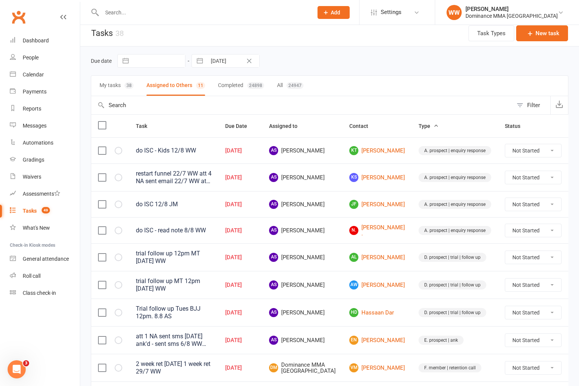
click at [332, 194] on td "AS [PERSON_NAME]" at bounding box center [302, 204] width 80 height 26
click at [363, 202] on link "[PERSON_NAME]" at bounding box center [377, 204] width 56 height 9
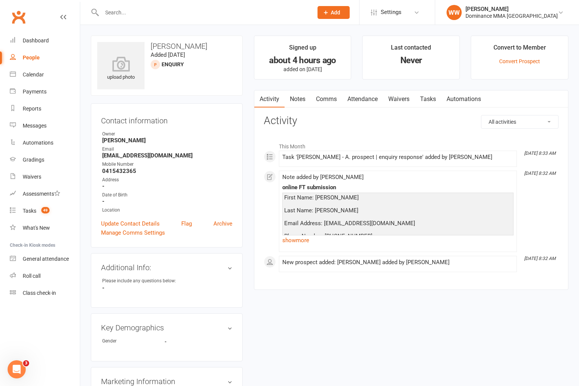
click at [298, 242] on link "show more" at bounding box center [397, 240] width 231 height 11
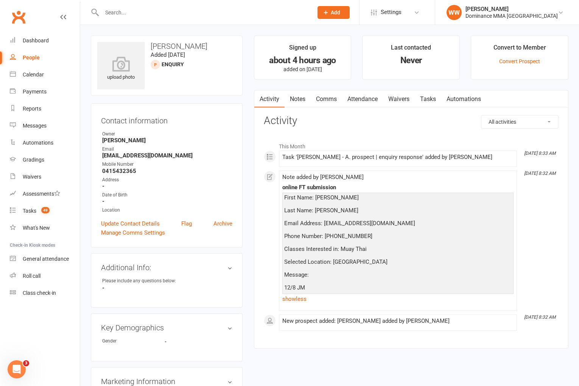
click at [260, 230] on div "Activity Notes Comms Attendance Waivers Tasks Automations All activities Bookin…" at bounding box center [411, 219] width 314 height 259
click at [28, 210] on div "Tasks" at bounding box center [30, 211] width 14 height 6
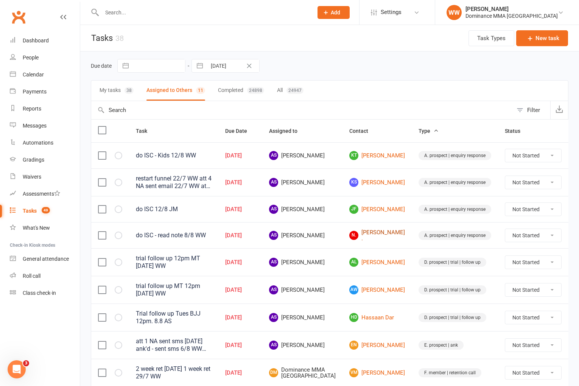
click at [361, 232] on link "N. [PERSON_NAME] ." at bounding box center [377, 235] width 56 height 12
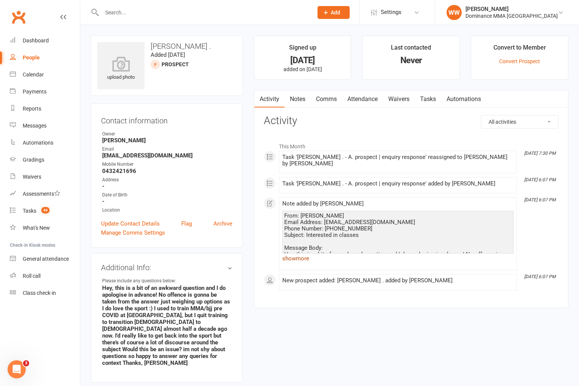
click at [301, 254] on link "show more" at bounding box center [397, 258] width 231 height 11
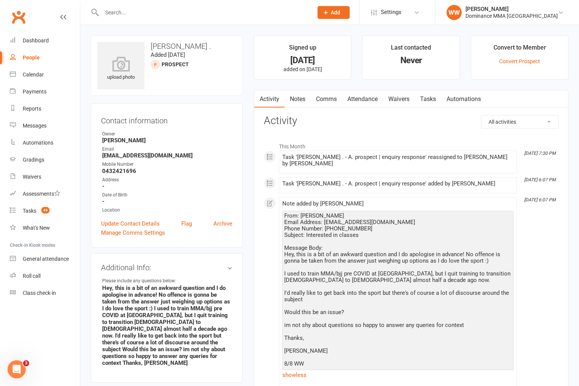
click at [123, 171] on strong "0432421696" at bounding box center [167, 171] width 130 height 7
copy strong "0432421696"
click at [427, 100] on link "Tasks" at bounding box center [428, 98] width 26 height 17
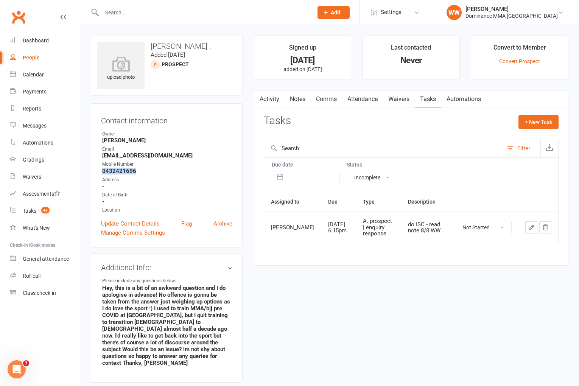
click at [530, 231] on icon "button" at bounding box center [531, 227] width 7 height 7
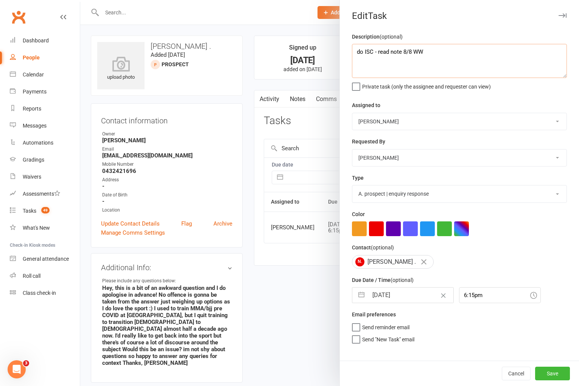
click at [358, 54] on textarea "do ISC - read note 8/8 WW" at bounding box center [459, 61] width 215 height 34
click at [389, 120] on select "[PERSON_NAME] [PERSON_NAME] [PERSON_NAME] [PERSON_NAME] Will [PERSON_NAME] [PER…" at bounding box center [459, 121] width 214 height 17
click at [560, 374] on button "Save" at bounding box center [552, 374] width 35 height 14
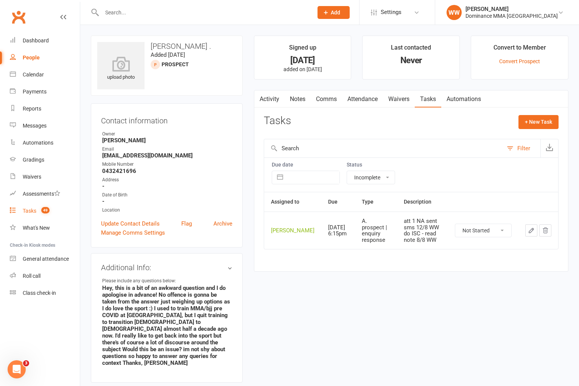
click at [37, 209] on link "Tasks 49" at bounding box center [45, 210] width 70 height 17
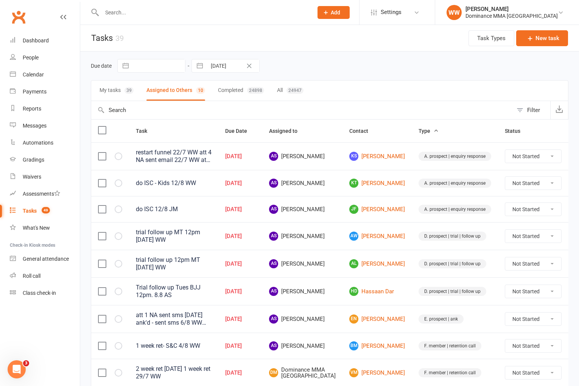
click at [350, 70] on div "Due date Navigate forward to interact with the calendar and select a date. Pres…" at bounding box center [330, 66] width 478 height 14
click at [331, 163] on td "AS [PERSON_NAME]" at bounding box center [302, 156] width 80 height 28
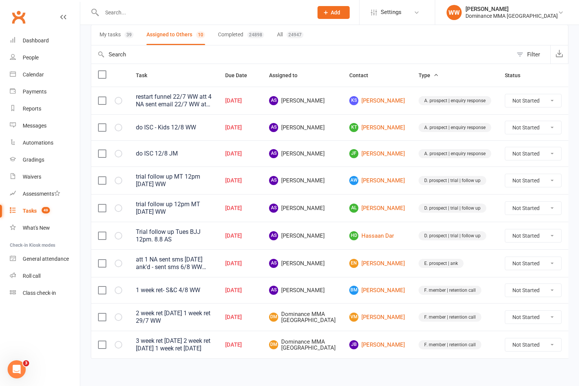
scroll to position [58, 0]
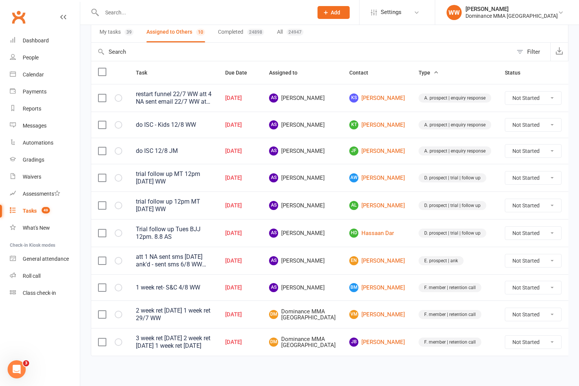
click at [331, 198] on td "AS [PERSON_NAME]" at bounding box center [302, 205] width 80 height 28
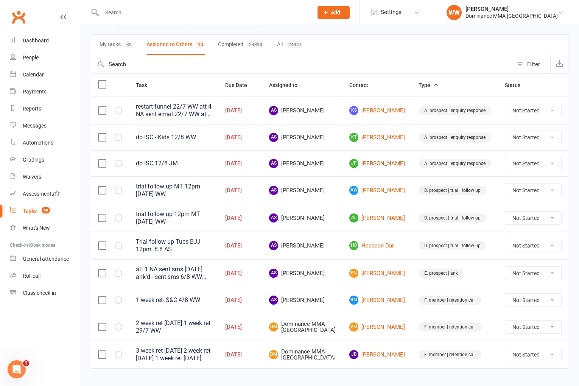
click at [361, 166] on link "[PERSON_NAME]" at bounding box center [377, 163] width 56 height 9
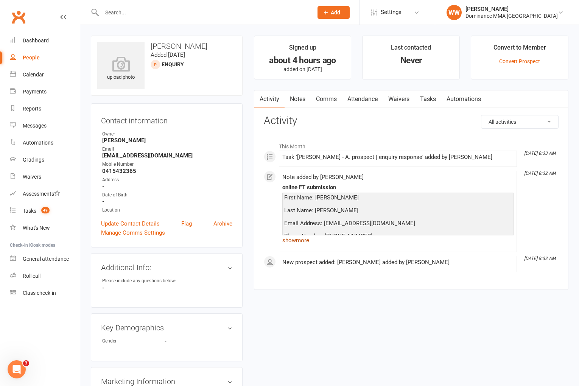
click at [297, 242] on link "show more" at bounding box center [397, 240] width 231 height 11
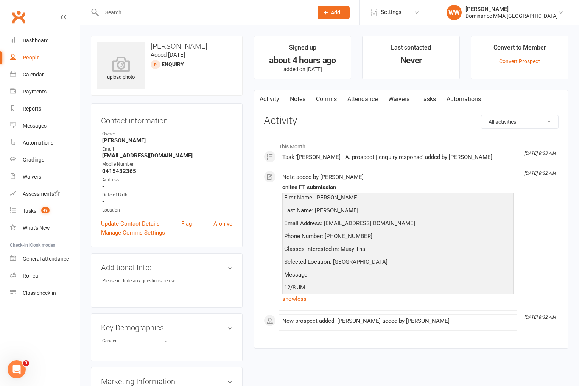
click at [242, 225] on div "Contact information Owner [PERSON_NAME] Email [EMAIL_ADDRESS][DOMAIN_NAME] Mobi…" at bounding box center [167, 175] width 152 height 144
click at [248, 222] on main "Signed up about 4 hours ago added on [DATE] Last contacted Never Convert to Mem…" at bounding box center [411, 196] width 326 height 321
click at [127, 171] on strong "0415432365" at bounding box center [167, 171] width 130 height 7
copy strong "0415432365"
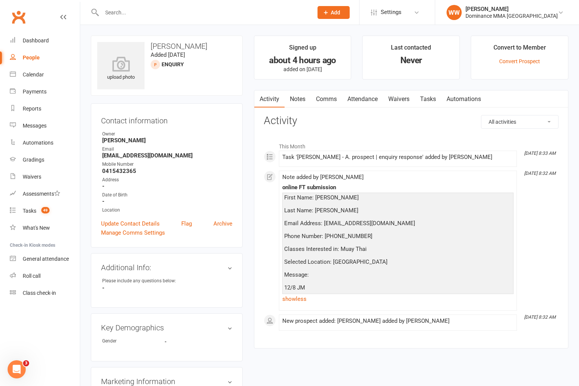
click at [190, 186] on strong "-" at bounding box center [167, 186] width 130 height 7
click at [248, 178] on main "Signed up about 4 hours ago added on [DATE] Last contacted Never Convert to Mem…" at bounding box center [411, 196] width 326 height 321
click at [247, 178] on div "upload photo [PERSON_NAME] Added [DATE] ENQUIRY prospect Contact information Ow…" at bounding box center [166, 342] width 163 height 612
click at [428, 103] on link "Tasks" at bounding box center [428, 98] width 26 height 17
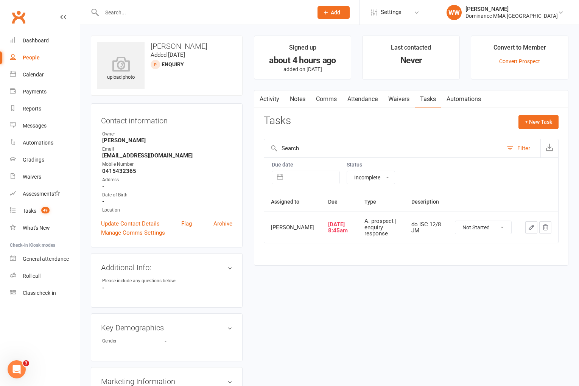
click at [529, 231] on icon "button" at bounding box center [531, 227] width 7 height 7
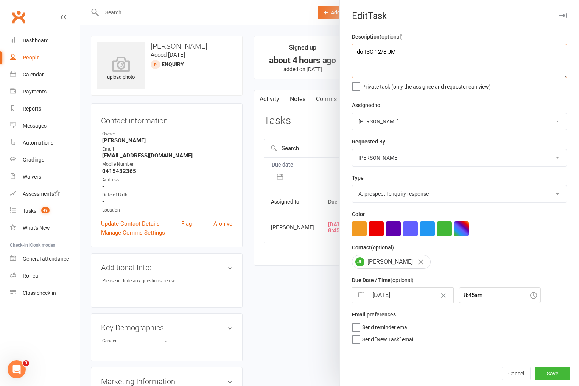
click at [354, 51] on textarea "do ISC 12/8 JM" at bounding box center [459, 61] width 215 height 34
click at [388, 129] on select "[PERSON_NAME] [PERSON_NAME] [PERSON_NAME] [PERSON_NAME] Will [PERSON_NAME] [PER…" at bounding box center [459, 121] width 214 height 17
click at [394, 299] on input "[DATE]" at bounding box center [410, 295] width 85 height 15
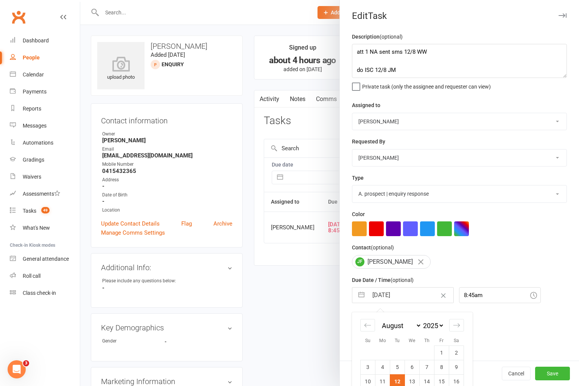
click at [536, 350] on div "Description (optional) att 1 NA sent sms 12/8 WW do ISC 12/8 JM Private task (o…" at bounding box center [459, 196] width 239 height 328
click at [551, 367] on button "Save" at bounding box center [552, 374] width 35 height 14
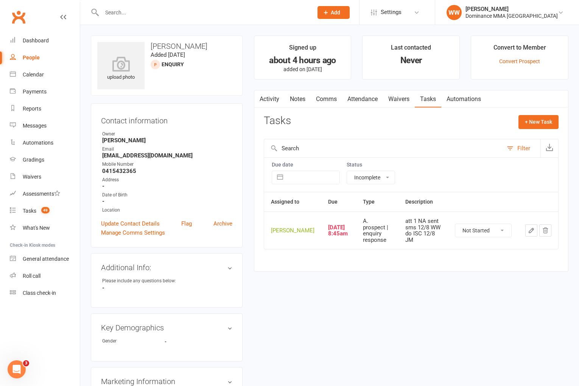
click at [277, 298] on div "upload photo [PERSON_NAME] Added [DATE] ENQUIRY prospect Contact information Ow…" at bounding box center [329, 342] width 489 height 612
click at [37, 214] on link "Tasks 49" at bounding box center [45, 210] width 70 height 17
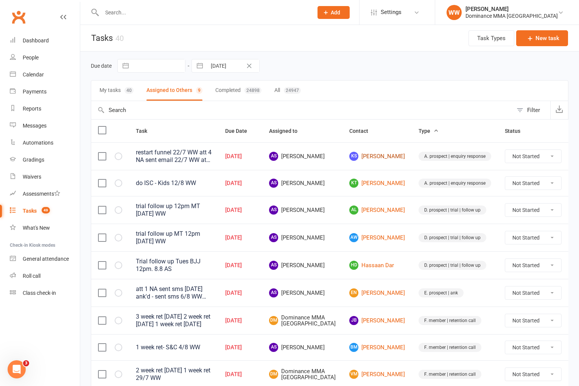
click at [364, 152] on link "KS [PERSON_NAME]" at bounding box center [377, 156] width 56 height 9
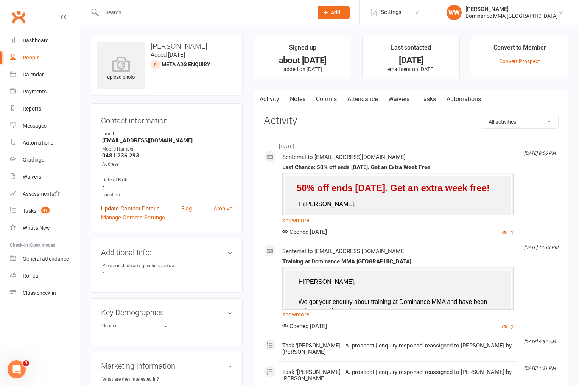
click at [134, 206] on link "Update Contact Details" at bounding box center [130, 208] width 59 height 9
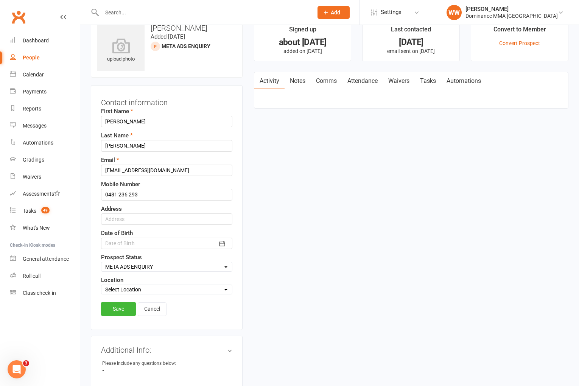
scroll to position [36, 0]
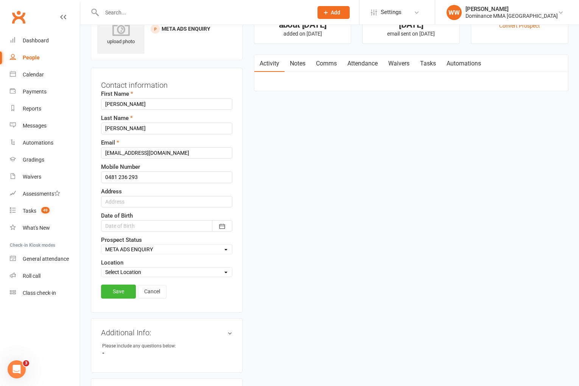
click at [127, 252] on select "Select ENQUIRY GOOGLE ADS ENQUIRY META ADS ENQUIRY DROPPED DROP-IN VISITOR NON-…" at bounding box center [166, 249] width 131 height 8
click at [124, 294] on link "Save" at bounding box center [118, 292] width 35 height 14
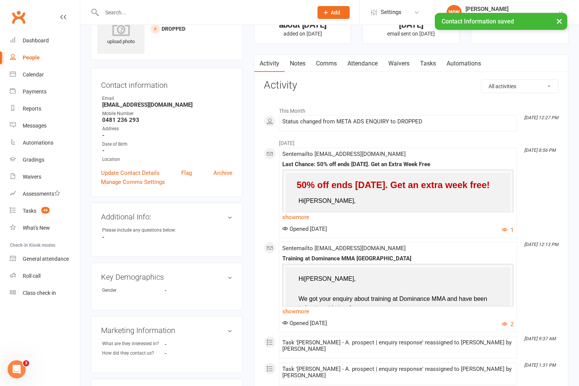
click at [427, 65] on link "Tasks" at bounding box center [428, 63] width 26 height 17
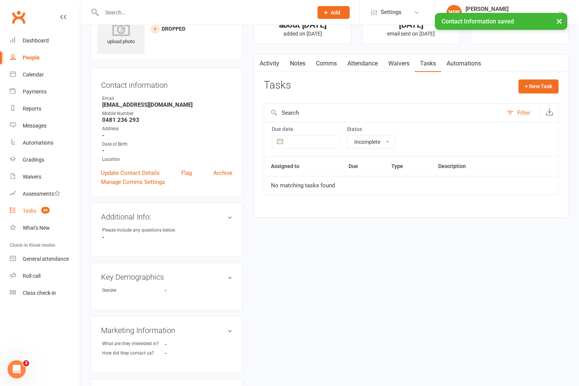
click at [42, 213] on count-badge "49" at bounding box center [43, 211] width 12 height 6
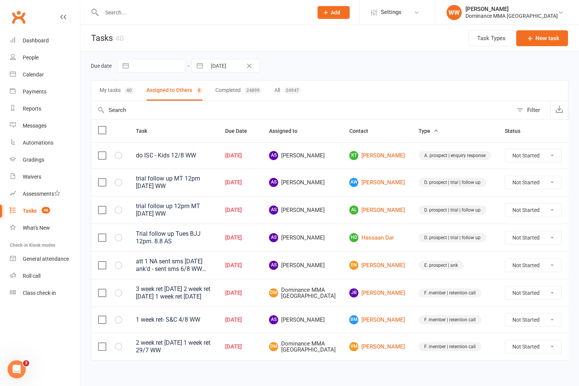
click at [342, 204] on td "AL [PERSON_NAME]" at bounding box center [376, 210] width 69 height 28
drag, startPoint x: 338, startPoint y: 212, endPoint x: 338, endPoint y: 216, distance: 4.5
click at [342, 212] on td "AL [PERSON_NAME]" at bounding box center [376, 210] width 69 height 28
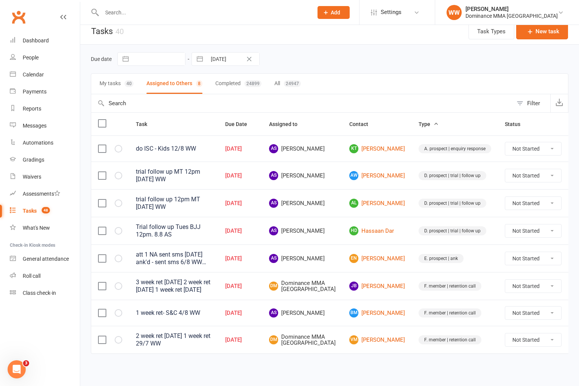
scroll to position [14, 0]
click at [576, 311] on icon at bounding box center [580, 313] width 8 height 8
click at [519, 339] on link "Edit" at bounding box center [523, 346] width 75 height 15
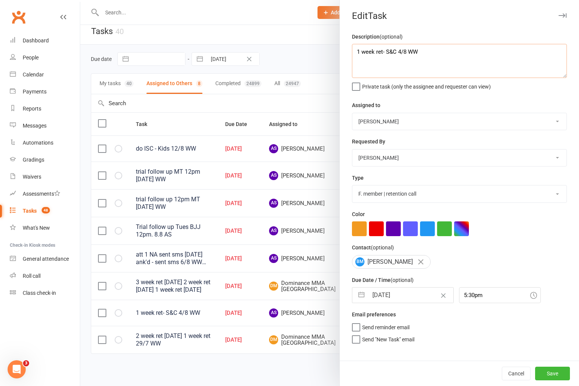
drag, startPoint x: 357, startPoint y: 54, endPoint x: 356, endPoint y: 63, distance: 9.1
click at [357, 54] on textarea "1 week ret- S&C 4/8 WW" at bounding box center [459, 61] width 215 height 34
click at [399, 294] on input "[DATE]" at bounding box center [410, 295] width 85 height 15
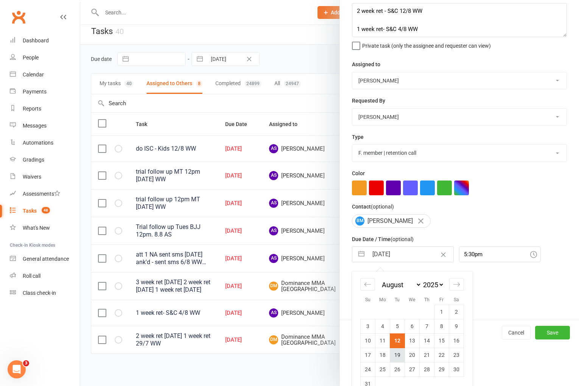
scroll to position [56, 0]
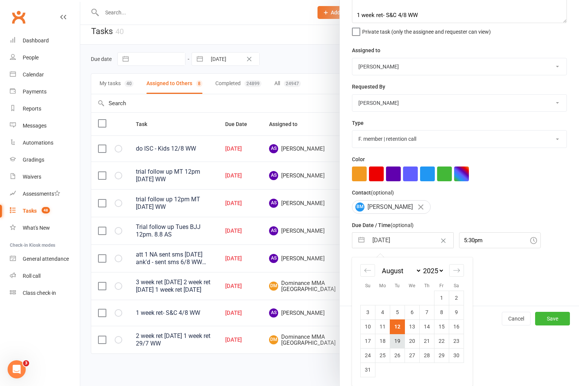
click at [398, 344] on td "19" at bounding box center [397, 341] width 15 height 14
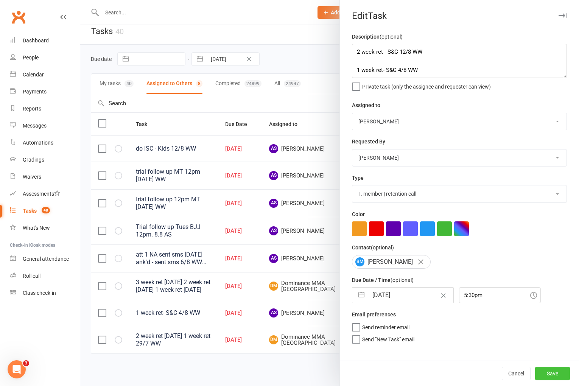
click at [551, 375] on button "Save" at bounding box center [552, 374] width 35 height 14
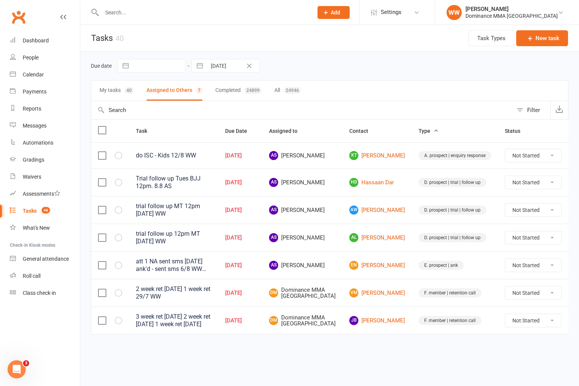
click at [386, 266] on td "EN [PERSON_NAME]" at bounding box center [376, 265] width 69 height 28
click at [386, 262] on td "EN [PERSON_NAME]" at bounding box center [376, 265] width 69 height 28
click at [342, 180] on td "HD Hassaan Dar" at bounding box center [376, 182] width 69 height 28
click at [372, 325] on link "[PERSON_NAME]" at bounding box center [377, 320] width 56 height 9
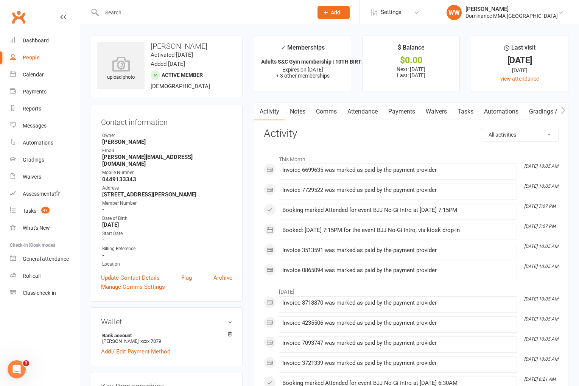
click at [364, 110] on link "Attendance" at bounding box center [362, 111] width 41 height 17
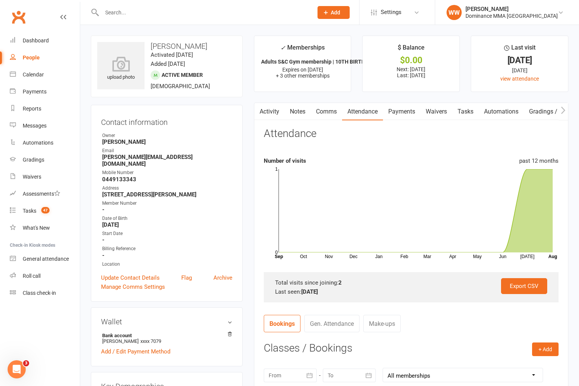
click at [459, 115] on link "Tasks" at bounding box center [465, 111] width 26 height 17
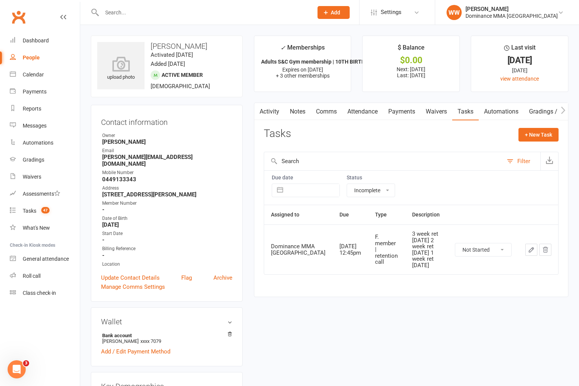
click at [534, 246] on icon "button" at bounding box center [531, 249] width 7 height 7
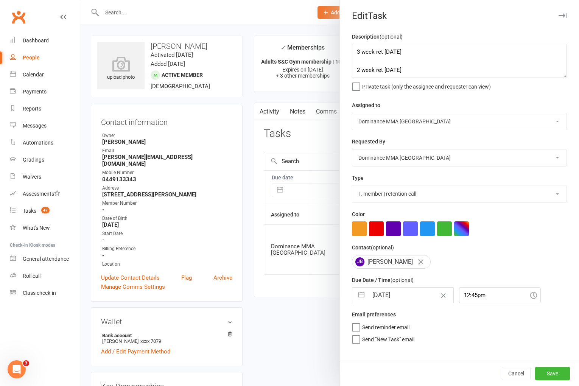
click at [396, 303] on input "[DATE]" at bounding box center [410, 295] width 85 height 15
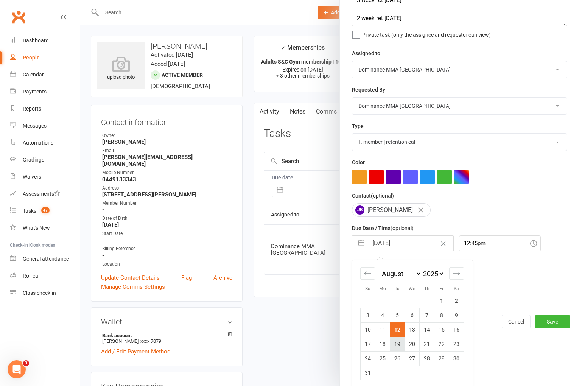
scroll to position [56, 0]
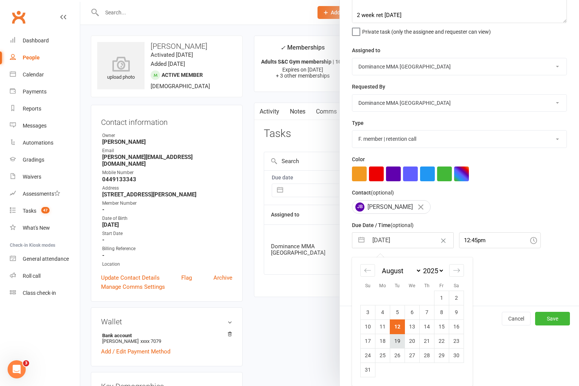
click at [394, 341] on td "19" at bounding box center [397, 341] width 15 height 14
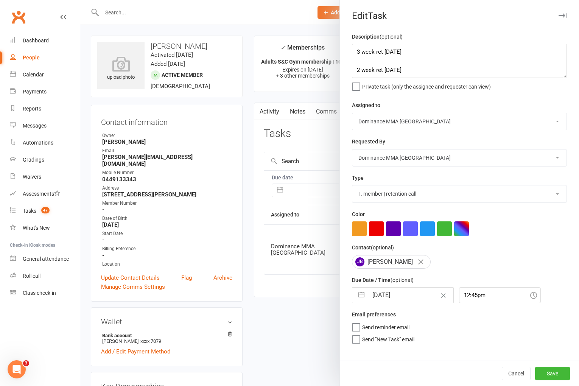
scroll to position [0, 0]
click at [355, 53] on textarea "3 week ret [DATE] 2 week ret [DATE] 1 week ret [DATE]" at bounding box center [459, 61] width 215 height 34
click at [555, 374] on button "Save" at bounding box center [552, 374] width 35 height 14
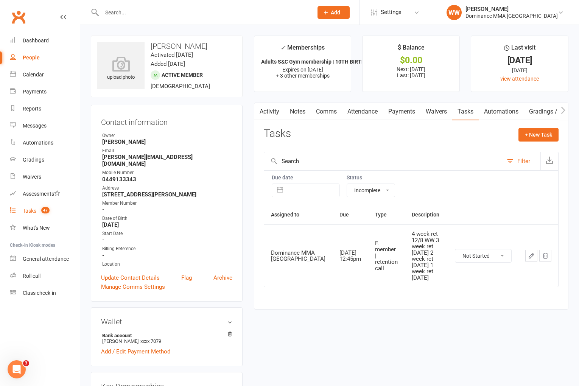
click at [23, 209] on div "Tasks" at bounding box center [30, 211] width 14 height 6
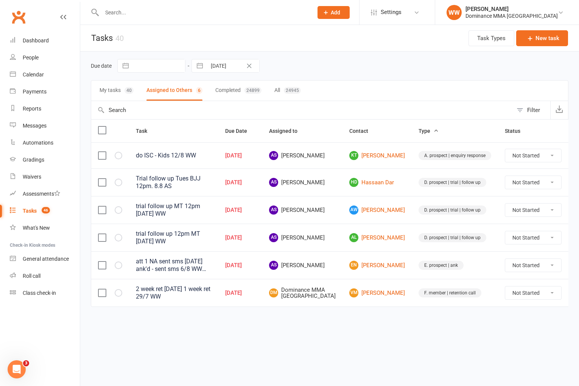
drag, startPoint x: 345, startPoint y: 86, endPoint x: 344, endPoint y: 70, distance: 15.9
click at [345, 85] on div "My tasks 40 Assigned to Others 6 Completed 24899 All 24945" at bounding box center [330, 90] width 478 height 21
click at [345, 68] on div "Due date Navigate forward to interact with the calendar and select a date. Pres…" at bounding box center [330, 66] width 478 height 14
click at [363, 155] on link "KT [PERSON_NAME]" at bounding box center [377, 155] width 56 height 9
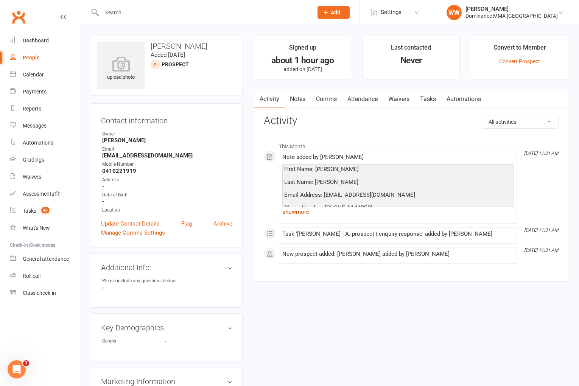
click at [307, 213] on link "show more" at bounding box center [397, 212] width 231 height 11
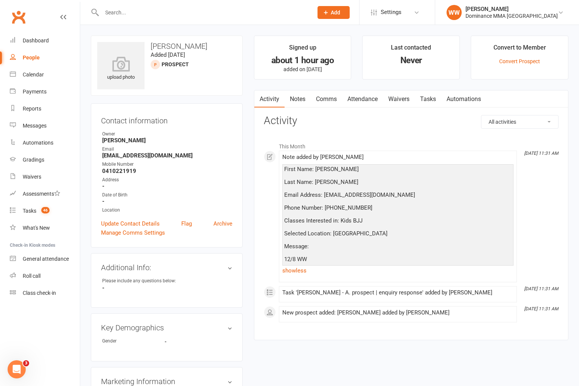
click at [341, 129] on div "All activities Bookings / Attendances Communications Notes Failed SMSes Grading…" at bounding box center [411, 221] width 295 height 213
click at [345, 128] on div "All activities Bookings / Attendances Communications Notes Failed SMSes Grading…" at bounding box center [411, 221] width 295 height 213
click at [131, 170] on strong "0410221919" at bounding box center [167, 171] width 130 height 7
copy strong "0410221919"
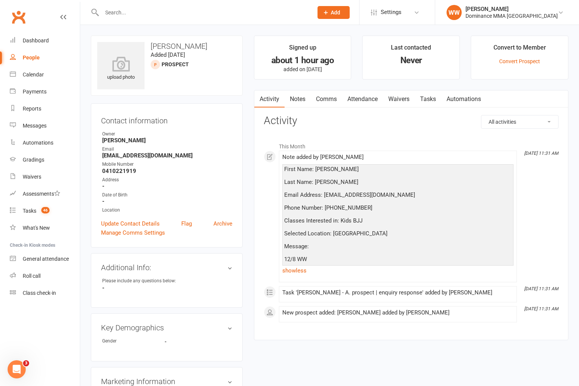
click at [189, 178] on div "Address" at bounding box center [167, 179] width 130 height 7
click at [324, 102] on link "Comms" at bounding box center [326, 98] width 31 height 17
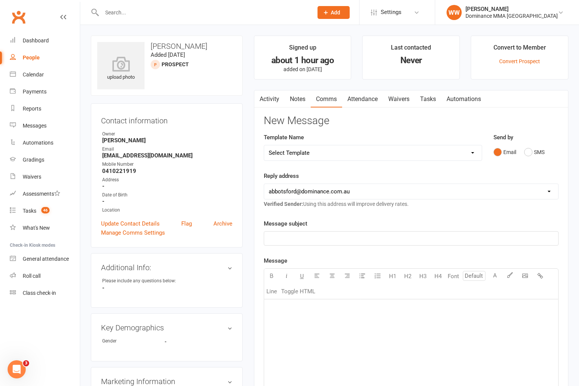
click at [339, 153] on select "Select Template [Email] MARKETING | 10TH BIRTHDAY SPECIAL | CANCELLED MEMBERS […" at bounding box center [373, 152] width 218 height 15
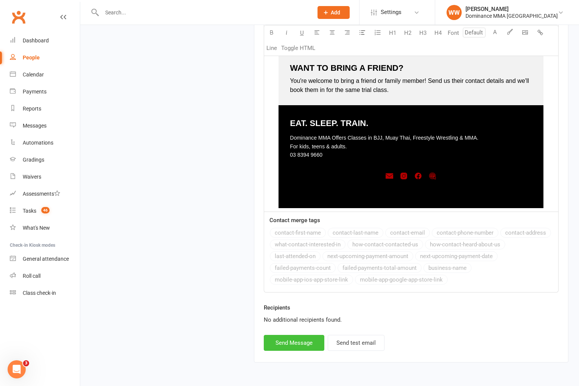
scroll to position [1083, 0]
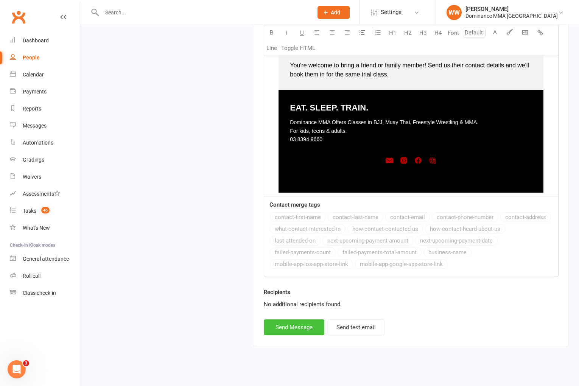
click at [302, 319] on button "Send Message" at bounding box center [294, 327] width 61 height 16
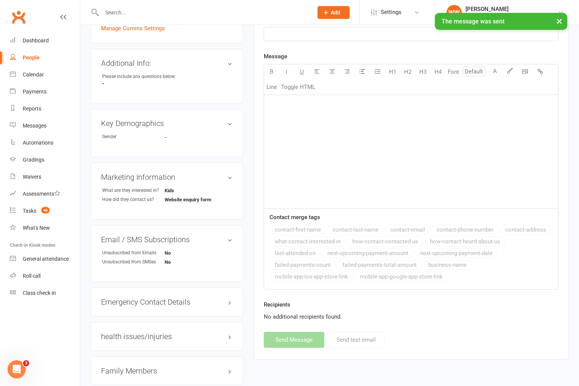
scroll to position [0, 0]
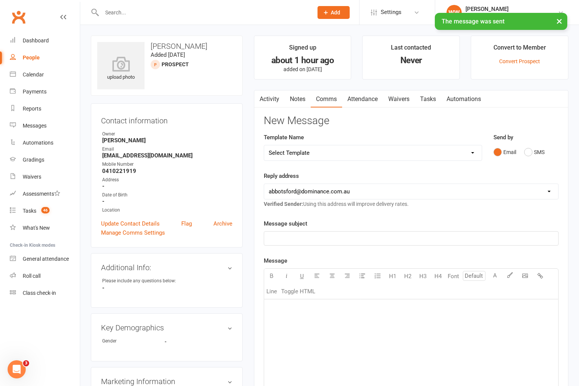
click at [406, 103] on link "Waivers" at bounding box center [399, 98] width 32 height 17
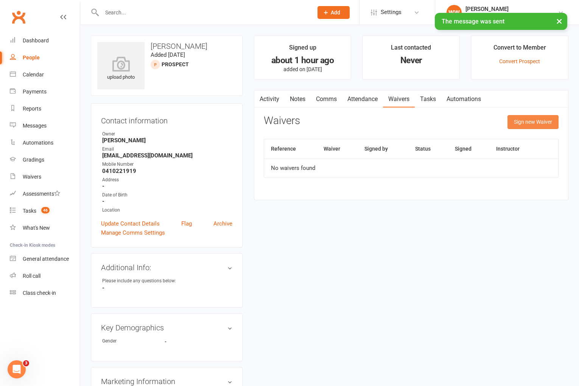
click at [520, 122] on button "Sign new Waiver" at bounding box center [532, 122] width 51 height 14
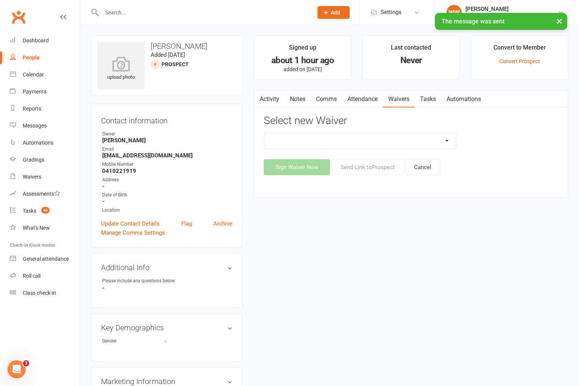
click at [433, 142] on select "Member | Cancellation | Adults Member | Injury Report Form (FOH staff use only)…" at bounding box center [360, 140] width 192 height 15
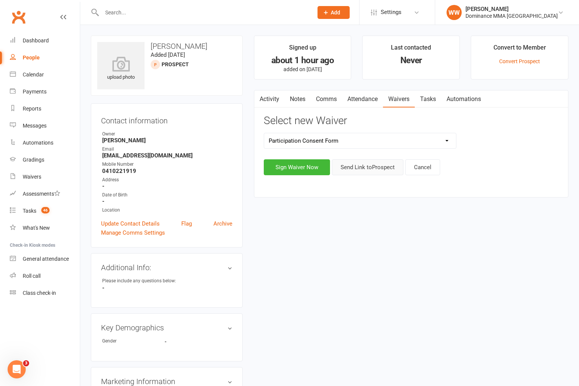
click at [369, 169] on button "Send Link to [GEOGRAPHIC_DATA]" at bounding box center [368, 167] width 72 height 16
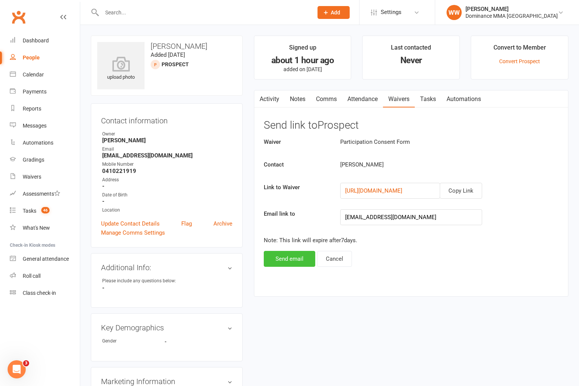
click at [296, 261] on button "Send email" at bounding box center [289, 259] width 51 height 16
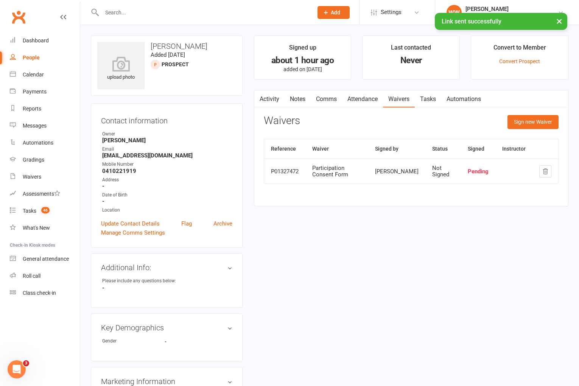
click at [252, 212] on main "Signed up about 1 hour ago added on [DATE] Last contacted Never Convert to Memb…" at bounding box center [411, 125] width 326 height 178
click at [153, 223] on link "Update Contact Details" at bounding box center [130, 223] width 59 height 9
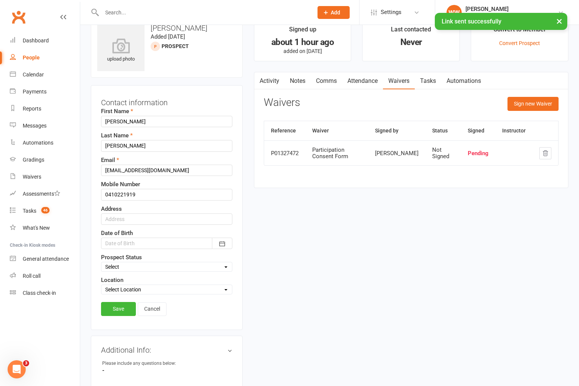
scroll to position [36, 0]
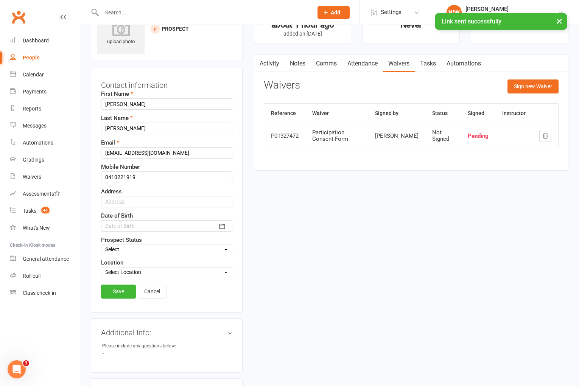
click at [132, 250] on select "Select ENQUIRY GOOGLE ADS ENQUIRY META ADS ENQUIRY DROPPED DROP-IN VISITOR NON-…" at bounding box center [166, 249] width 131 height 8
click at [115, 291] on link "Save" at bounding box center [118, 292] width 35 height 14
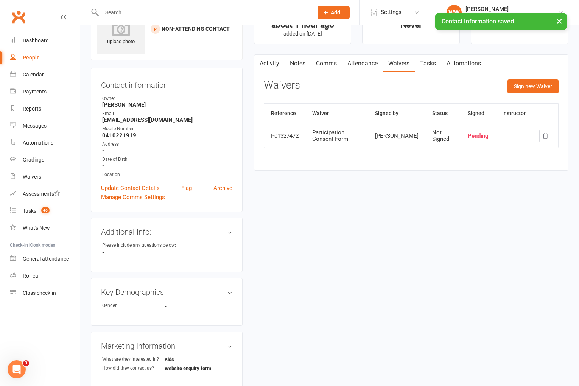
scroll to position [0, 0]
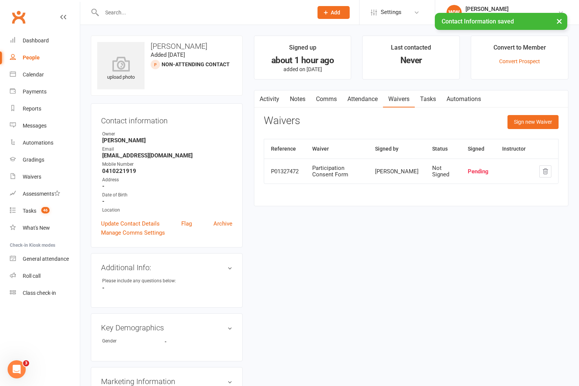
click at [302, 101] on link "Notes" at bounding box center [298, 98] width 26 height 17
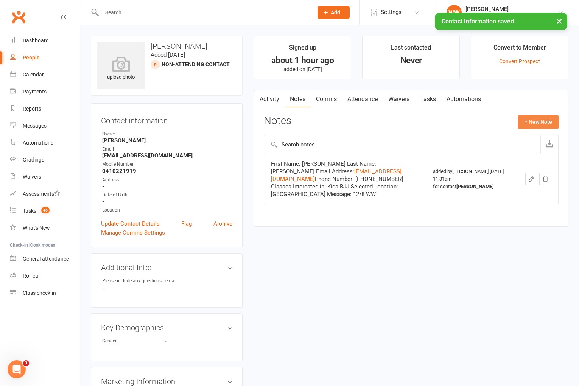
click at [542, 123] on button "+ New Note" at bounding box center [538, 122] width 40 height 14
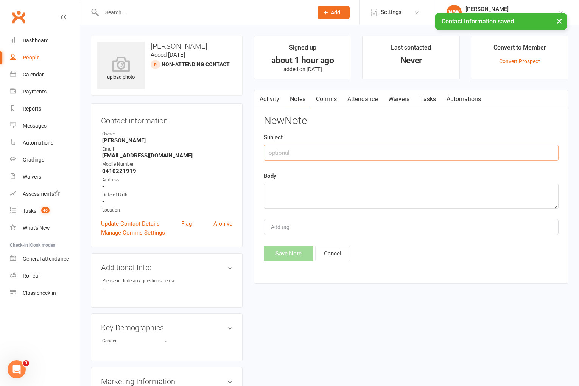
click at [322, 152] on input "text" at bounding box center [411, 153] width 295 height 16
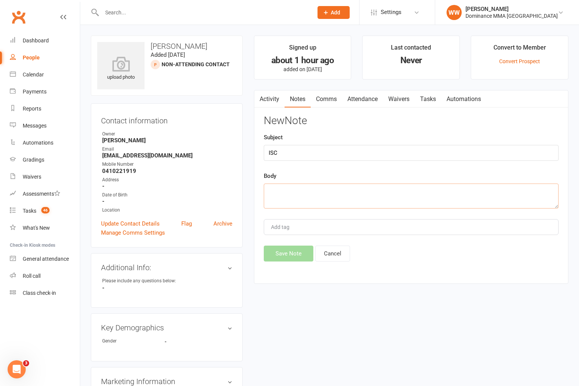
click at [317, 193] on textarea at bounding box center [411, 196] width 295 height 25
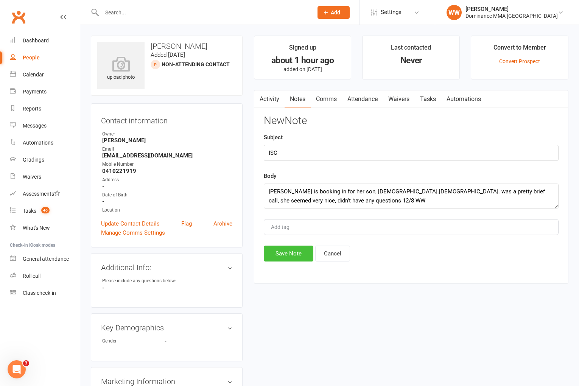
click at [298, 249] on button "Save Note" at bounding box center [289, 254] width 50 height 16
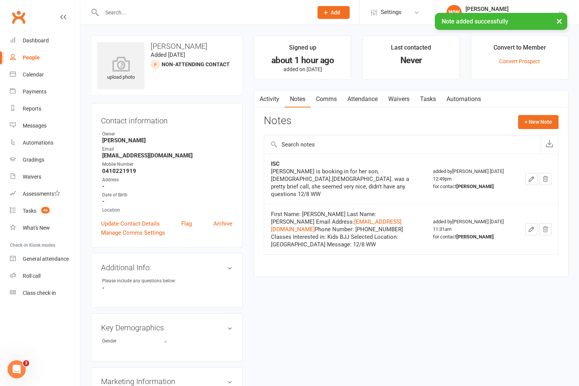
click at [428, 101] on link "Tasks" at bounding box center [428, 98] width 26 height 17
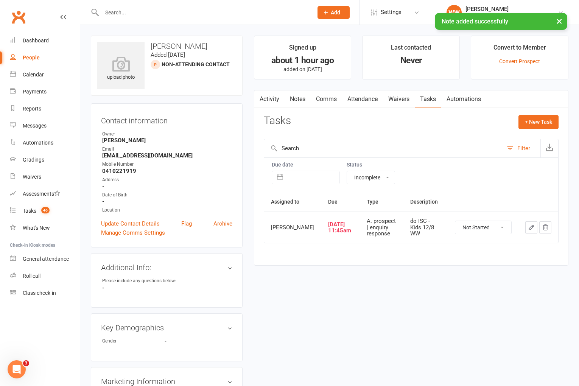
click at [366, 100] on link "Attendance" at bounding box center [362, 98] width 41 height 17
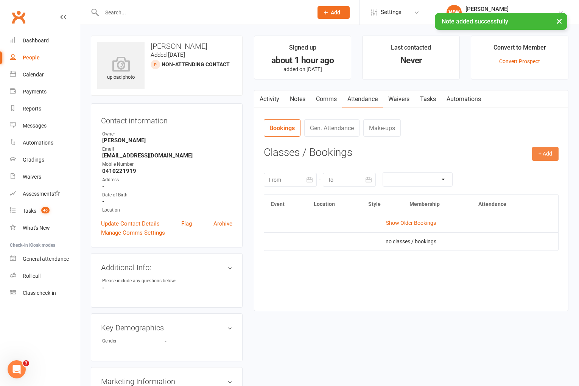
click at [532, 153] on button "+ Add" at bounding box center [545, 154] width 26 height 14
click at [488, 169] on link "Book Event" at bounding box center [520, 170] width 75 height 15
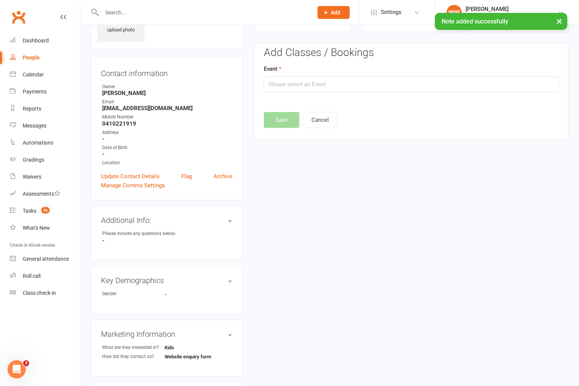
scroll to position [52, 0]
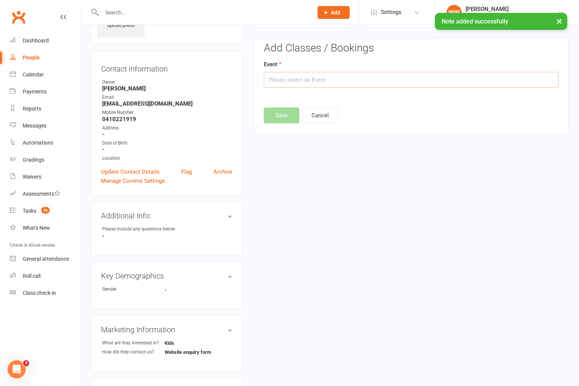
click at [327, 80] on input "text" at bounding box center [411, 80] width 295 height 16
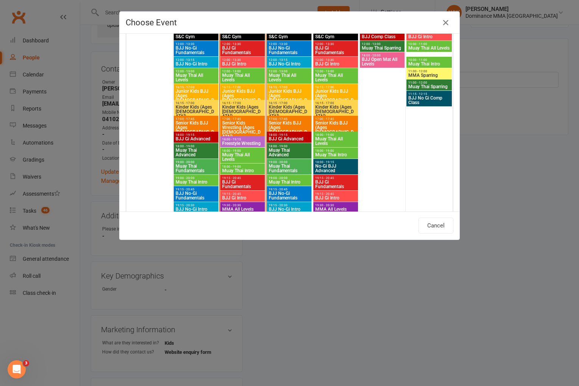
scroll to position [595, 0]
click at [334, 107] on span "Kinder Kids (Ages [DEMOGRAPHIC_DATA])" at bounding box center [336, 111] width 42 height 14
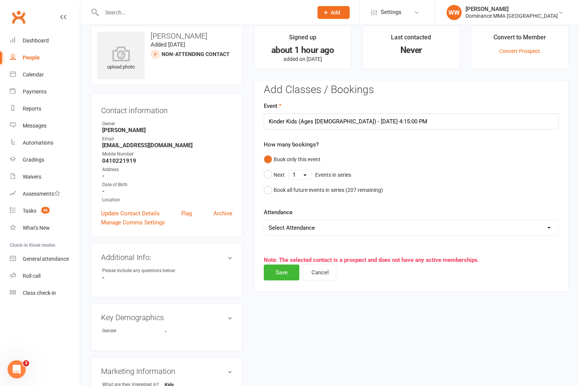
scroll to position [0, 0]
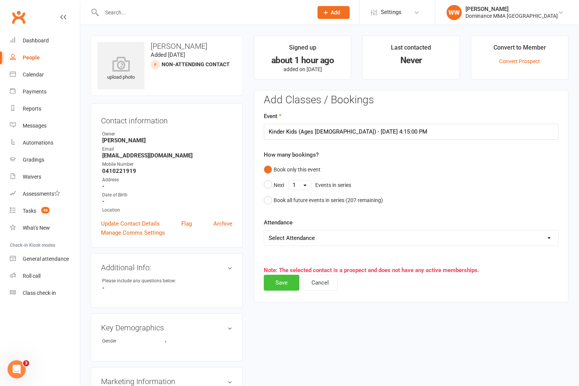
click at [282, 283] on button "Save" at bounding box center [282, 283] width 36 height 16
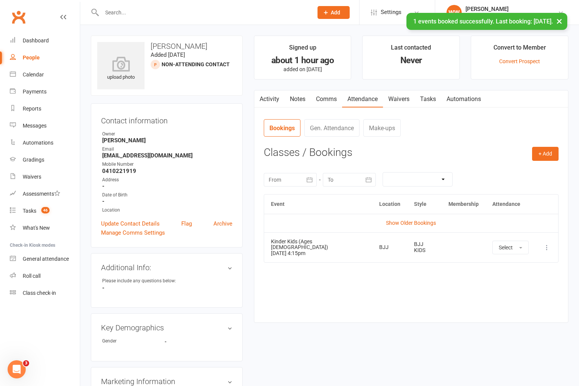
click at [397, 95] on link "Waivers" at bounding box center [399, 98] width 32 height 17
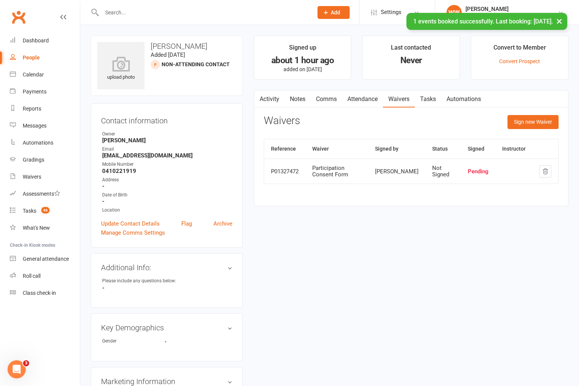
click at [433, 99] on link "Tasks" at bounding box center [428, 98] width 26 height 17
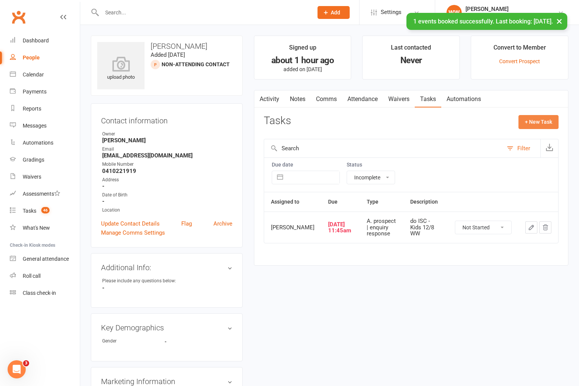
click at [530, 123] on button "+ New Task" at bounding box center [538, 122] width 40 height 14
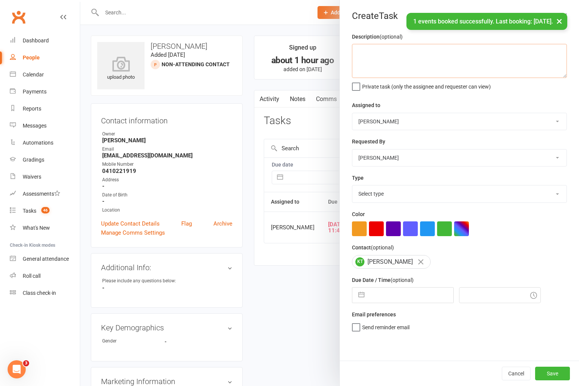
click at [408, 47] on textarea at bounding box center [459, 61] width 215 height 34
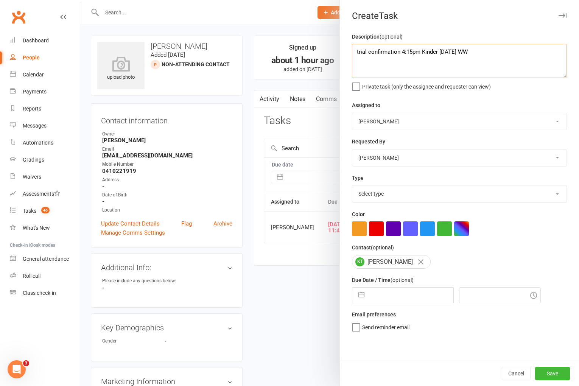
drag, startPoint x: 496, startPoint y: 54, endPoint x: 336, endPoint y: 56, distance: 159.7
click at [80, 0] on react-component "Create Task Description (optional) trial confirmation 4:15pm Kinder [DATE] WW P…" at bounding box center [80, 0] width 0 height 0
click at [386, 196] on select "Select type A. prospect | enquiry response B. prospect | trial | not yet booked…" at bounding box center [459, 193] width 214 height 17
click at [394, 302] on input "text" at bounding box center [410, 295] width 85 height 15
click at [415, 381] on td "13" at bounding box center [412, 381] width 15 height 14
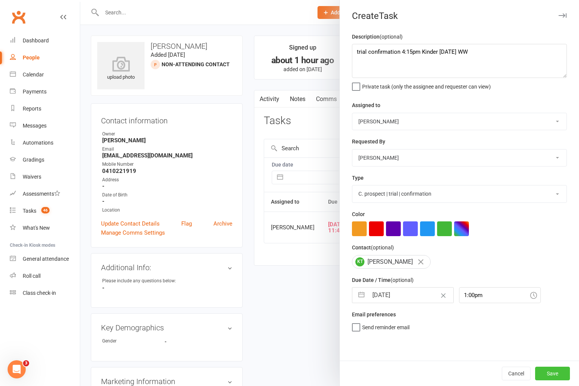
click at [550, 375] on button "Save" at bounding box center [552, 374] width 35 height 14
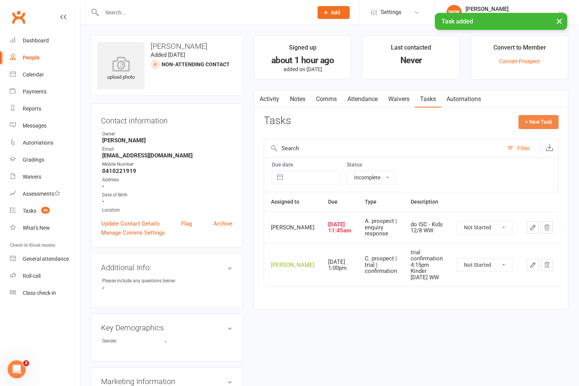
click at [532, 122] on button "+ New Task" at bounding box center [538, 122] width 40 height 14
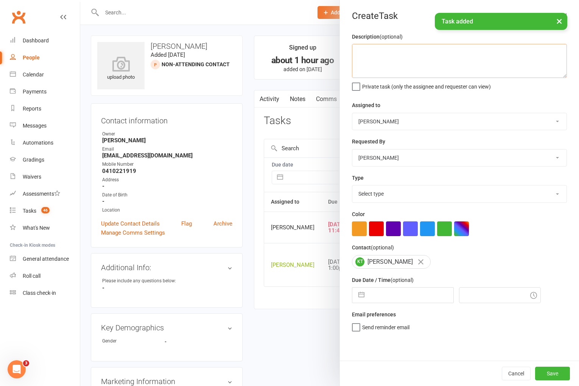
click at [426, 52] on textarea at bounding box center [459, 61] width 215 height 34
paste textarea "trial confirmation 4:15pm Kinder [DATE] WW"
click at [383, 51] on textarea "trial confirmation 4:15pm Kinder [DATE] WW" at bounding box center [459, 61] width 215 height 34
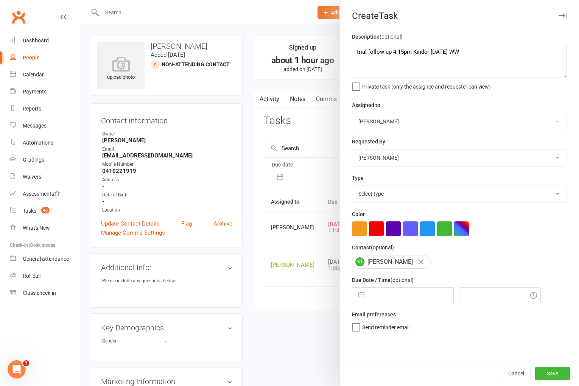
click at [389, 193] on select "Select type A. prospect | enquiry response B. prospect | trial | not yet booked…" at bounding box center [459, 193] width 214 height 17
click at [404, 297] on input "text" at bounding box center [410, 295] width 85 height 15
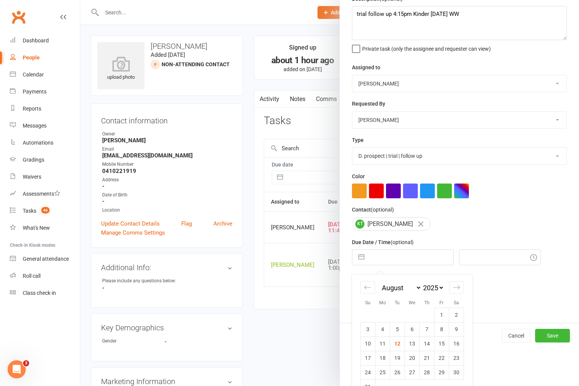
scroll to position [56, 0]
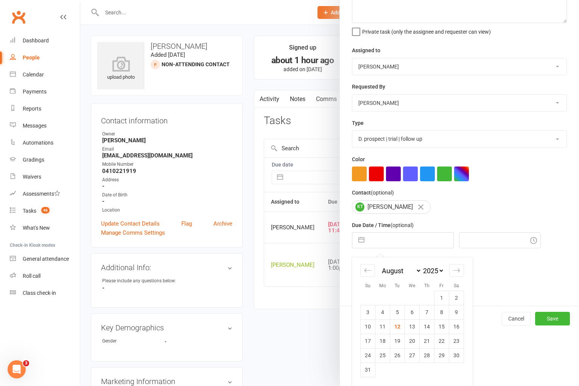
click at [424, 326] on td "14" at bounding box center [427, 326] width 15 height 14
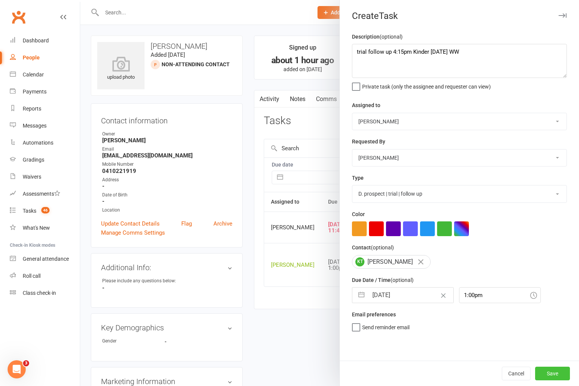
click at [548, 372] on button "Save" at bounding box center [552, 374] width 35 height 14
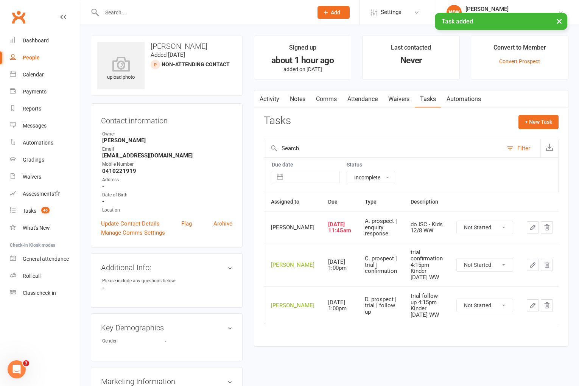
click at [471, 234] on select "Not Started In Progress Waiting Complete" at bounding box center [485, 227] width 56 height 13
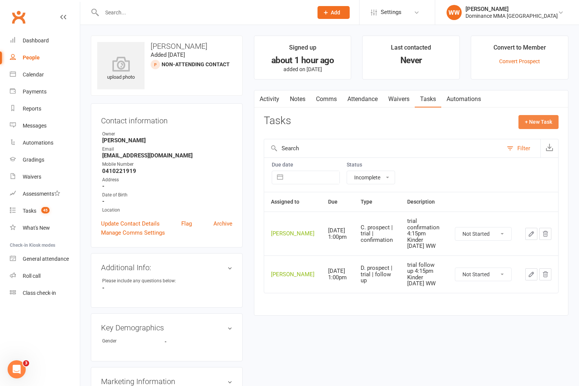
click at [530, 125] on button "+ New Task" at bounding box center [538, 122] width 40 height 14
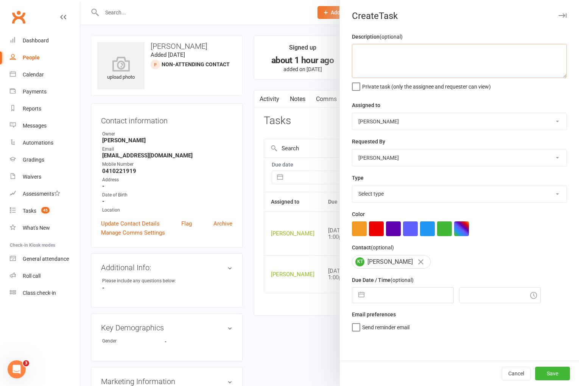
click at [418, 53] on textarea at bounding box center [459, 61] width 215 height 34
click at [390, 202] on select "Select type A. prospect | enquiry response B. prospect | trial | not yet booked…" at bounding box center [459, 193] width 214 height 17
click at [396, 303] on input "text" at bounding box center [410, 295] width 85 height 15
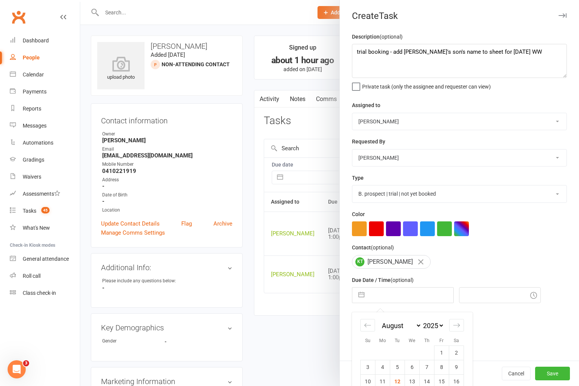
drag, startPoint x: 398, startPoint y: 382, endPoint x: 449, endPoint y: 386, distance: 51.2
click at [398, 382] on td "12" at bounding box center [397, 381] width 15 height 14
click at [556, 373] on button "Save" at bounding box center [552, 374] width 35 height 14
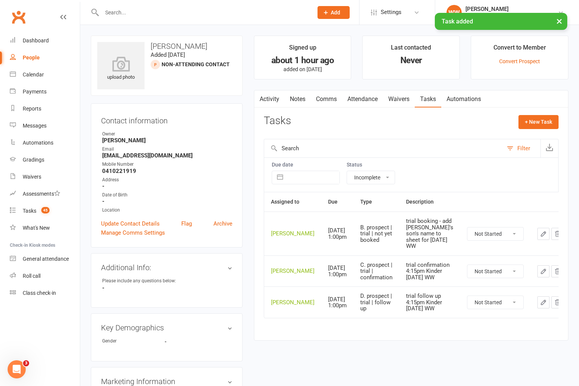
click at [417, 124] on div "Tasks + New Task" at bounding box center [411, 124] width 295 height 18
click at [34, 208] on div "Tasks" at bounding box center [30, 211] width 14 height 6
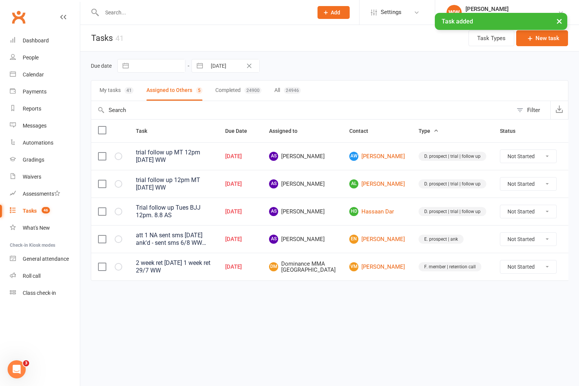
click at [325, 68] on div "Due date Navigate forward to interact with the calendar and select a date. Pres…" at bounding box center [330, 66] width 478 height 14
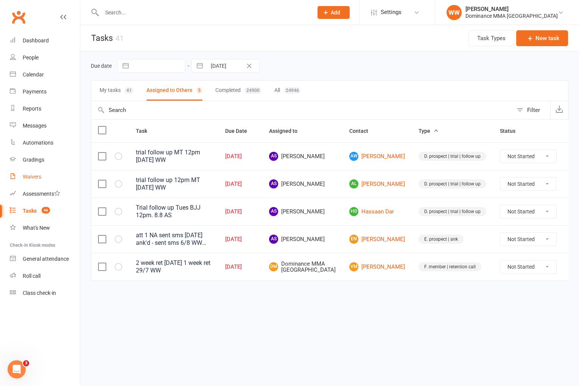
click at [36, 175] on div "Waivers" at bounding box center [32, 177] width 19 height 6
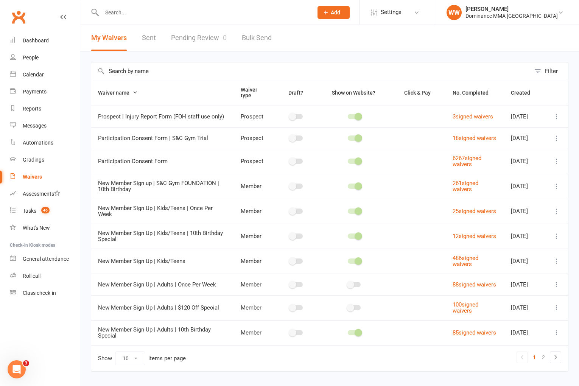
click at [201, 35] on link "Pending Review 0" at bounding box center [199, 38] width 56 height 26
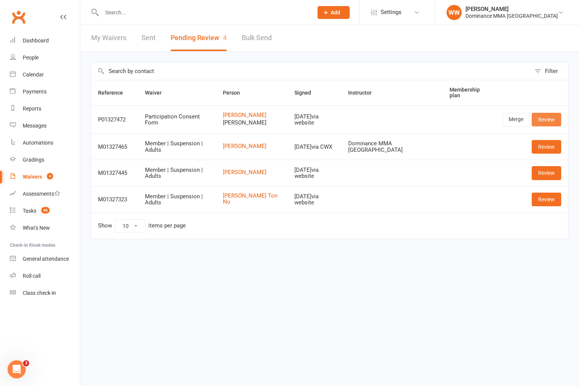
click at [541, 122] on link "Review" at bounding box center [547, 120] width 30 height 14
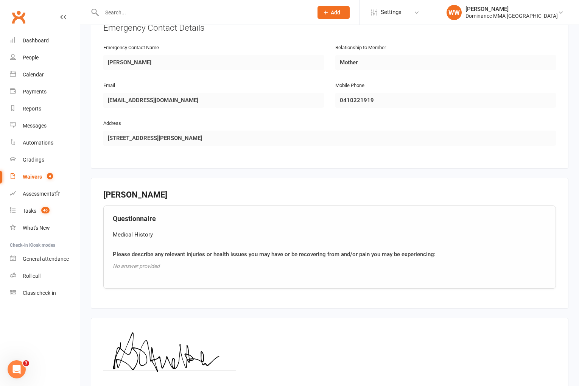
scroll to position [723, 0]
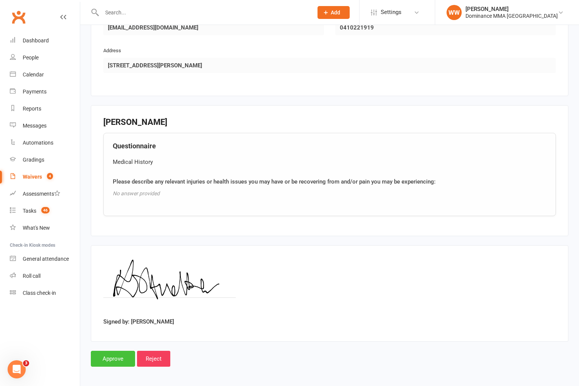
click at [113, 356] on input "Approve" at bounding box center [113, 359] width 44 height 16
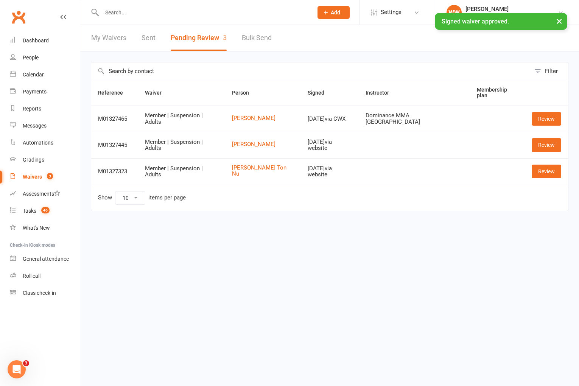
click at [136, 13] on div "× Signed waiver approved." at bounding box center [284, 13] width 569 height 0
click at [123, 11] on input "text" at bounding box center [204, 12] width 208 height 11
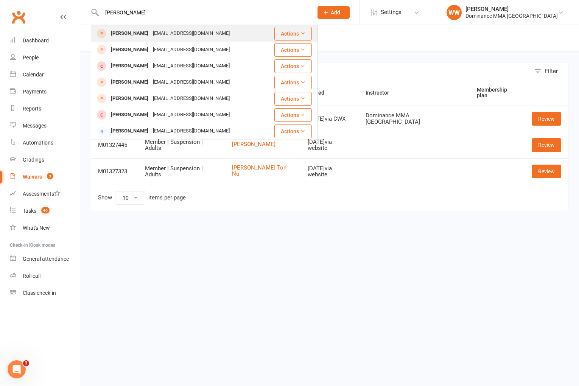
click at [151, 35] on div "[EMAIL_ADDRESS][DOMAIN_NAME]" at bounding box center [191, 33] width 81 height 11
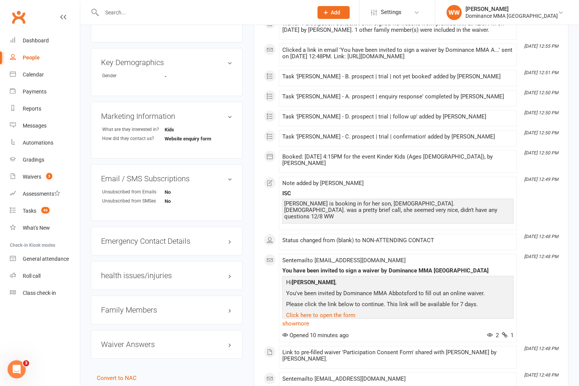
scroll to position [266, 0]
click at [151, 308] on h3 "Family Members" at bounding box center [166, 309] width 131 height 8
click at [268, 193] on div "This Month [DATE] 12:58 PM Sent email to [EMAIL_ADDRESS][DOMAIN_NAME] Your trai…" at bounding box center [411, 225] width 295 height 707
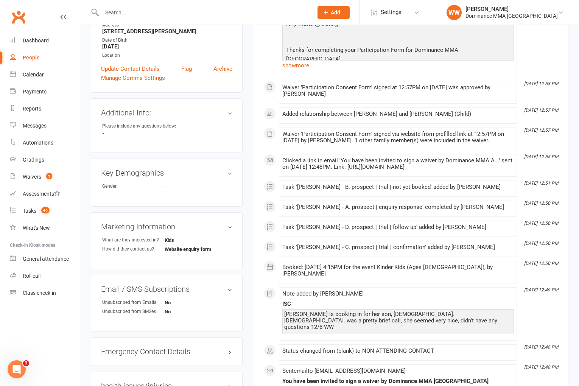
scroll to position [0, 0]
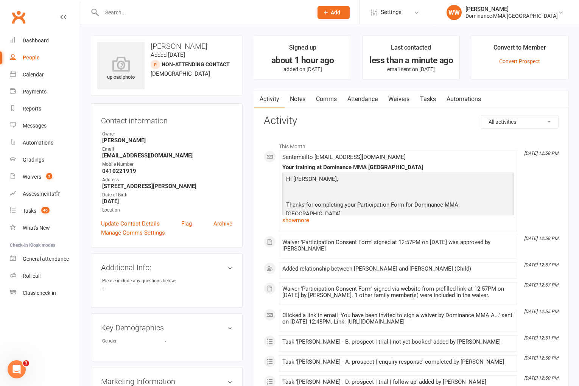
click at [432, 98] on link "Tasks" at bounding box center [428, 98] width 26 height 17
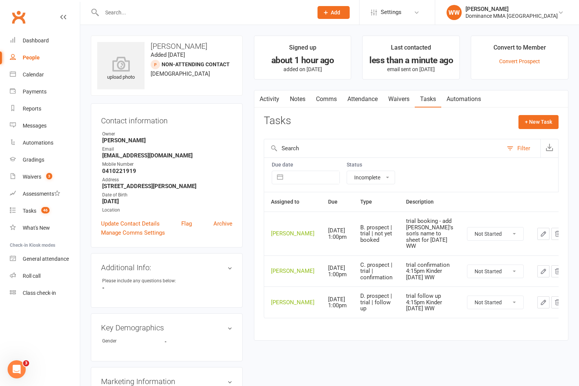
click at [483, 238] on select "Not Started In Progress Waiting Complete" at bounding box center [495, 233] width 56 height 13
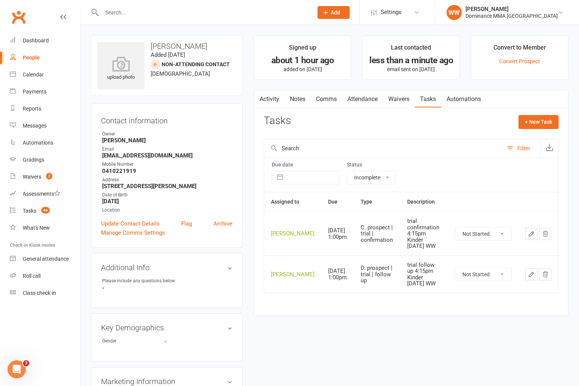
click at [527, 268] on button "button" at bounding box center [531, 274] width 12 height 12
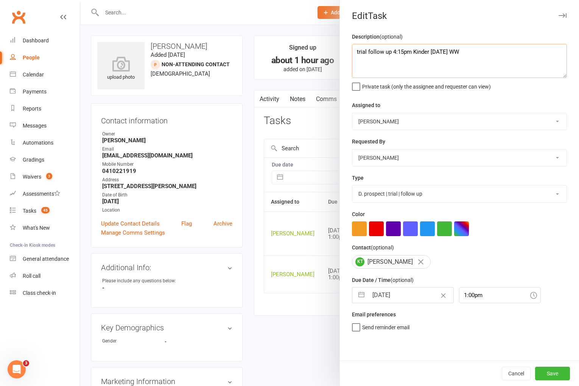
click at [392, 53] on textarea "trial follow up 4:15pm Kinder [DATE] WW" at bounding box center [459, 61] width 215 height 34
click at [540, 368] on button "Save" at bounding box center [552, 374] width 35 height 14
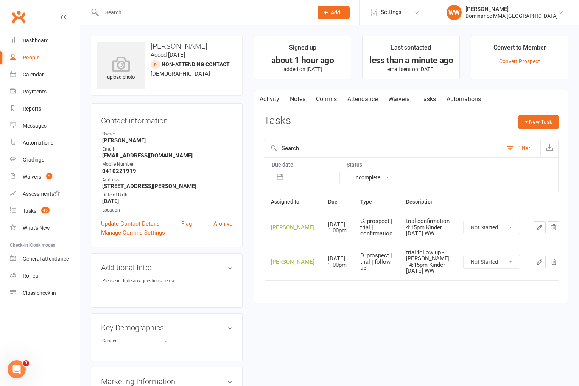
click at [536, 231] on icon "button" at bounding box center [539, 227] width 7 height 7
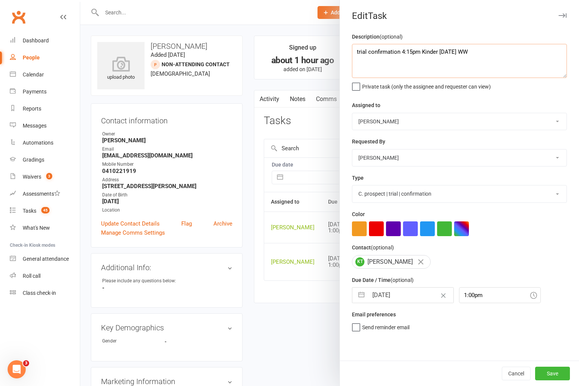
click at [401, 53] on textarea "trial confirmation 4:15pm Kinder [DATE] WW" at bounding box center [459, 61] width 215 height 34
click at [546, 372] on button "Save" at bounding box center [552, 374] width 35 height 14
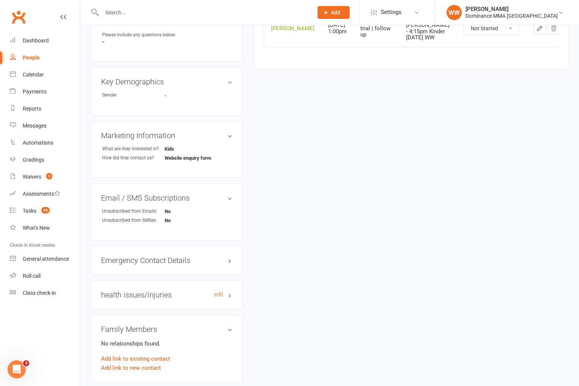
scroll to position [330, 0]
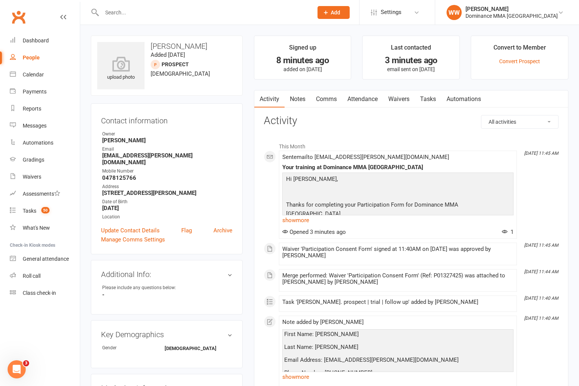
click at [298, 100] on link "Notes" at bounding box center [298, 98] width 26 height 17
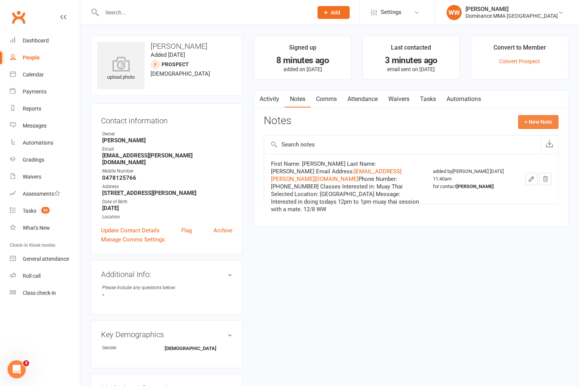
click at [529, 120] on button "+ New Note" at bounding box center [538, 122] width 40 height 14
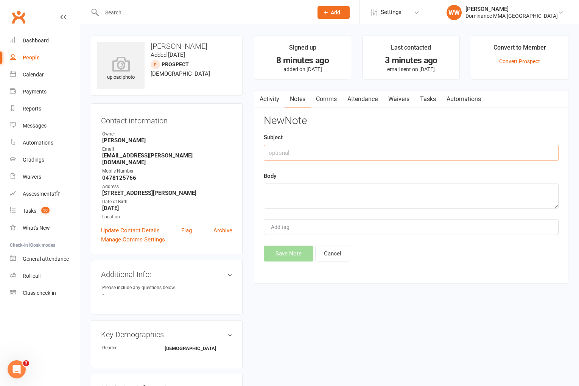
click at [342, 154] on input "text" at bounding box center [411, 153] width 295 height 16
type input "ISC"
click at [344, 191] on textarea at bounding box center [411, 196] width 295 height 25
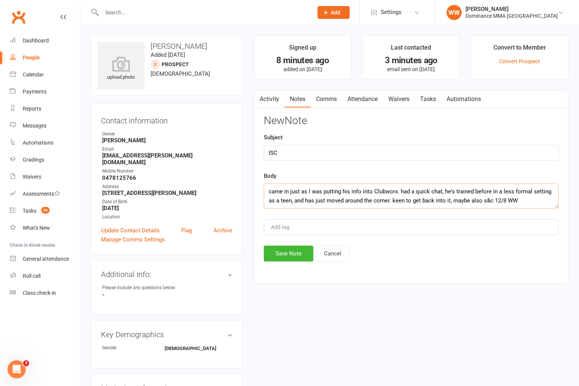
type textarea "came in just as I was putting his info into Clubworx. had a quick chat, he's tr…"
click at [292, 253] on button "Save Note" at bounding box center [289, 254] width 50 height 16
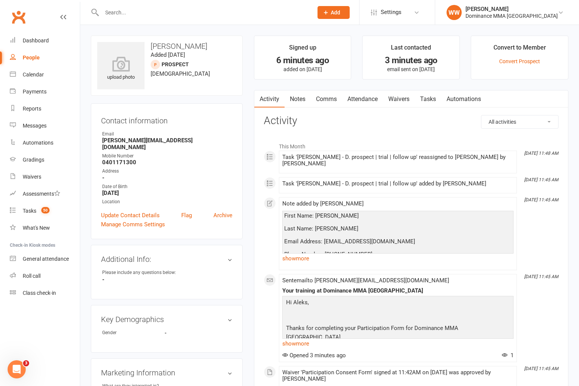
click at [294, 104] on link "Notes" at bounding box center [298, 98] width 26 height 17
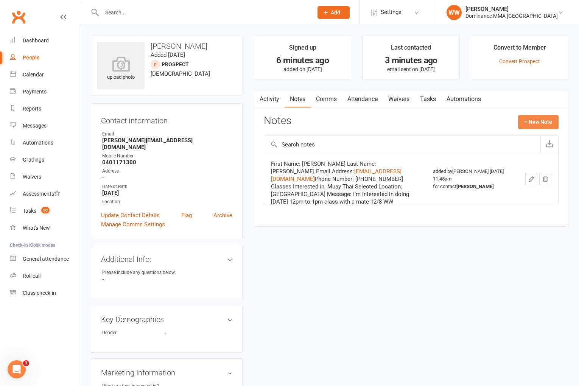
click at [527, 123] on button "+ New Note" at bounding box center [538, 122] width 40 height 14
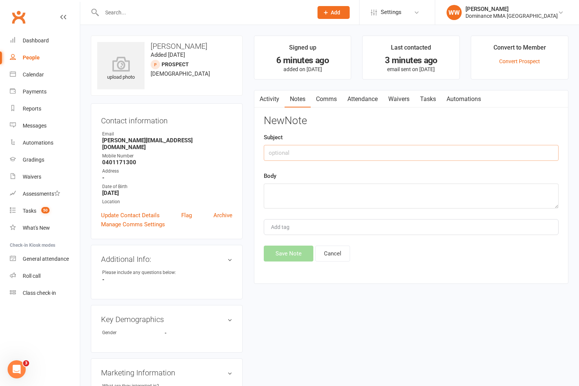
click at [363, 152] on input "text" at bounding box center [411, 153] width 295 height 16
type input "ISC"
click at [359, 189] on textarea at bounding box center [411, 196] width 295 height 25
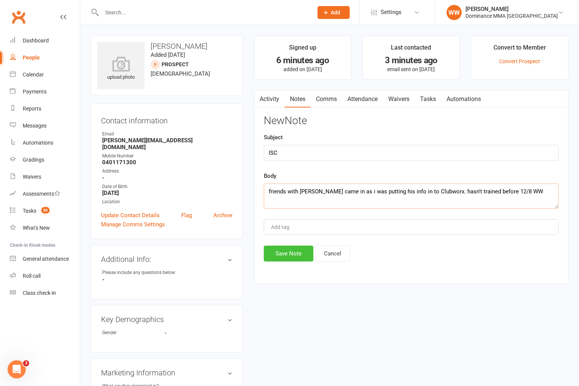
type textarea "friends with Abe L. came in as i was putting his info in to Clubworx. hasn't tr…"
click at [289, 254] on button "Save Note" at bounding box center [289, 254] width 50 height 16
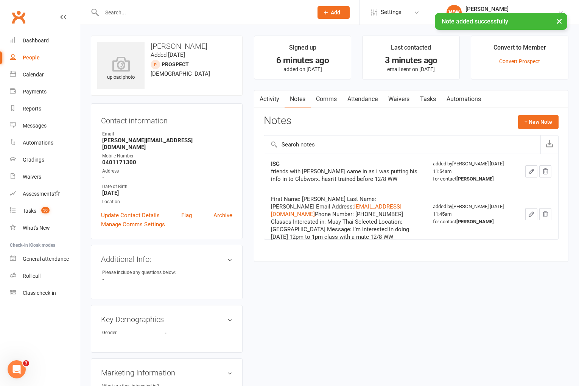
click at [430, 105] on link "Tasks" at bounding box center [428, 98] width 26 height 17
select select "incomplete"
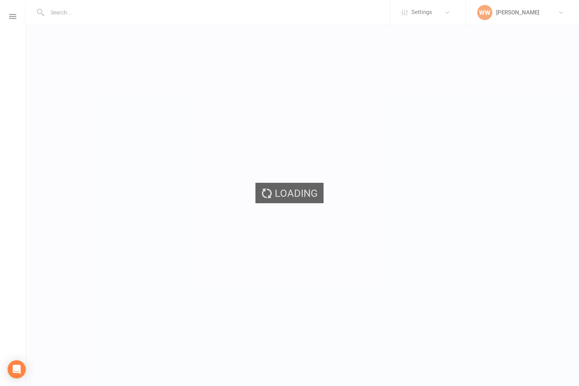
select select "incomplete"
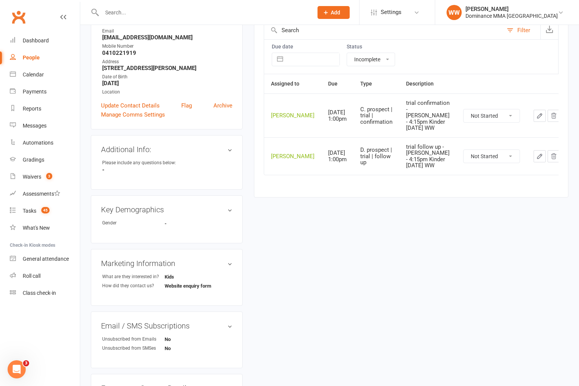
scroll to position [291, 0]
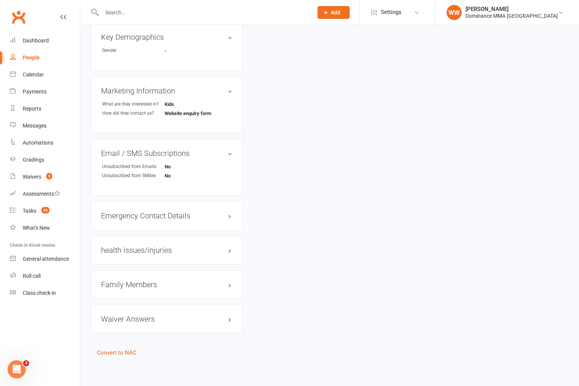
click at [136, 279] on div "Family Members" at bounding box center [167, 284] width 152 height 29
click at [138, 283] on h3 "Family Members" at bounding box center [166, 284] width 131 height 8
click at [135, 297] on link "[PERSON_NAME] - Child" at bounding box center [132, 301] width 60 height 8
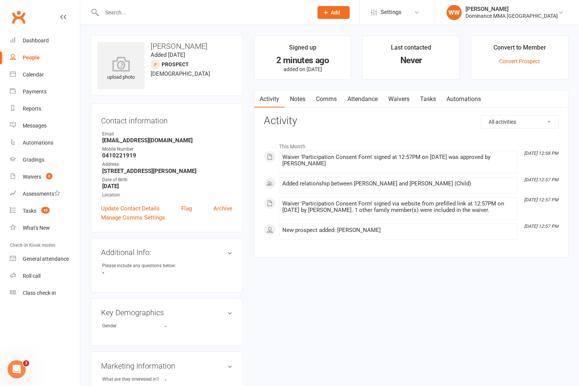
click at [373, 100] on link "Attendance" at bounding box center [362, 98] width 41 height 17
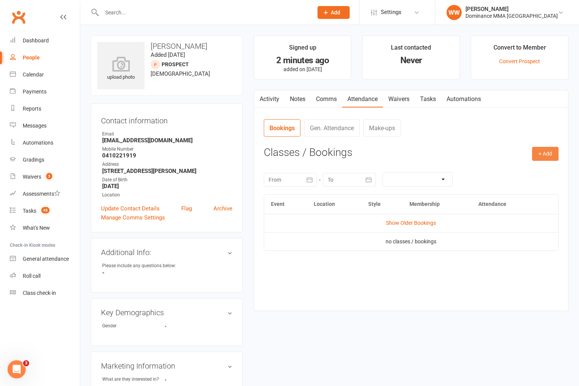
click at [543, 154] on button "+ Add" at bounding box center [545, 154] width 26 height 14
click at [491, 171] on link "Book Event" at bounding box center [520, 170] width 75 height 15
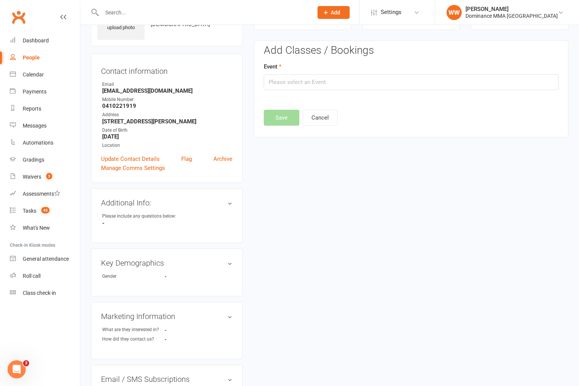
scroll to position [52, 0]
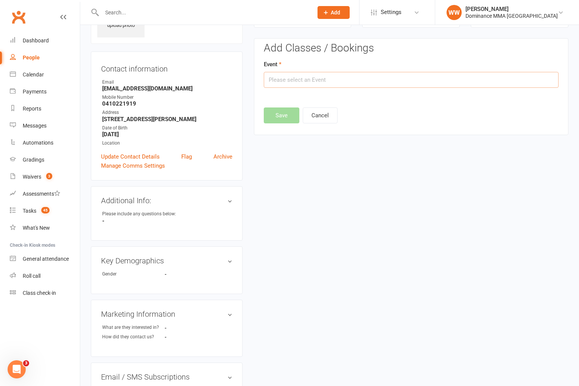
click at [367, 84] on input "text" at bounding box center [411, 80] width 295 height 16
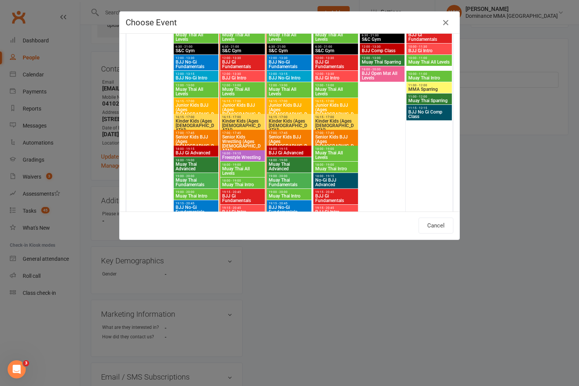
scroll to position [583, 0]
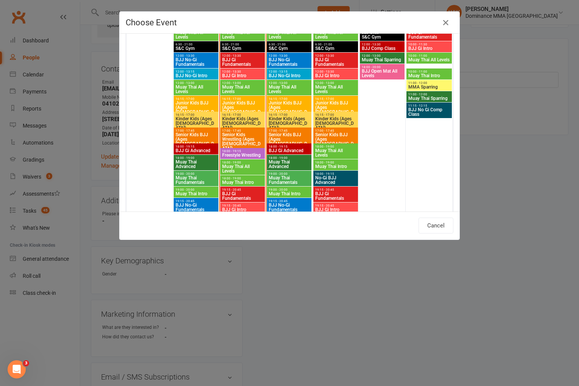
click at [327, 118] on span "Kinder Kids (Ages [DEMOGRAPHIC_DATA])" at bounding box center [336, 124] width 42 height 14
type input "Kinder Kids (Ages [DEMOGRAPHIC_DATA]) - [DATE] 4:15:00 PM"
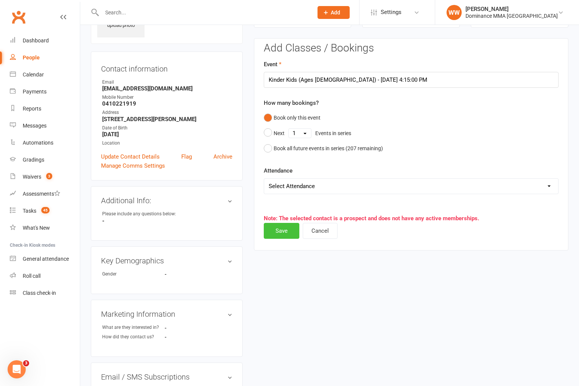
click at [280, 230] on button "Save" at bounding box center [282, 231] width 36 height 16
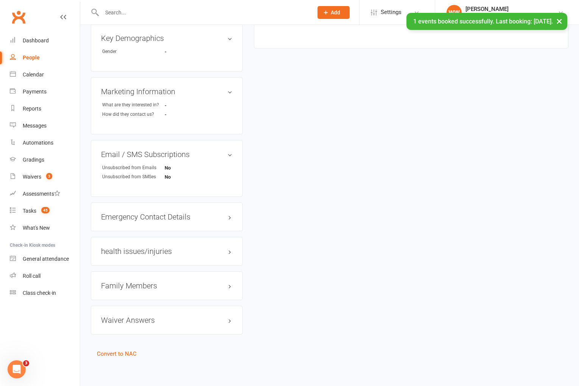
scroll to position [275, 0]
click at [134, 278] on div "Family Members" at bounding box center [167, 284] width 152 height 29
click at [132, 283] on h3 "Family Members" at bounding box center [166, 284] width 131 height 8
click at [128, 299] on link "Kate Tucker - Parent / Guardian" at bounding box center [145, 300] width 87 height 8
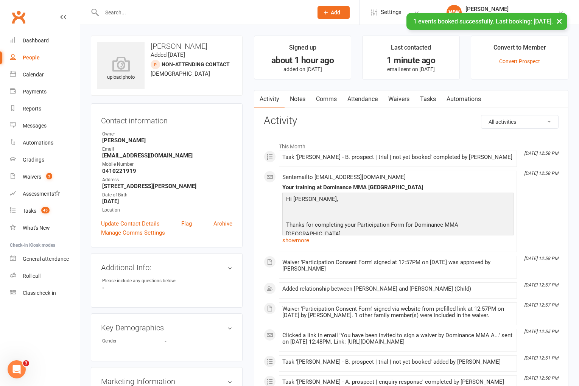
click at [377, 98] on link "Attendance" at bounding box center [362, 98] width 41 height 17
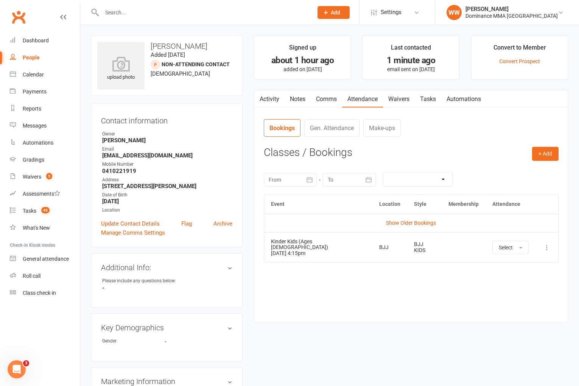
click at [550, 245] on button at bounding box center [546, 247] width 9 height 9
click at [501, 291] on link "Remove booking" at bounding box center [513, 292] width 75 height 15
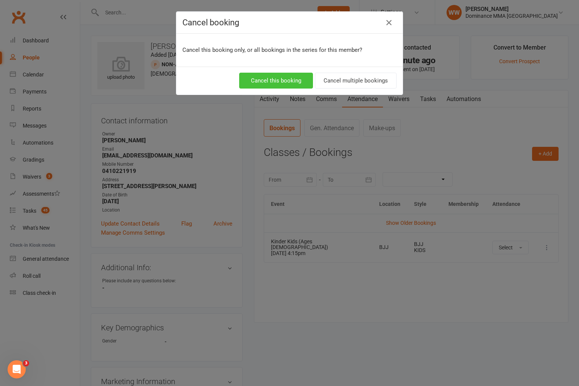
click at [297, 79] on button "Cancel this booking" at bounding box center [276, 81] width 74 height 16
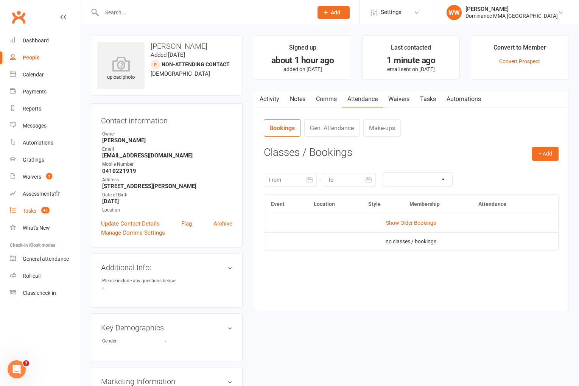
click at [43, 214] on count-badge "45" at bounding box center [43, 211] width 12 height 6
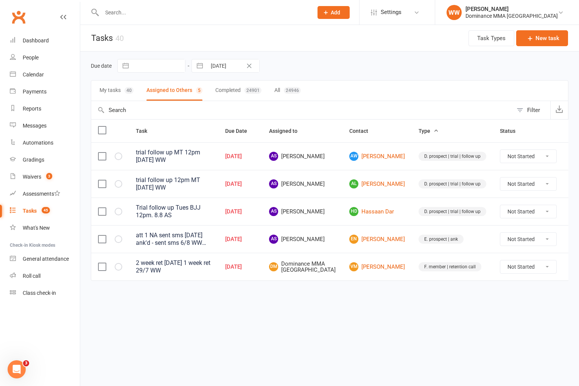
click at [571, 239] on icon at bounding box center [575, 239] width 8 height 8
click at [509, 269] on link "Edit" at bounding box center [523, 268] width 75 height 15
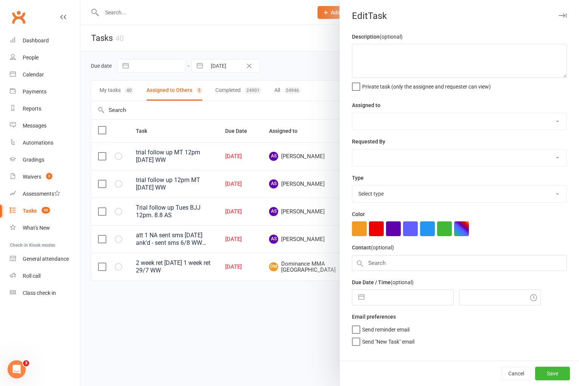
type textarea "att 1 NA sent sms [DATE] ank'd - sent sms 6/8 WW Trial follow up [DATE] 7.15 BJ…"
select select "50862"
select select "12631"
type input "[DATE]"
type input "7:00am"
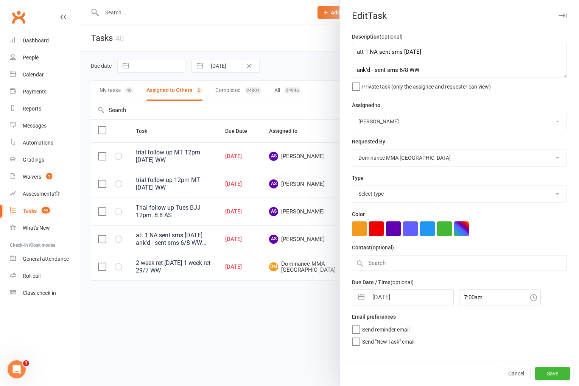
select select "3864"
click at [386, 302] on input "[DATE]" at bounding box center [410, 295] width 85 height 15
select select "6"
select select "2025"
select select "7"
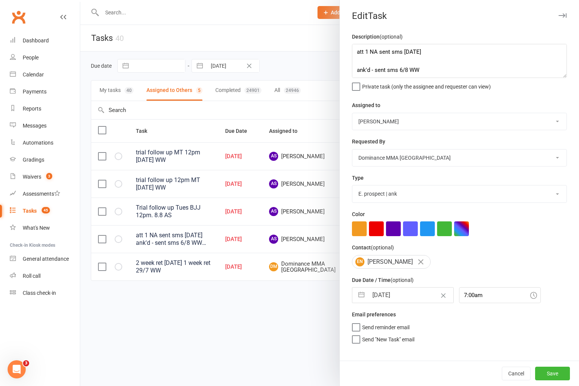
select select "2025"
select select "8"
select select "2025"
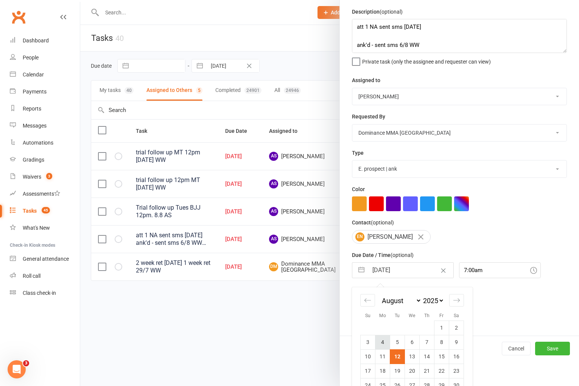
scroll to position [56, 0]
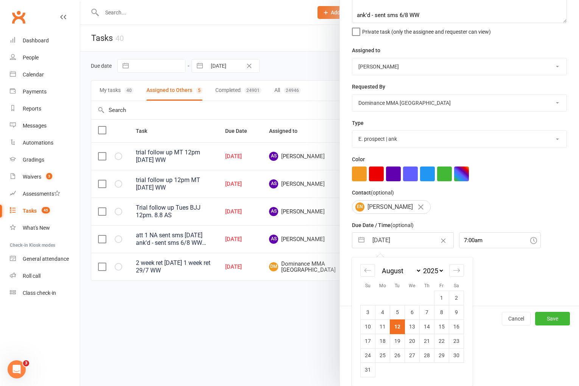
click at [413, 330] on td "13" at bounding box center [412, 326] width 15 height 14
type input "[DATE]"
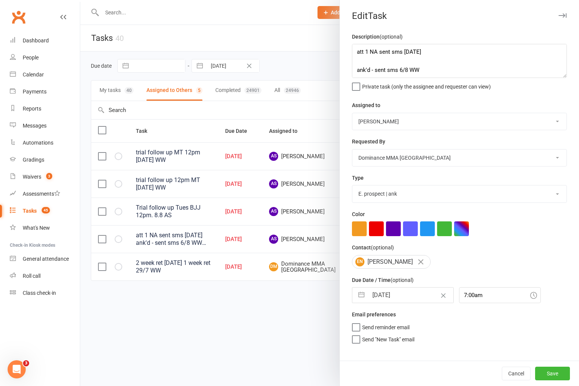
scroll to position [0, 0]
click at [547, 368] on button "Save" at bounding box center [552, 374] width 35 height 14
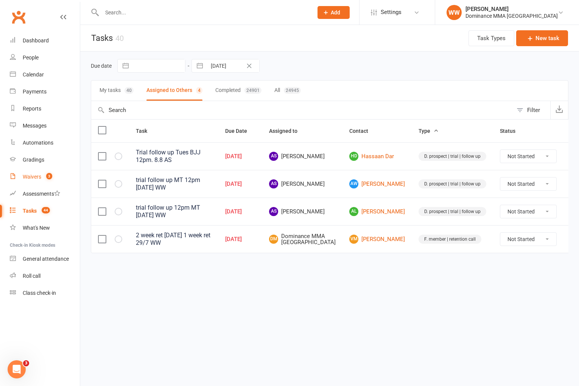
click at [48, 179] on span "3" at bounding box center [49, 176] width 6 height 6
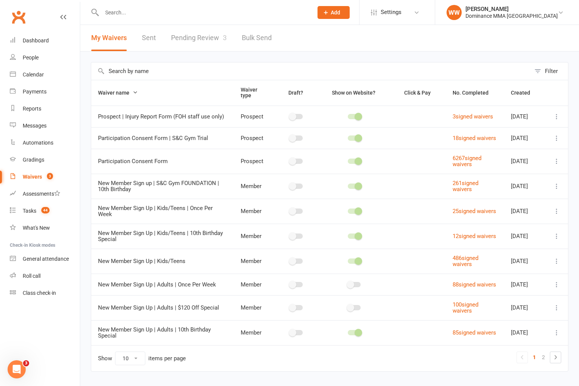
click at [194, 38] on link "Pending Review 3" at bounding box center [199, 38] width 56 height 26
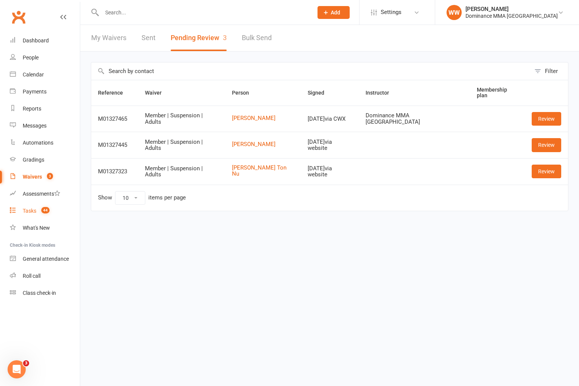
click at [22, 212] on link "Tasks 44" at bounding box center [45, 210] width 70 height 17
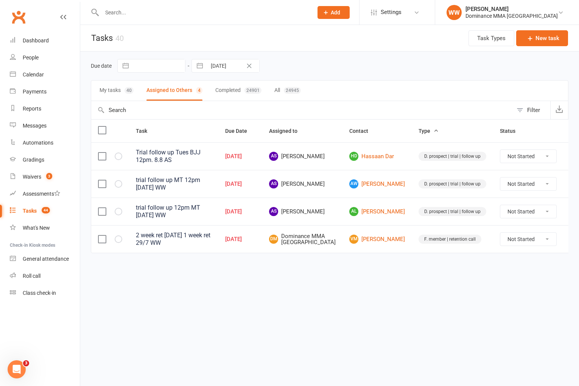
click at [296, 268] on div "Due date Navigate forward to interact with the calendar and select a date. Pres…" at bounding box center [329, 162] width 499 height 223
click at [570, 240] on button at bounding box center [574, 239] width 9 height 9
click at [510, 266] on link "Edit" at bounding box center [523, 266] width 75 height 15
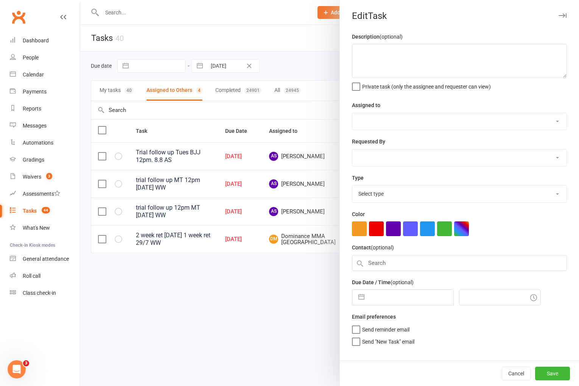
type textarea "2 week ret [DATE] 1 week ret 29/7 WW"
select select "12631"
type input "[DATE]"
type input "7:00pm"
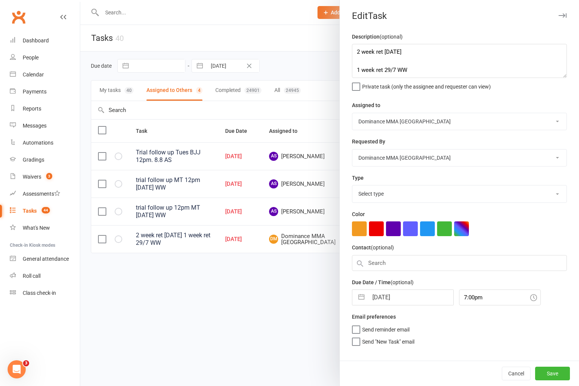
select select "3865"
click at [357, 54] on textarea "2 week ret [DATE] 1 week ret 29/7 WW" at bounding box center [459, 61] width 215 height 34
click at [191, 282] on div at bounding box center [329, 193] width 499 height 386
click at [362, 47] on textarea "2 week ret [DATE] 1 week ret 29/7 WW" at bounding box center [459, 61] width 215 height 34
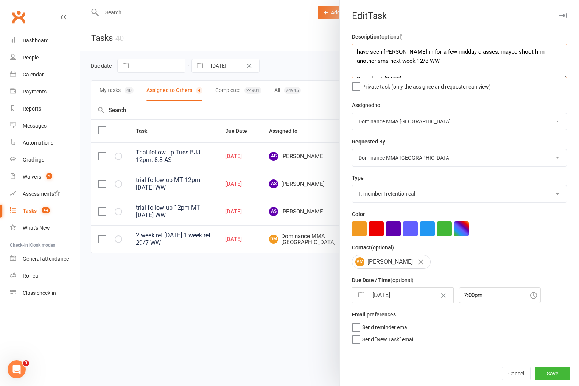
click at [356, 53] on textarea "have seen Vitali in for a few midday classes, maybe shoot him another sms next …" at bounding box center [459, 61] width 215 height 34
click at [374, 53] on textarea "3 weekret - have seen Vitali in for a few midday classes, maybe shoot him anoth…" at bounding box center [459, 61] width 215 height 34
type textarea "3 week ret - have seen Vitali in for a few midday classes, maybe shoot him anot…"
click at [402, 300] on input "[DATE]" at bounding box center [410, 295] width 85 height 15
select select "6"
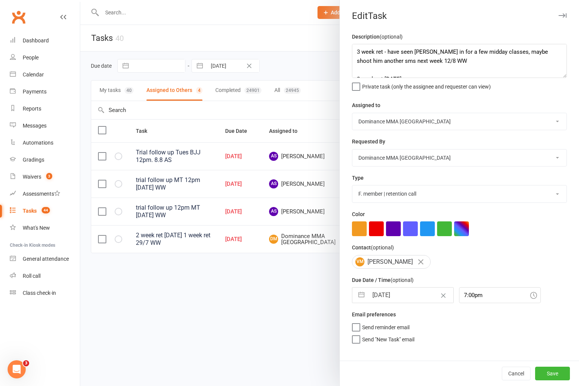
select select "2025"
select select "7"
select select "2025"
select select "8"
select select "2025"
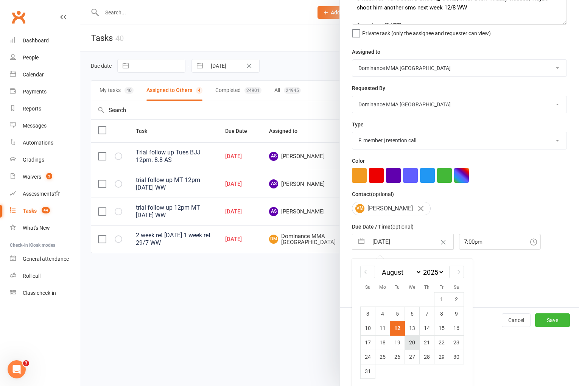
scroll to position [56, 0]
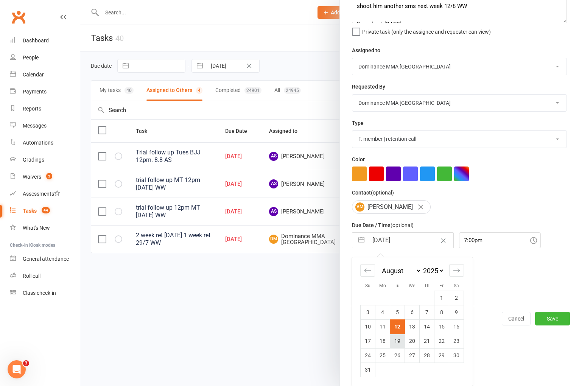
click at [398, 342] on td "19" at bounding box center [397, 341] width 15 height 14
type input "[DATE]"
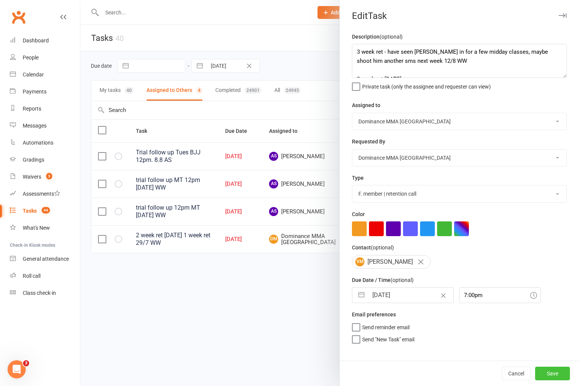
click at [550, 377] on button "Save" at bounding box center [552, 374] width 35 height 14
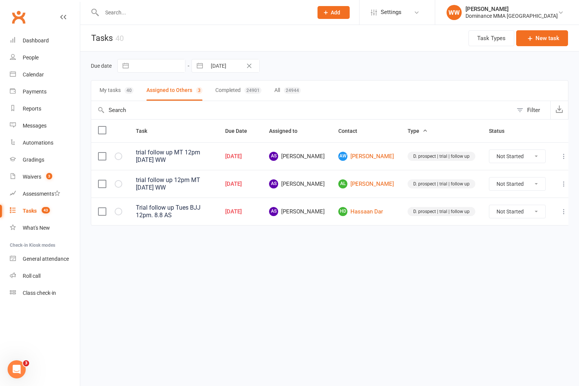
click at [145, 11] on input "text" at bounding box center [204, 12] width 208 height 11
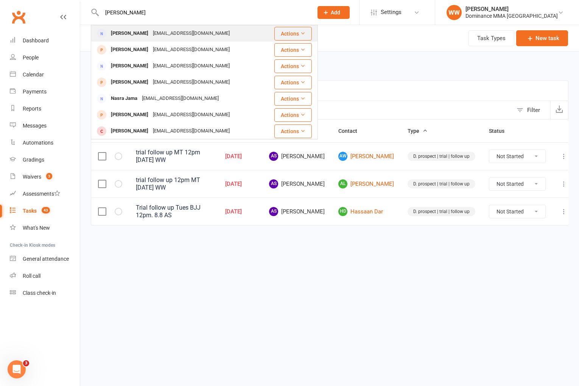
type input "najma"
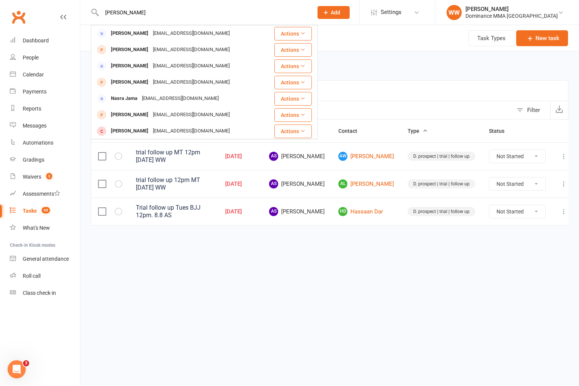
click at [173, 30] on div "Najmabinahmed@gmail.com" at bounding box center [191, 33] width 81 height 11
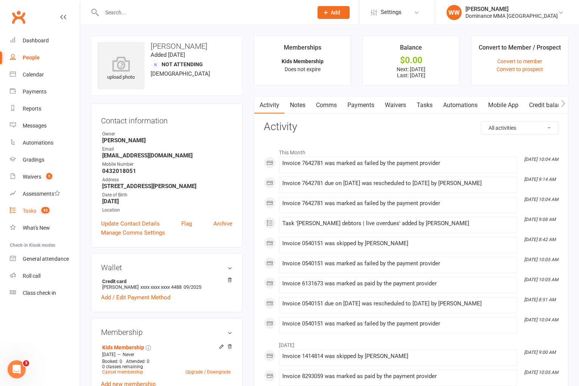
click at [32, 210] on div "Tasks" at bounding box center [30, 211] width 14 height 6
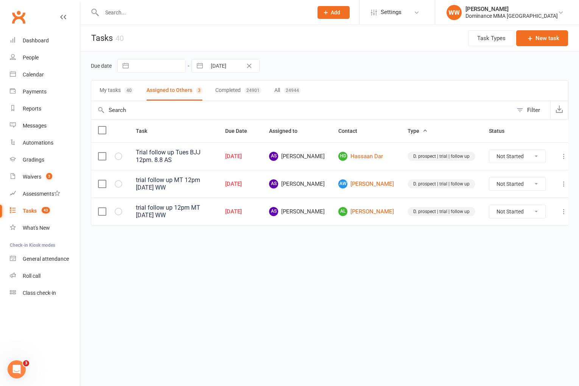
click at [118, 92] on button "My tasks 40" at bounding box center [117, 91] width 34 height 20
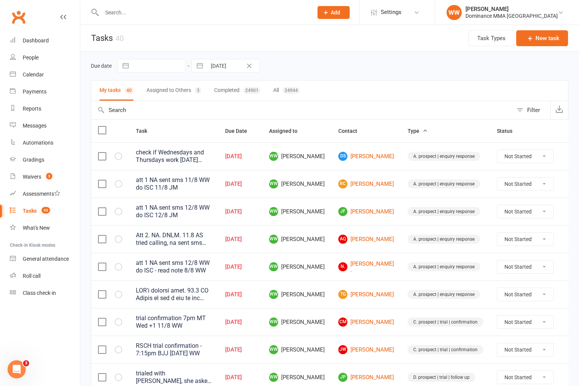
click at [326, 182] on td "WW Will Wesley" at bounding box center [296, 184] width 69 height 28
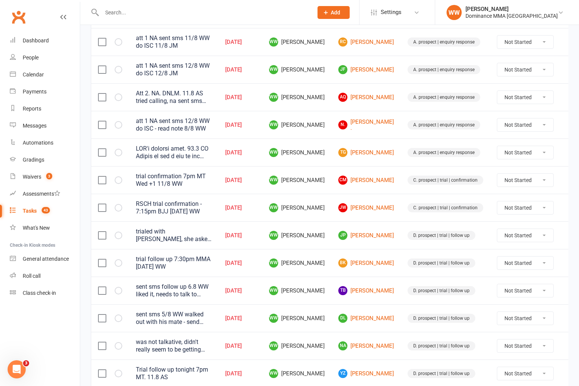
scroll to position [142, 0]
click at [349, 181] on link "CM Charles Milne" at bounding box center [366, 179] width 56 height 9
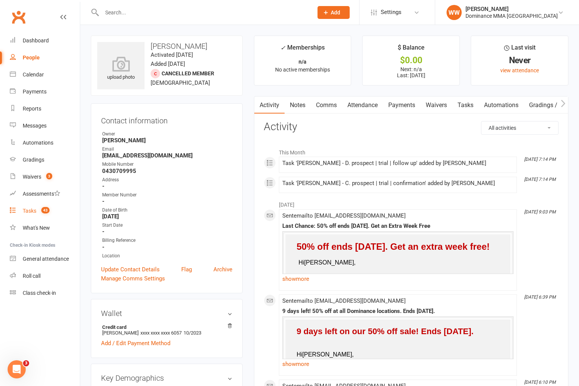
click at [39, 212] on count-badge "43" at bounding box center [43, 211] width 12 height 6
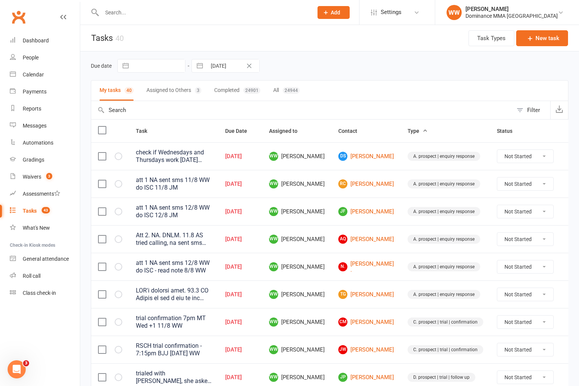
click at [320, 226] on td "WW Will Wesley" at bounding box center [296, 239] width 69 height 28
click at [327, 229] on td "WW Will Wesley" at bounding box center [296, 239] width 69 height 28
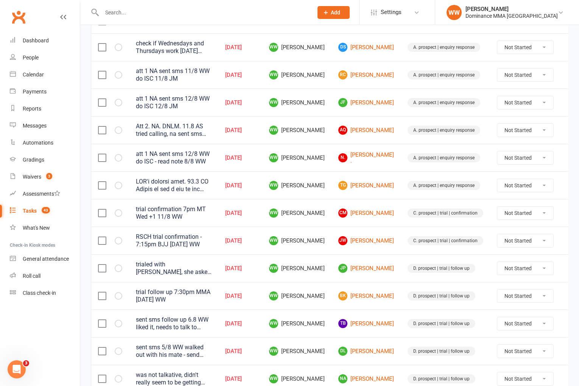
scroll to position [111, 0]
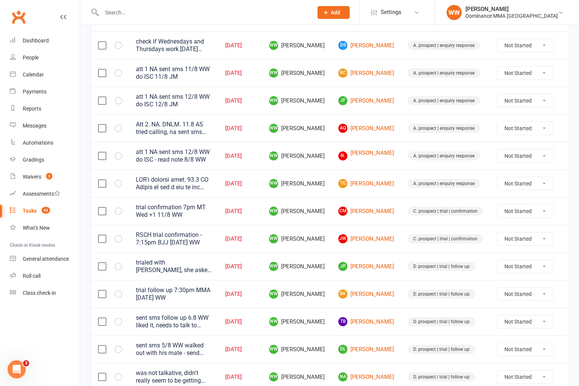
click at [322, 225] on td "WW Will Wesley" at bounding box center [296, 239] width 69 height 28
click at [323, 229] on td "WW Will Wesley" at bounding box center [296, 239] width 69 height 28
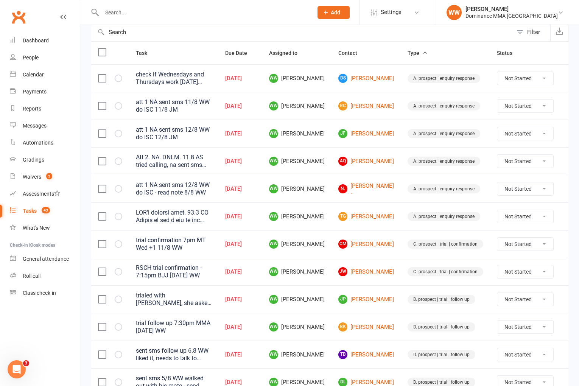
scroll to position [0, 0]
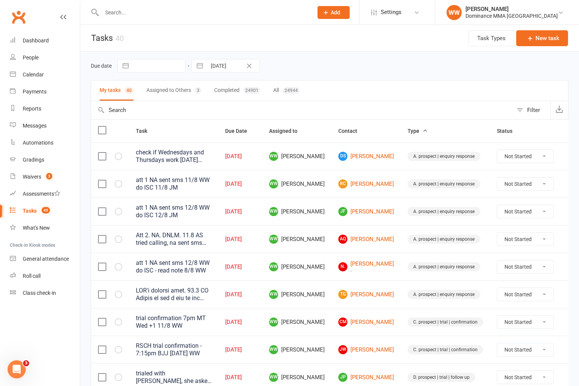
click at [165, 86] on button "Assigned to Others 3" at bounding box center [173, 91] width 55 height 20
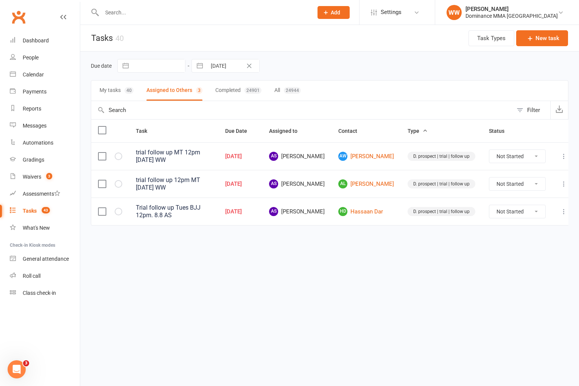
click at [366, 67] on div "Due date Navigate forward to interact with the calendar and select a date. Pres…" at bounding box center [330, 66] width 478 height 14
drag, startPoint x: 559, startPoint y: 181, endPoint x: 556, endPoint y: 185, distance: 5.1
click at [560, 181] on icon at bounding box center [564, 184] width 8 height 8
click at [512, 213] on link "Edit" at bounding box center [523, 211] width 75 height 15
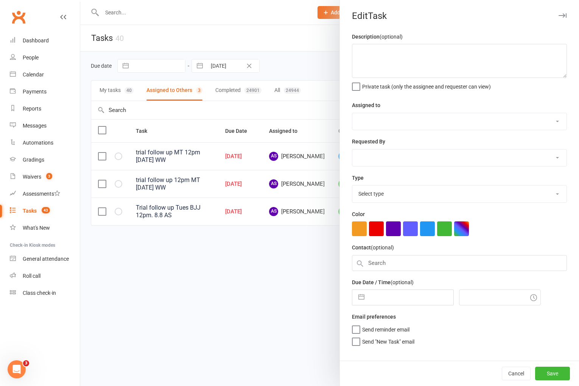
type textarea "trial follow up 12pm MT [DATE] WW"
select select "50862"
select select "49757"
type input "[DATE]"
type input "11:45am"
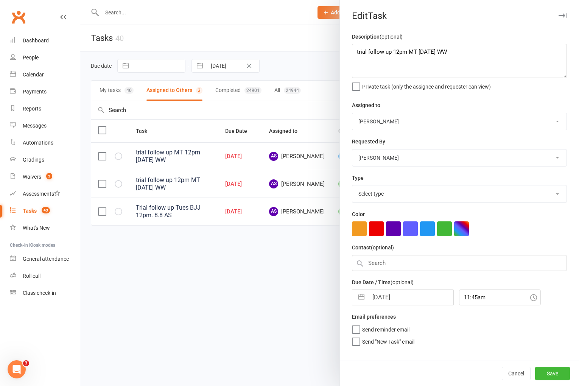
select select "3863"
click at [355, 52] on textarea "trial follow up 12pm MT [DATE] WW" at bounding box center [459, 61] width 215 height 34
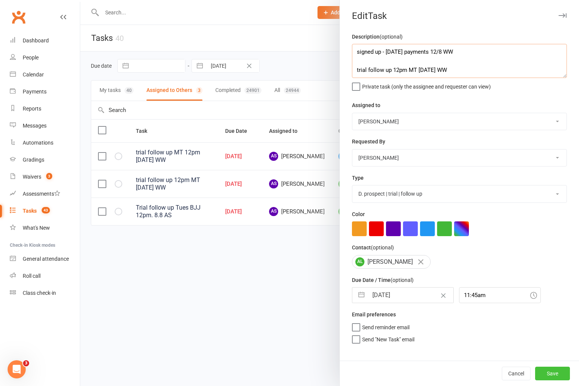
type textarea "signed up - sunday payments 12/8 WW trial follow up 12pm MT Tues 12/8 WW"
click at [549, 368] on button "Save" at bounding box center [552, 374] width 35 height 14
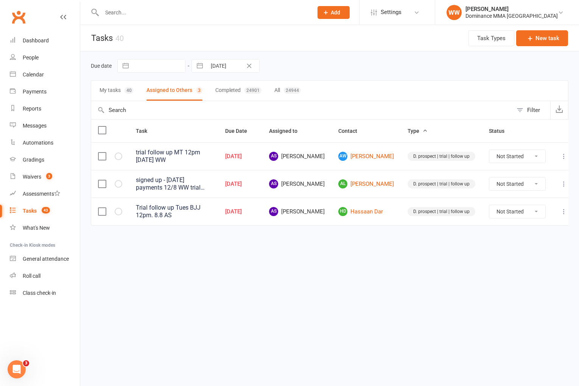
click at [367, 257] on html "Prospect Member Non-attending contact Task Bulk message Add Settings Membership…" at bounding box center [289, 128] width 579 height 257
click at [365, 257] on html "Prospect Member Non-attending contact Task Bulk message Add Settings Membership…" at bounding box center [289, 128] width 579 height 257
drag, startPoint x: 560, startPoint y: 156, endPoint x: 552, endPoint y: 159, distance: 8.5
click at [560, 156] on icon at bounding box center [564, 157] width 8 height 8
click at [517, 184] on link "Edit" at bounding box center [523, 185] width 75 height 15
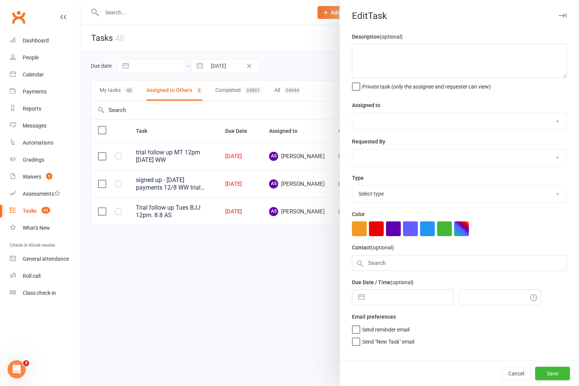
type textarea "trial follow up MT 12pm [DATE] WW"
select select "50862"
select select "49757"
type input "[DATE]"
type input "11:45am"
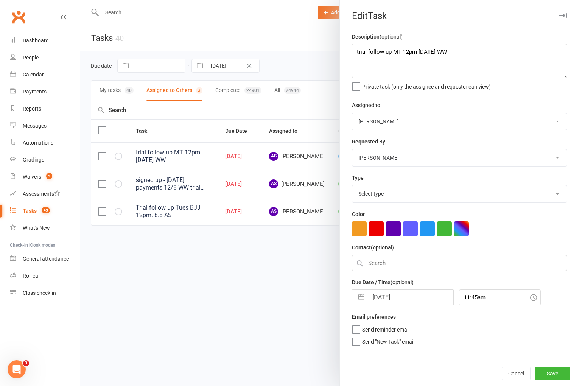
select select "3863"
click at [355, 53] on textarea "trial follow up MT 12pm [DATE] WW" at bounding box center [459, 61] width 215 height 34
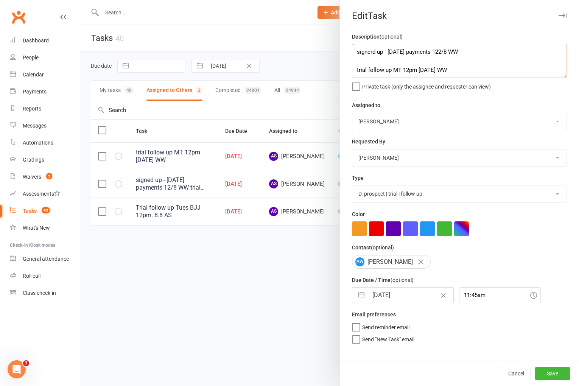
click at [440, 52] on textarea "signerd up - sunday payments 122/8 WW trial follow up MT 12pm Tues 12/8 WW" at bounding box center [459, 61] width 215 height 34
type textarea "signerd up - sunday payments 12/8 WW trial follow up MT 12pm Tues 12/8 WW"
click at [547, 370] on button "Save" at bounding box center [552, 374] width 35 height 14
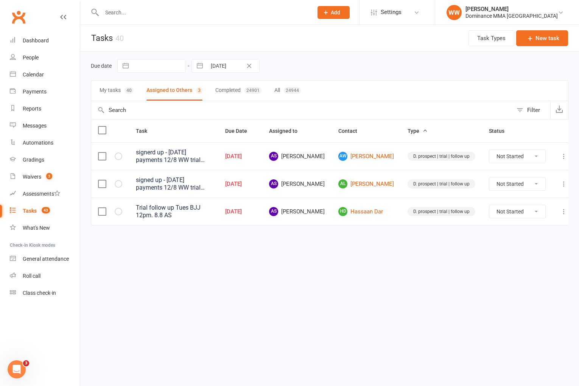
click at [255, 257] on html "Prospect Member Non-attending contact Task Bulk message Add Settings Membership…" at bounding box center [289, 128] width 579 height 257
click at [196, 257] on html "Prospect Member Non-attending contact Task Bulk message Add Settings Membership…" at bounding box center [289, 128] width 579 height 257
click at [154, 8] on input "text" at bounding box center [204, 12] width 208 height 11
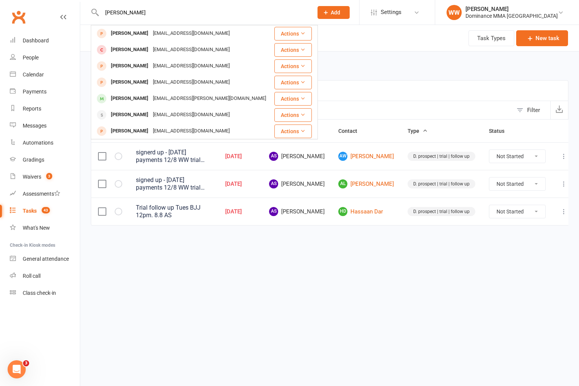
click at [114, 12] on input "jack gire" at bounding box center [204, 12] width 208 height 11
click at [106, 12] on input "jack gire" at bounding box center [204, 12] width 208 height 11
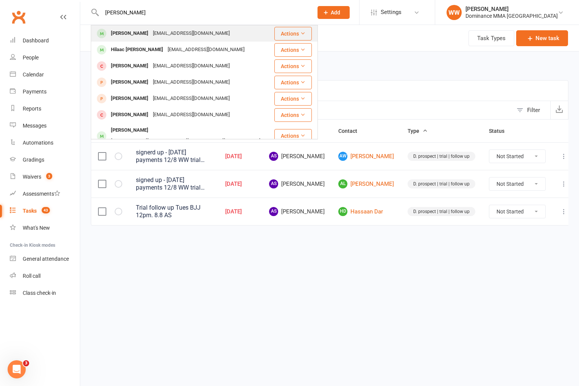
type input "tiare gire"
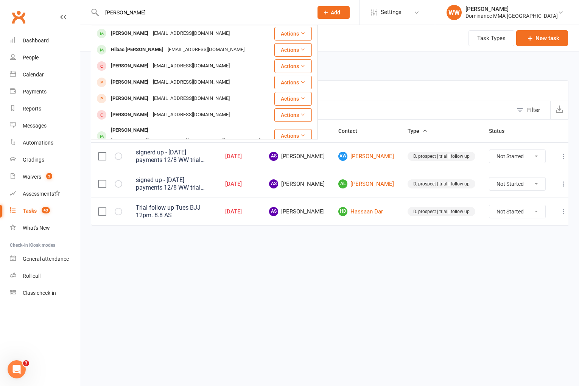
click at [119, 30] on div "Jack Grapl" at bounding box center [130, 33] width 42 height 11
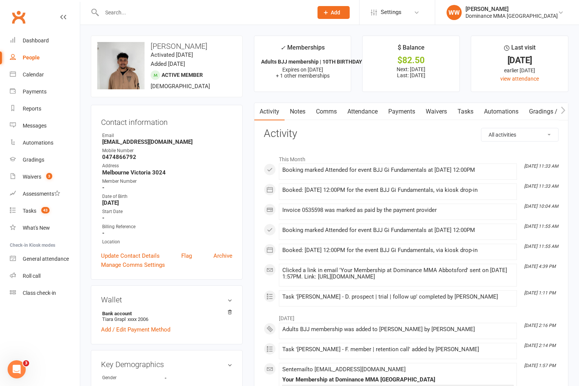
click at [404, 112] on link "Payments" at bounding box center [401, 111] width 37 height 17
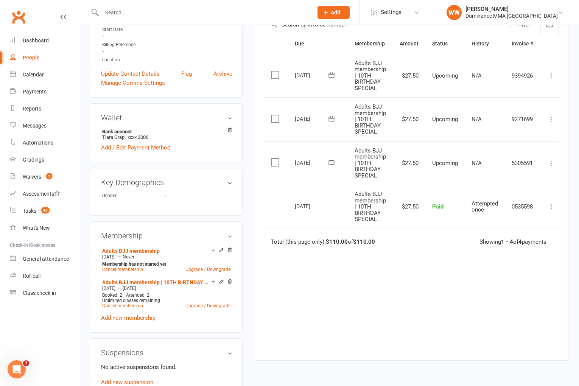
scroll to position [200, 0]
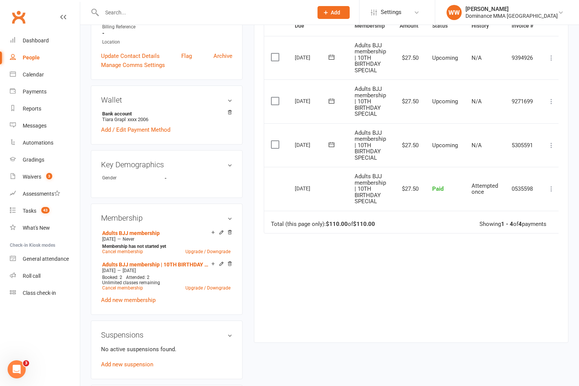
click at [333, 146] on icon at bounding box center [332, 145] width 8 height 8
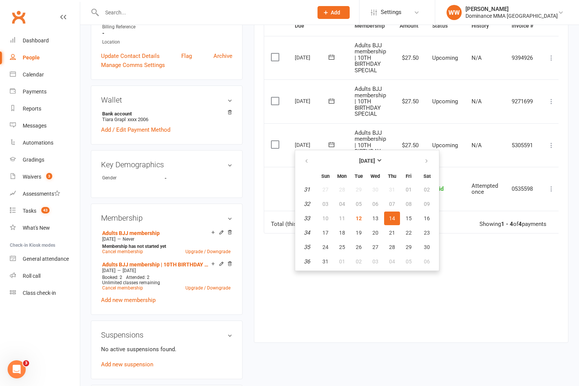
click at [417, 126] on td "$27.50" at bounding box center [409, 145] width 33 height 44
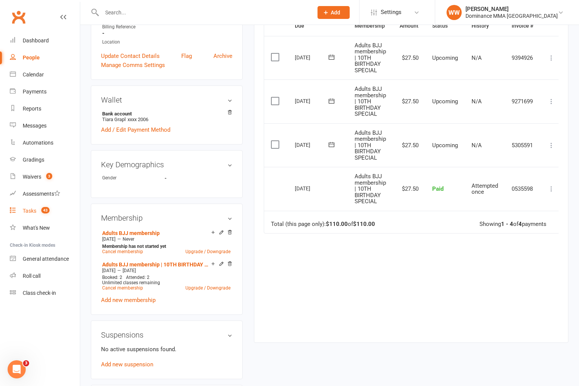
click at [45, 212] on span "43" at bounding box center [45, 210] width 8 height 6
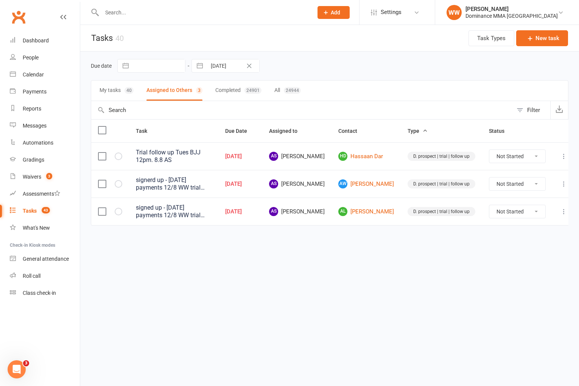
click at [560, 156] on icon at bounding box center [564, 157] width 8 height 8
click at [510, 186] on link "Edit" at bounding box center [523, 185] width 75 height 15
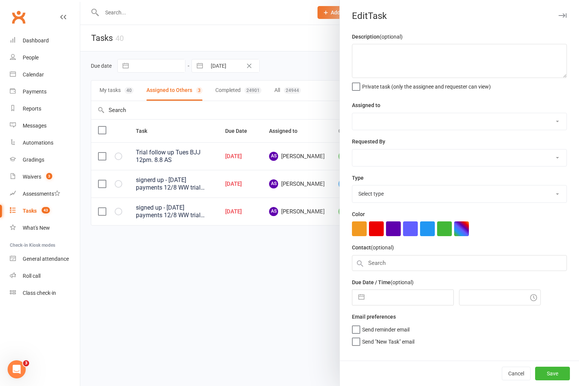
type textarea "Trial follow up Tues BJJ 12pm. 8.8 AS"
select select "50862"
type input "[DATE]"
type input "11:45am"
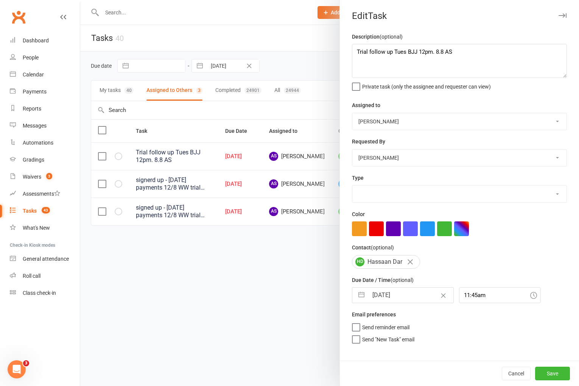
select select "3863"
click at [355, 50] on textarea "Trial follow up Tues BJJ 12pm. 8.8 AS" at bounding box center [459, 61] width 215 height 34
type textarea "signed up - friday payments 12/8 WW Trial follow up Tues BJJ 12pm. 8.8 AS"
click at [555, 372] on button "Save" at bounding box center [552, 374] width 35 height 14
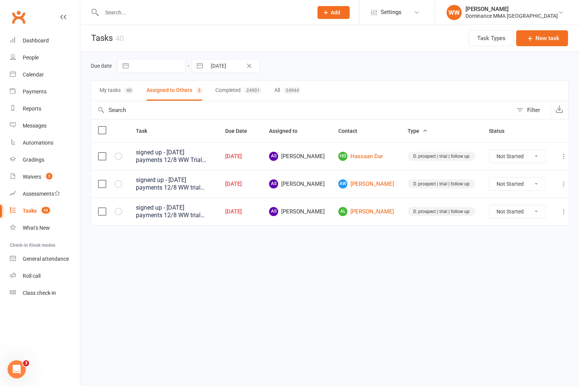
click at [265, 257] on html "Prospect Member Non-attending contact Task Bulk message Add Settings Membership…" at bounding box center [289, 128] width 579 height 257
